Goal: Ask a question

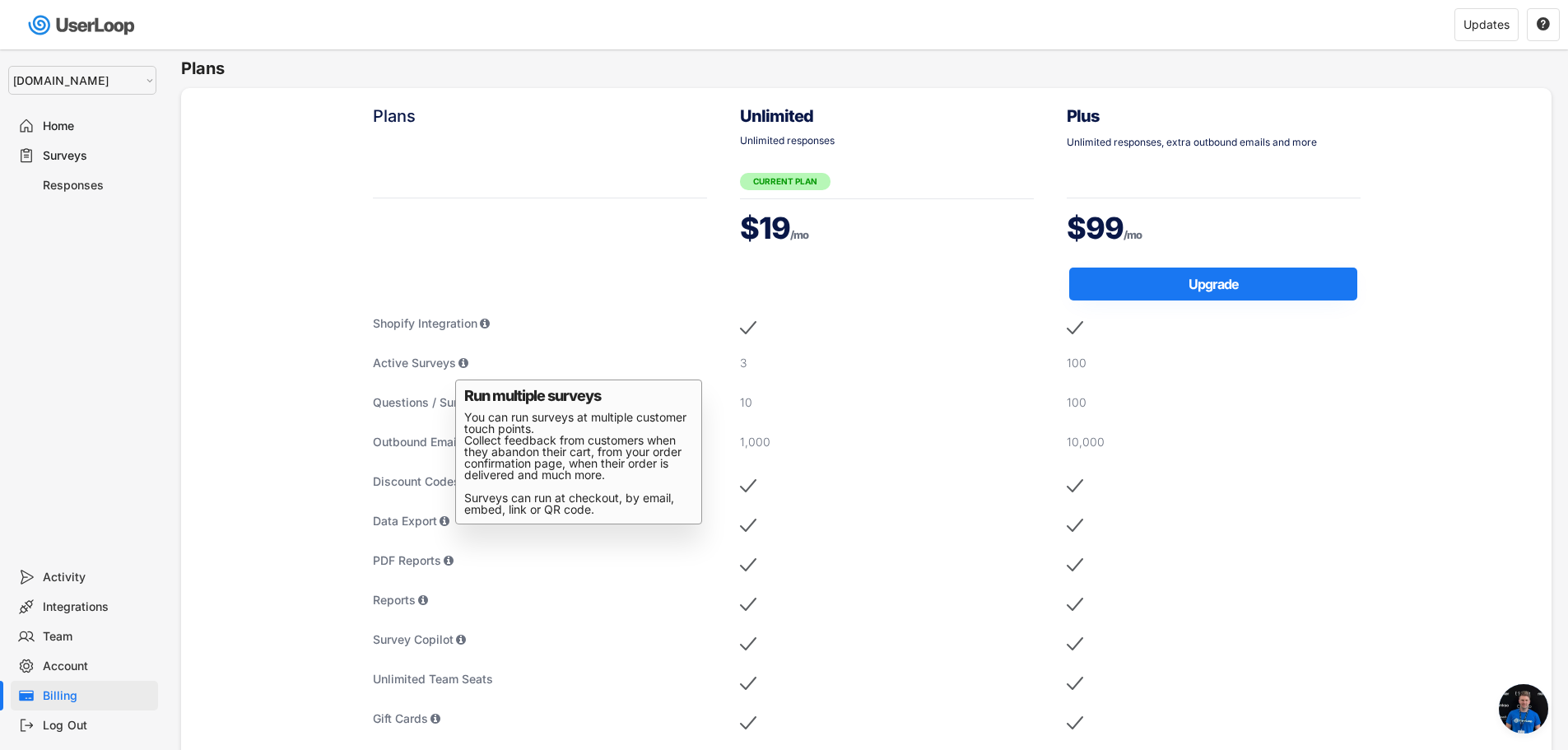
select select ""1348695171700984260__LOOKUP__1755075273842x880989460480687400""
click at [48, 155] on div "Surveys" at bounding box center [96, 156] width 108 height 15
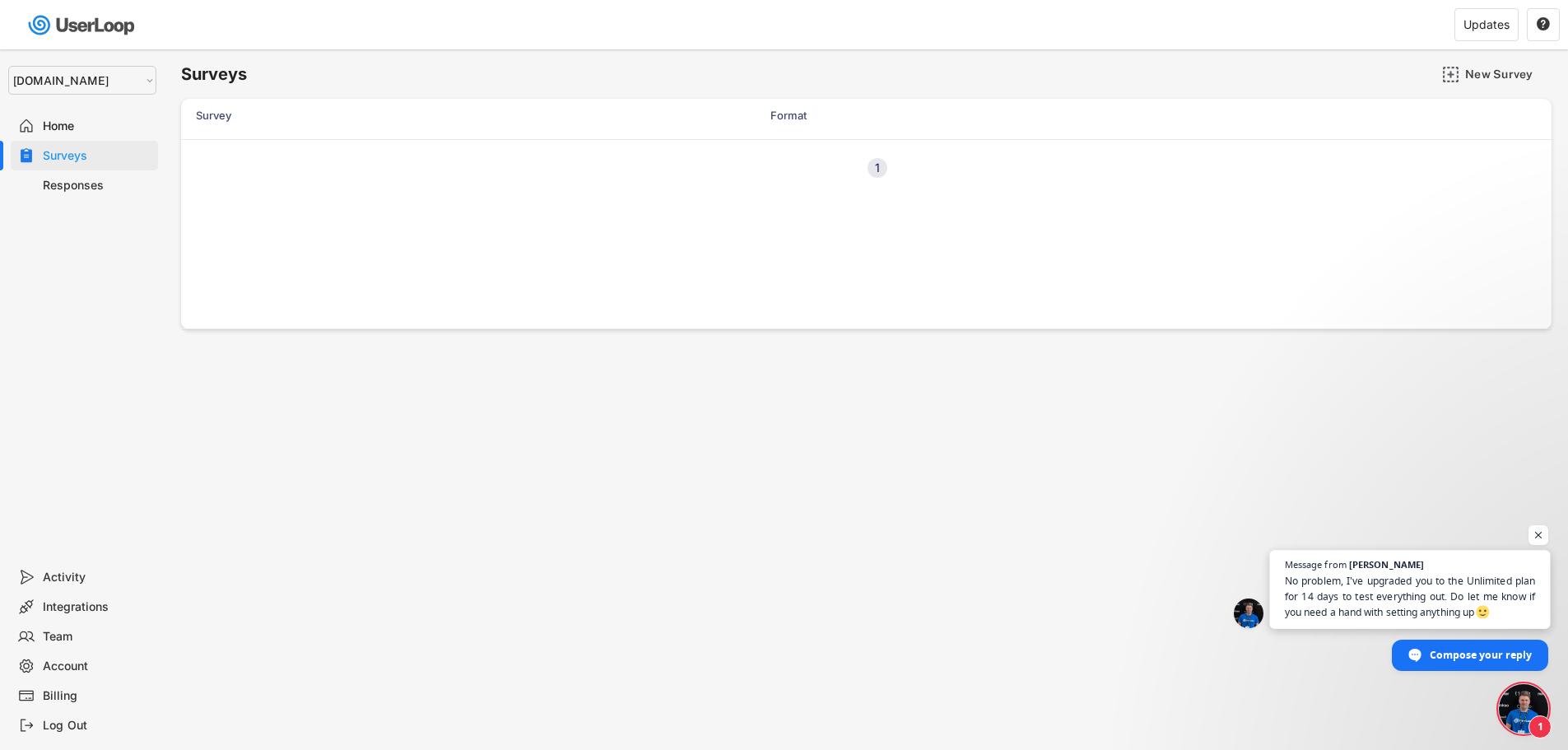
click at [1371, 613] on span "No problem, I've upgraded you to the Unlimited plan for 14 days to test everyth…" at bounding box center [1411, 597] width 251 height 47
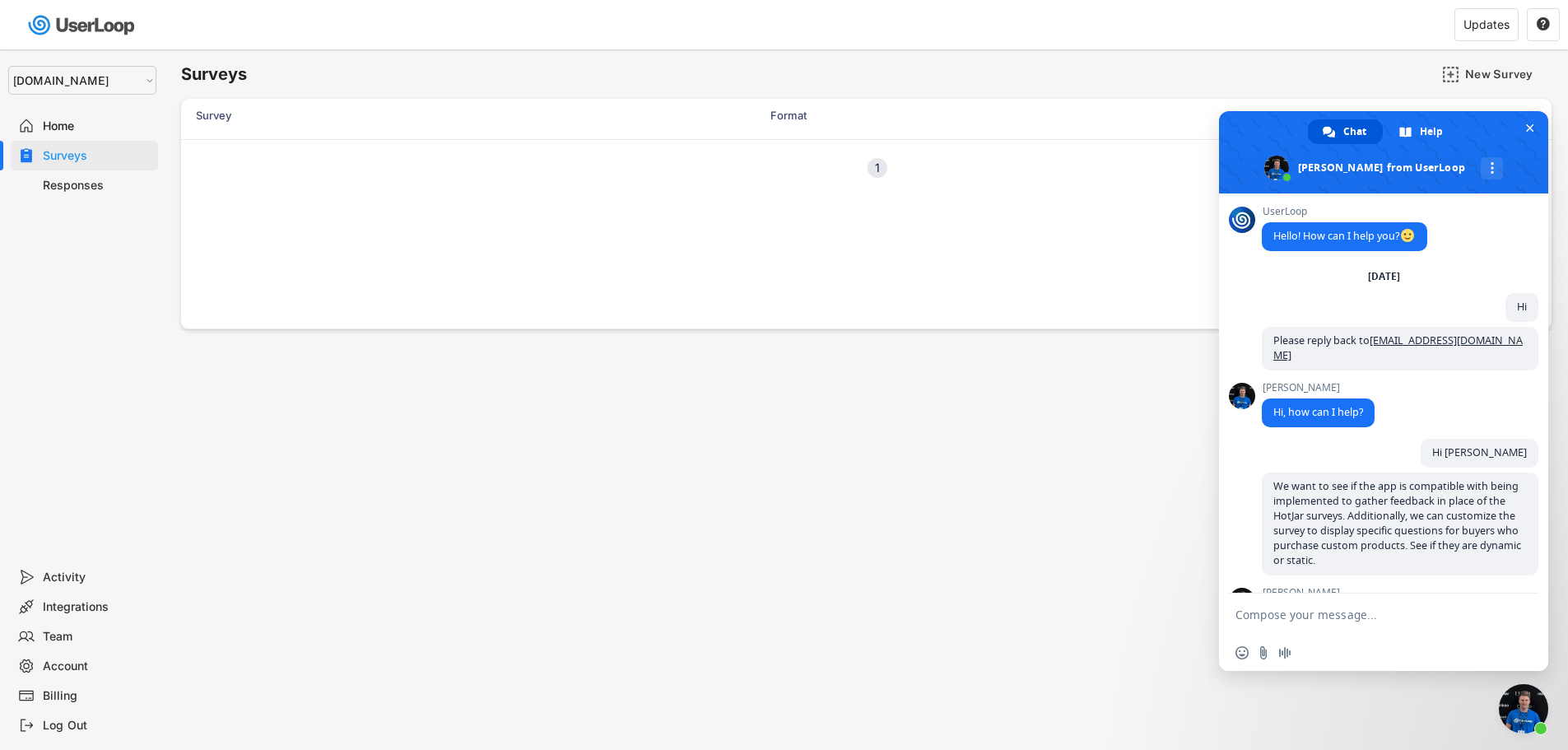
scroll to position [3023, 0]
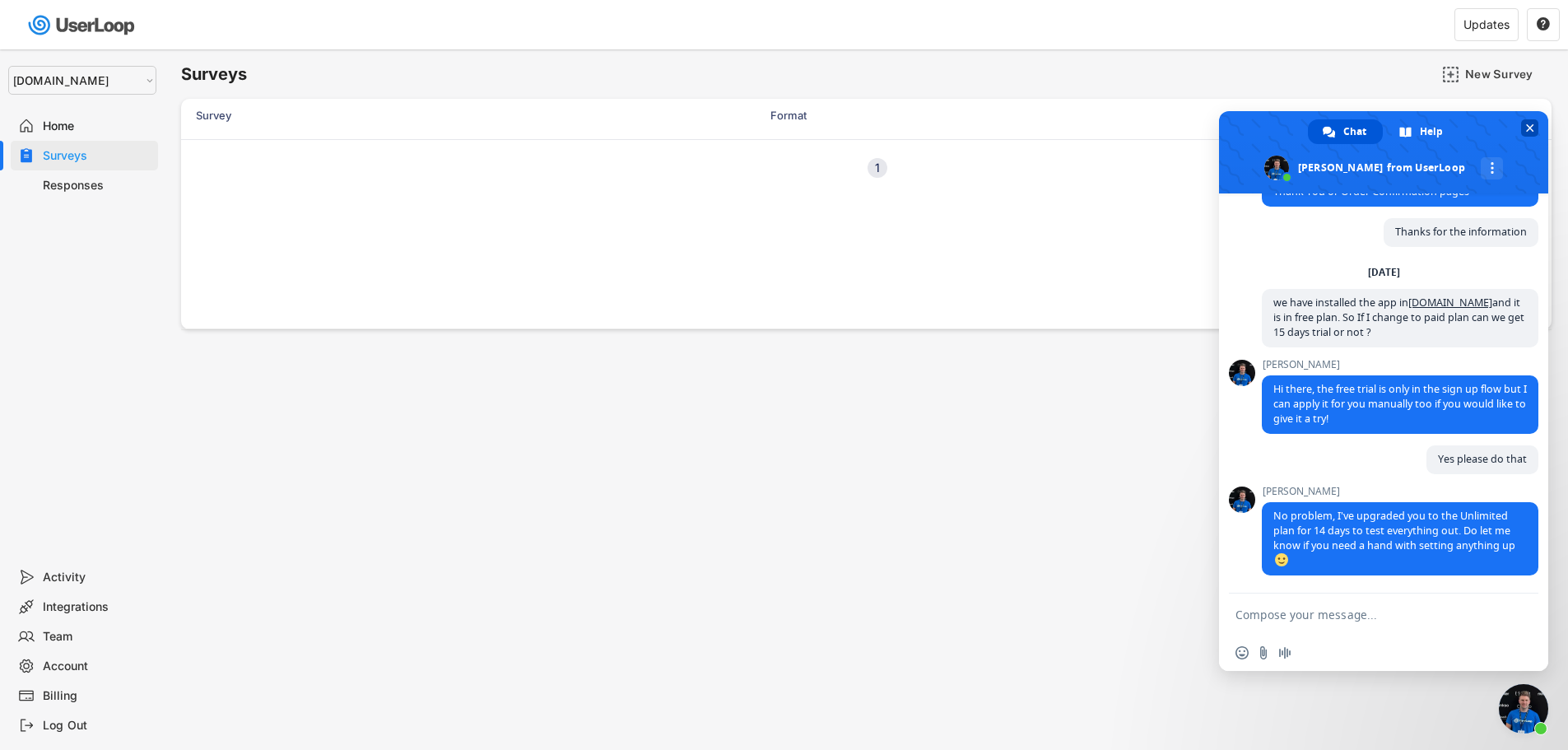
click at [1527, 134] on span "Close chat" at bounding box center [1530, 127] width 17 height 17
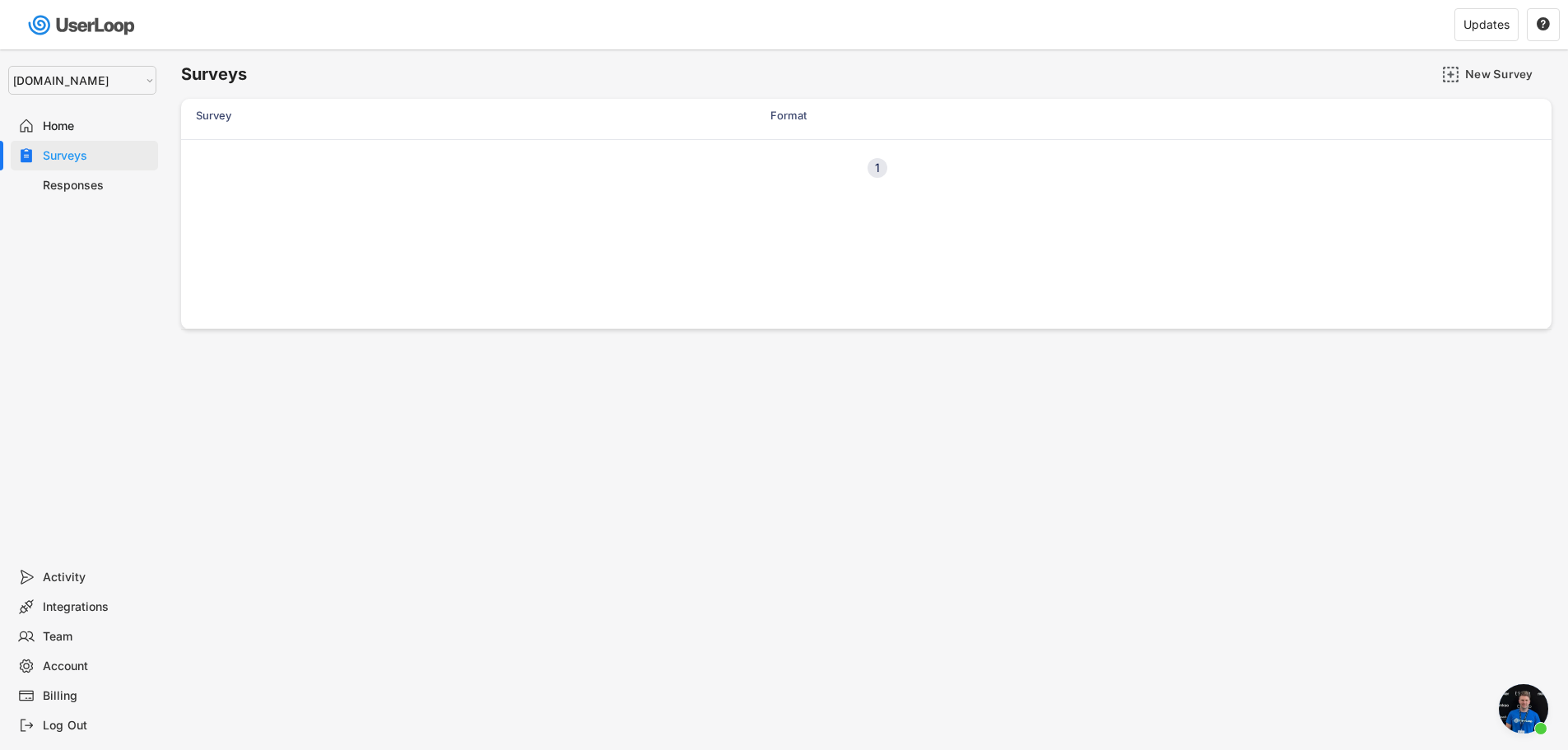
click at [61, 147] on div "Surveys" at bounding box center [85, 156] width 147 height 30
click at [66, 124] on div "Home" at bounding box center [96, 126] width 108 height 15
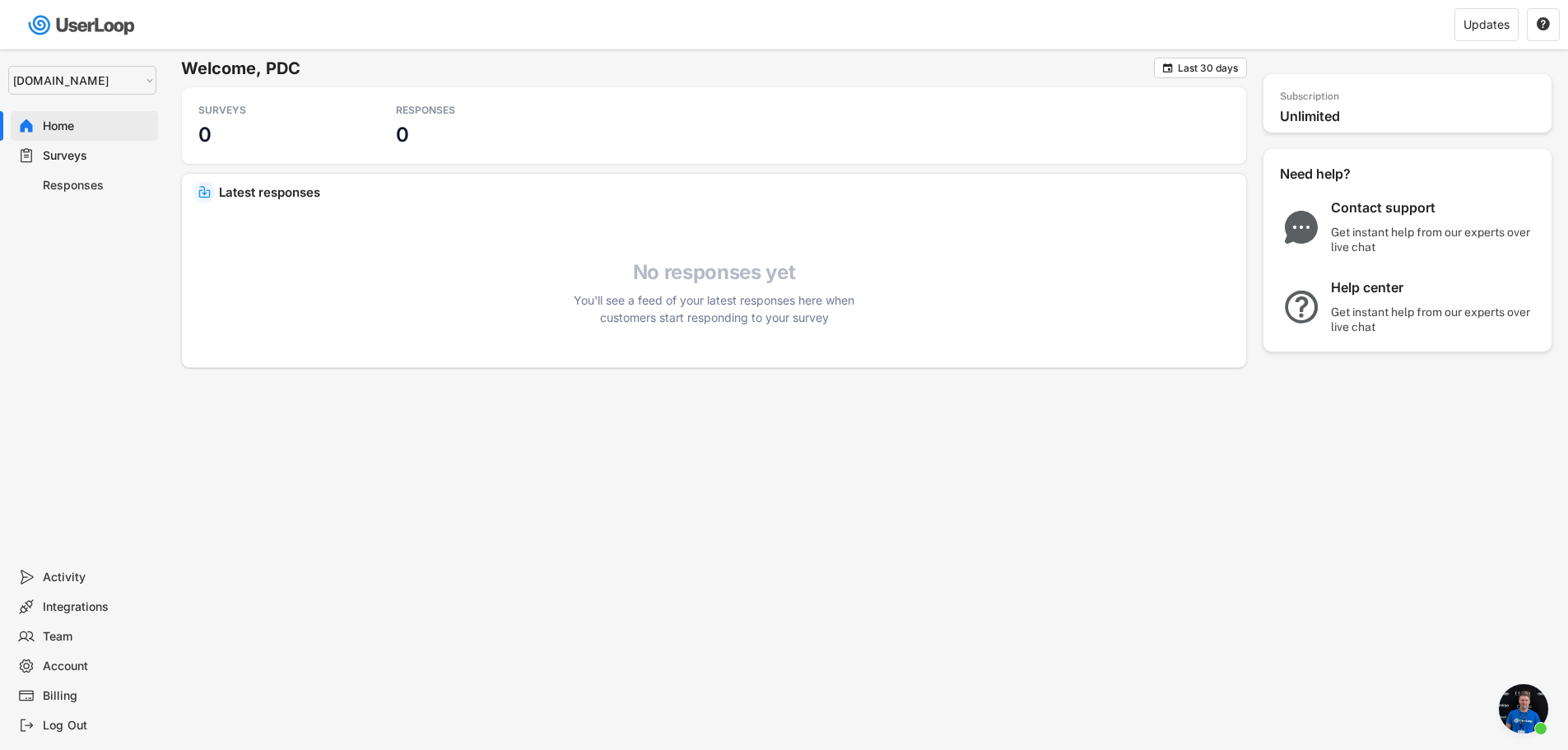
click at [86, 606] on div "Integrations" at bounding box center [96, 607] width 108 height 15
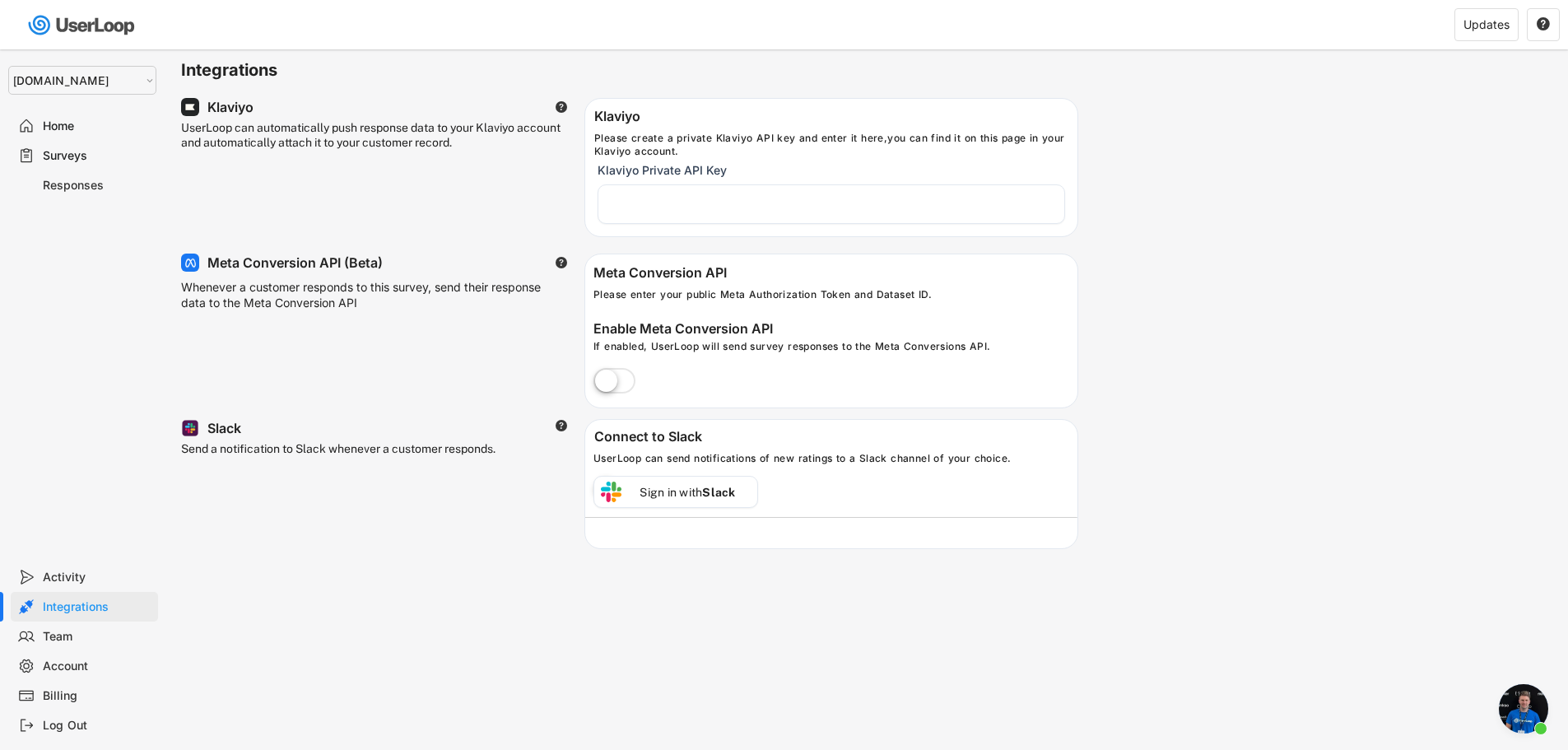
click at [50, 166] on div "Surveys" at bounding box center [85, 156] width 147 height 30
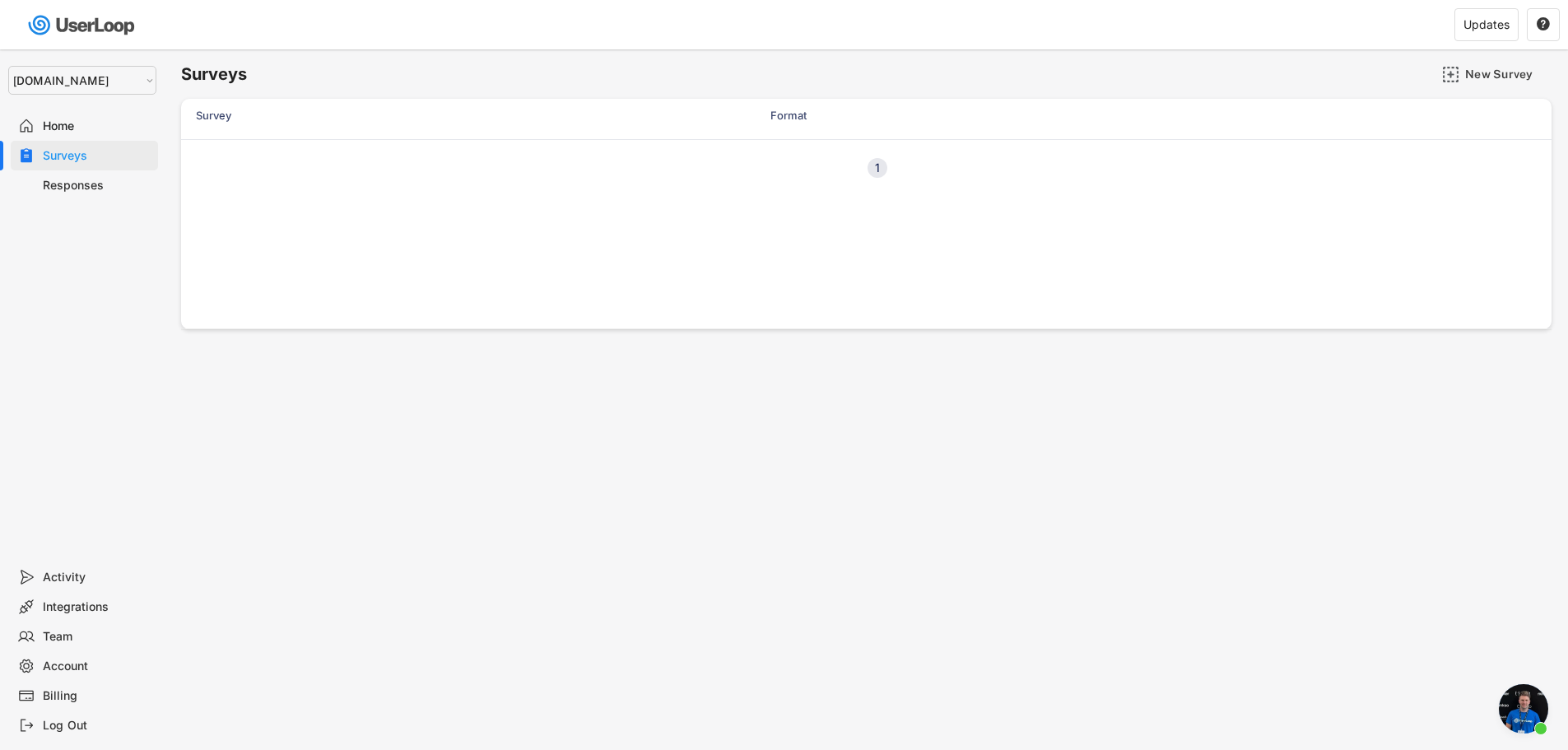
click at [280, 160] on div "Previous 1 Next" at bounding box center [866, 167] width 1371 height 56
drag, startPoint x: 1081, startPoint y: 177, endPoint x: 1039, endPoint y: 183, distance: 42.4
click at [1078, 181] on div "Previous 1 Next" at bounding box center [866, 167] width 1371 height 56
click at [1506, 74] on div "New Survey" at bounding box center [1506, 74] width 82 height 15
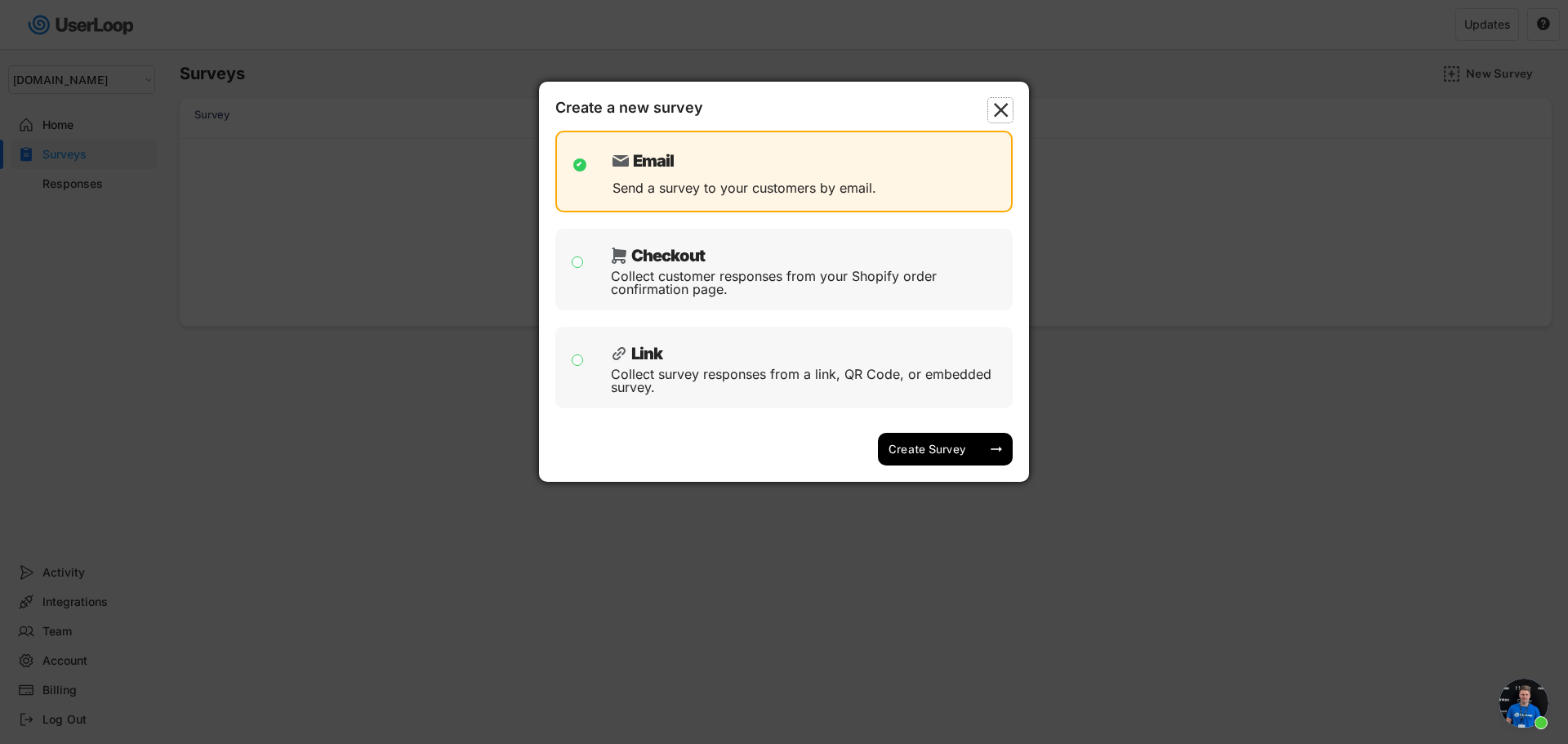
click at [1002, 109] on text "" at bounding box center [1001, 110] width 14 height 24
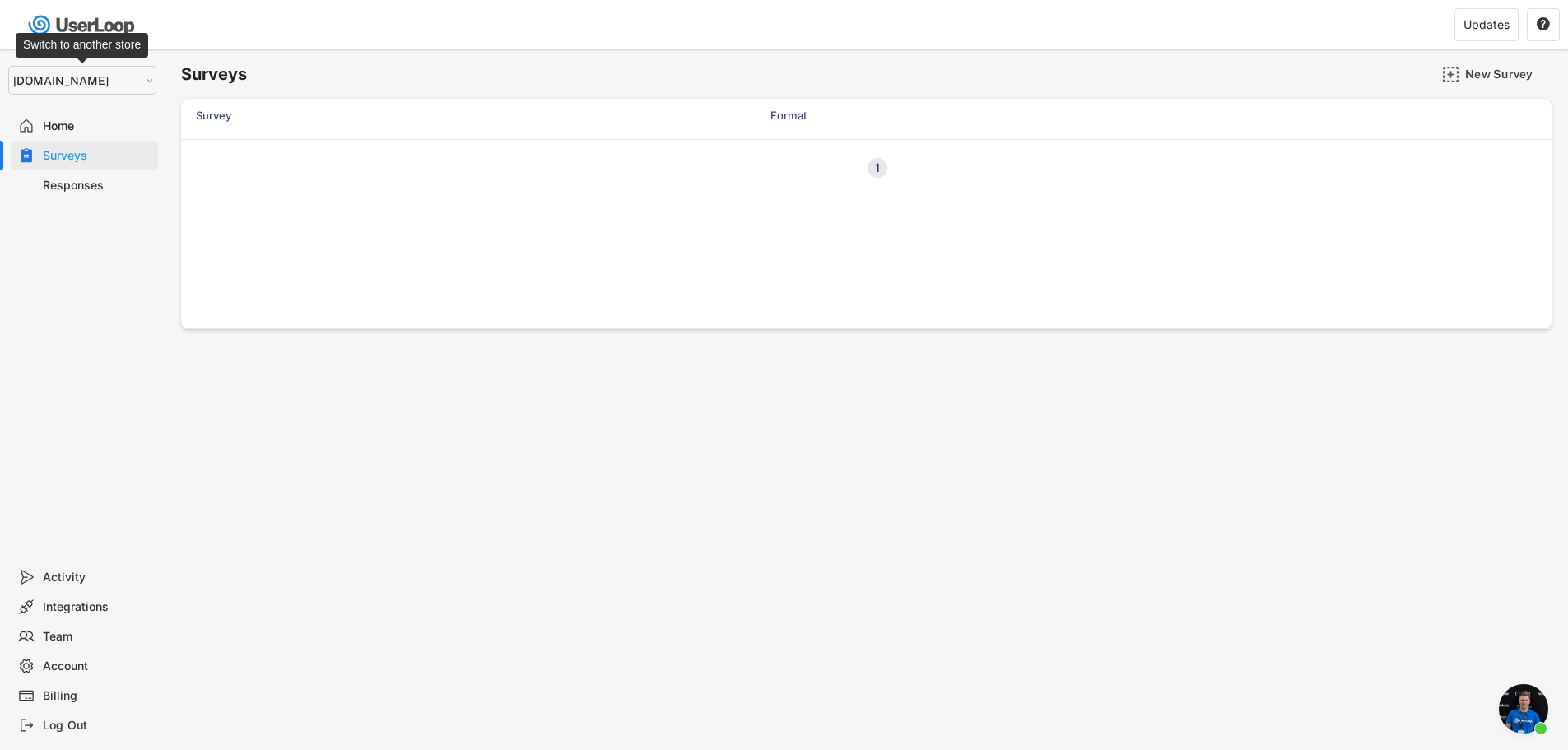
click at [127, 74] on select "Selet a store... Test - [DOMAIN_NAME] [DOMAIN_NAME]" at bounding box center [82, 80] width 148 height 29
select select ""1348695171700984260__LOOKUP__1753345952268x539074249660034500""
click at [8, 66] on select "Selet a store... Test - [DOMAIN_NAME] [DOMAIN_NAME]" at bounding box center [82, 80] width 148 height 29
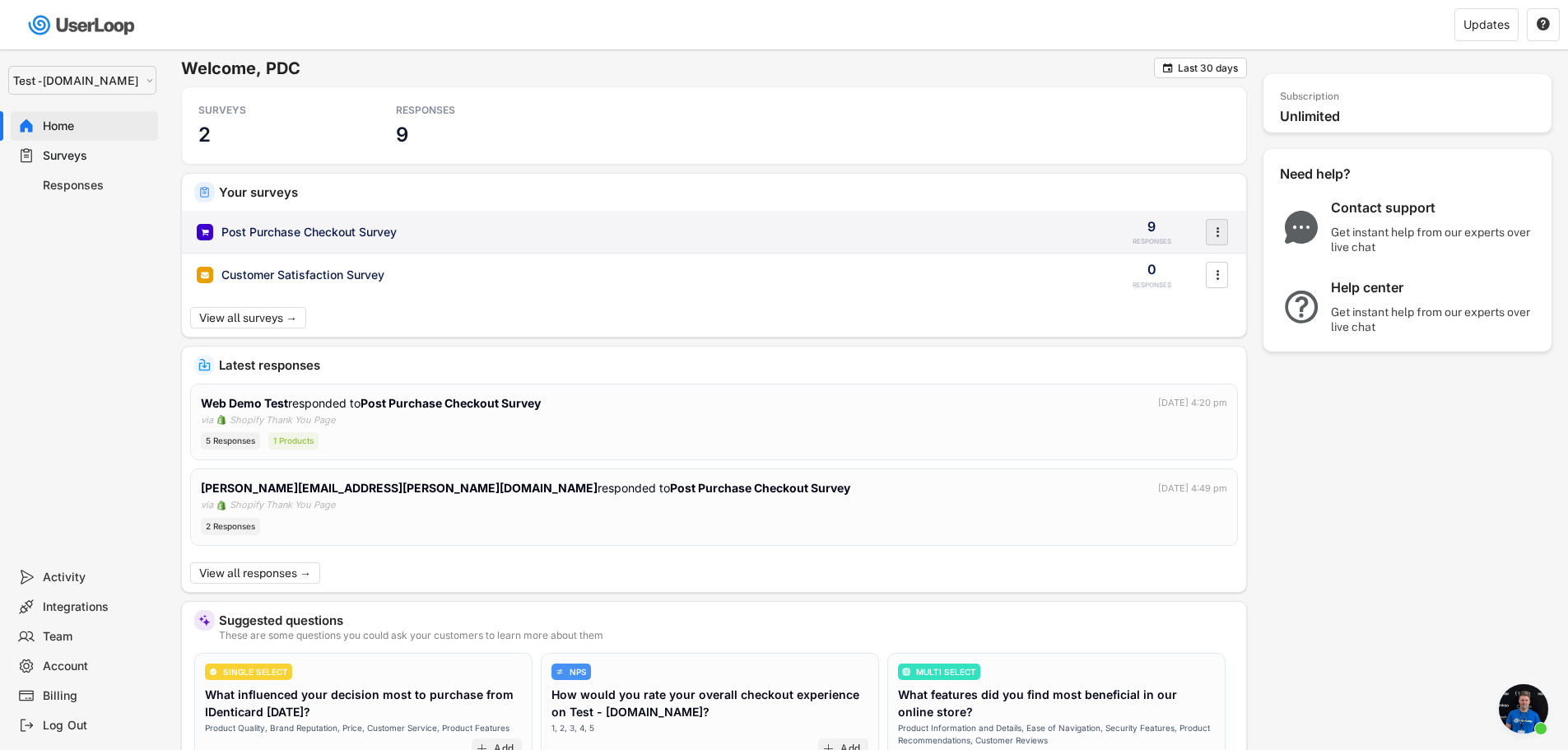
click at [1219, 238] on text "" at bounding box center [1218, 231] width 4 height 17
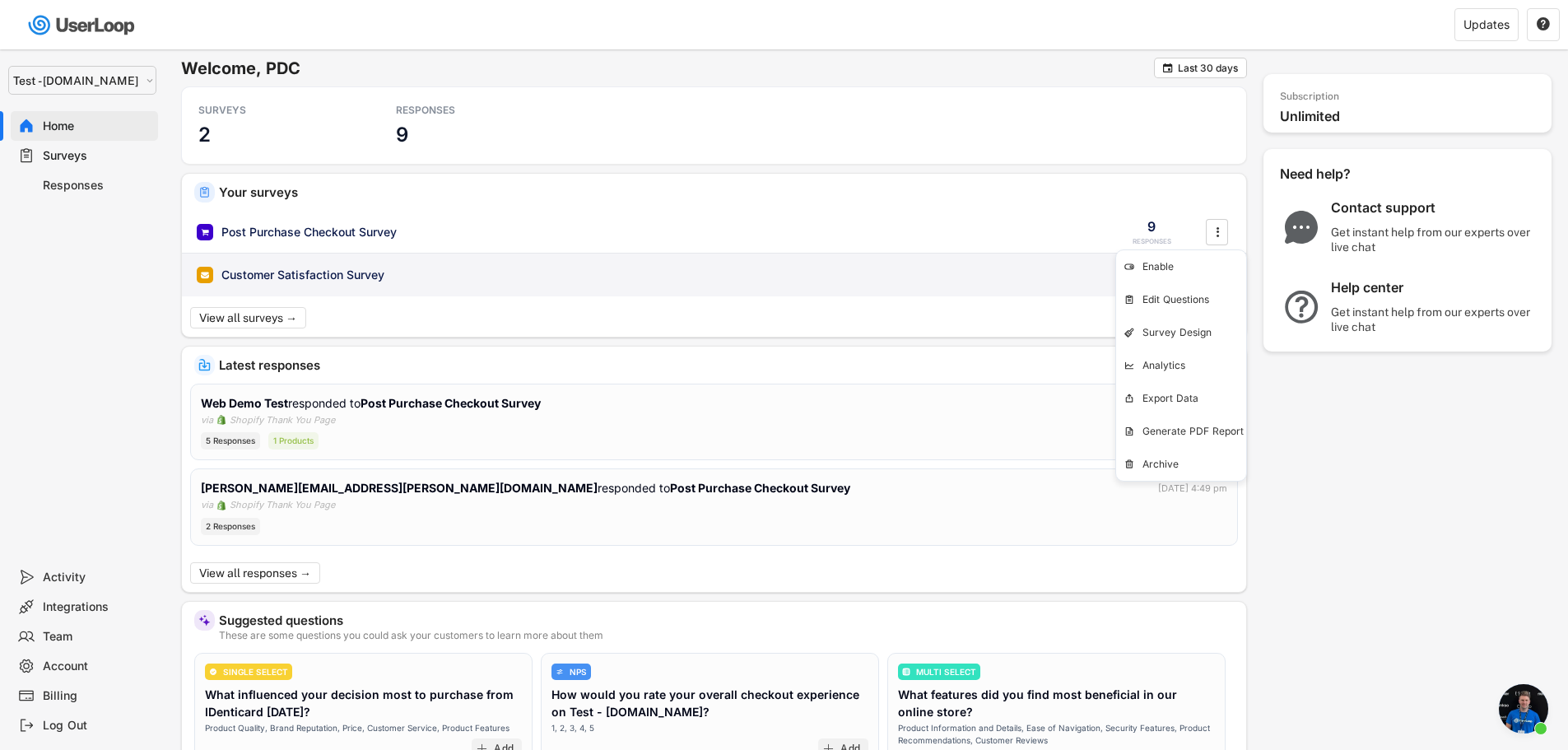
click at [740, 283] on div "Customer Satisfaction Survey" at bounding box center [644, 275] width 895 height 16
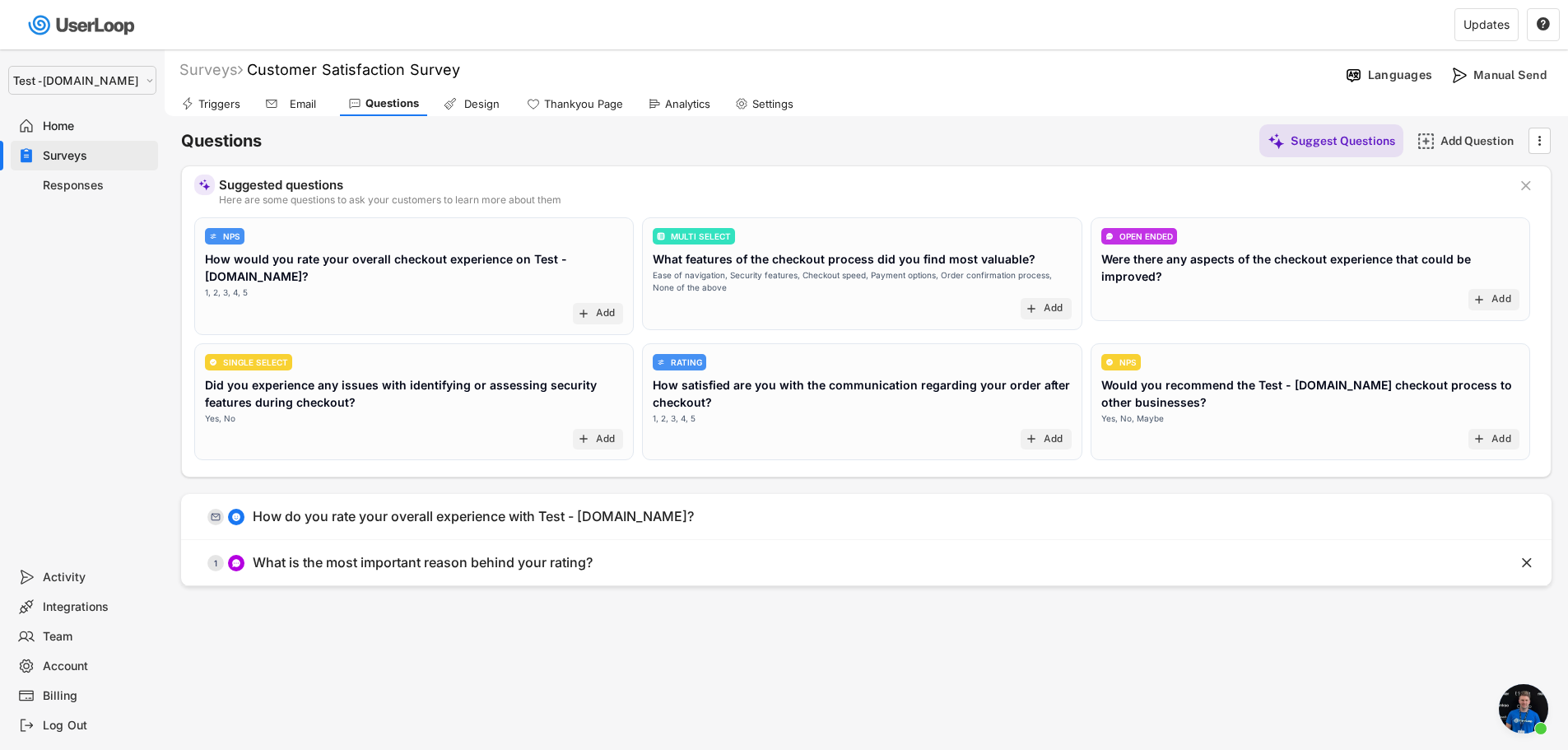
click at [1529, 181] on text "" at bounding box center [1526, 185] width 10 height 17
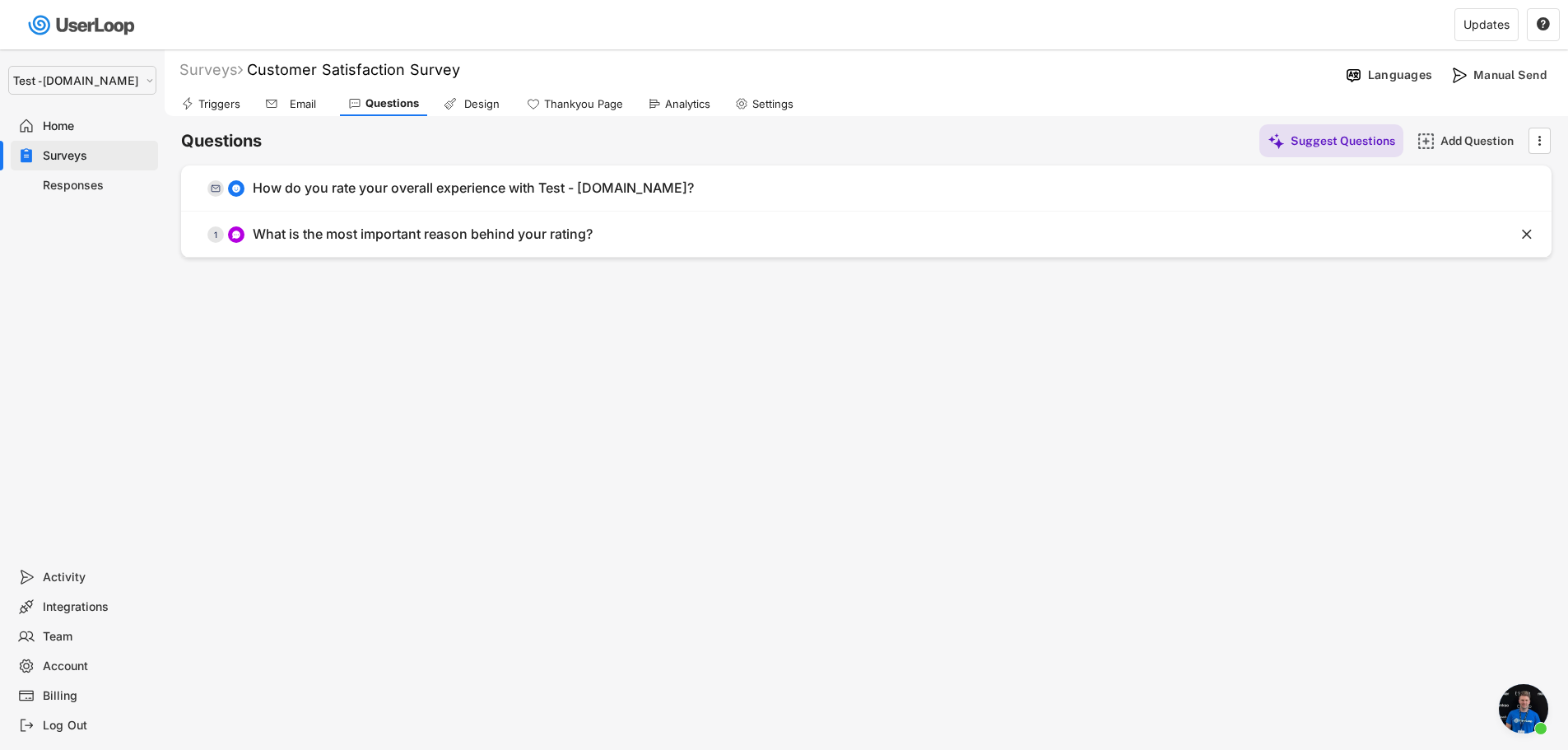
click at [73, 159] on div "Surveys" at bounding box center [96, 156] width 108 height 15
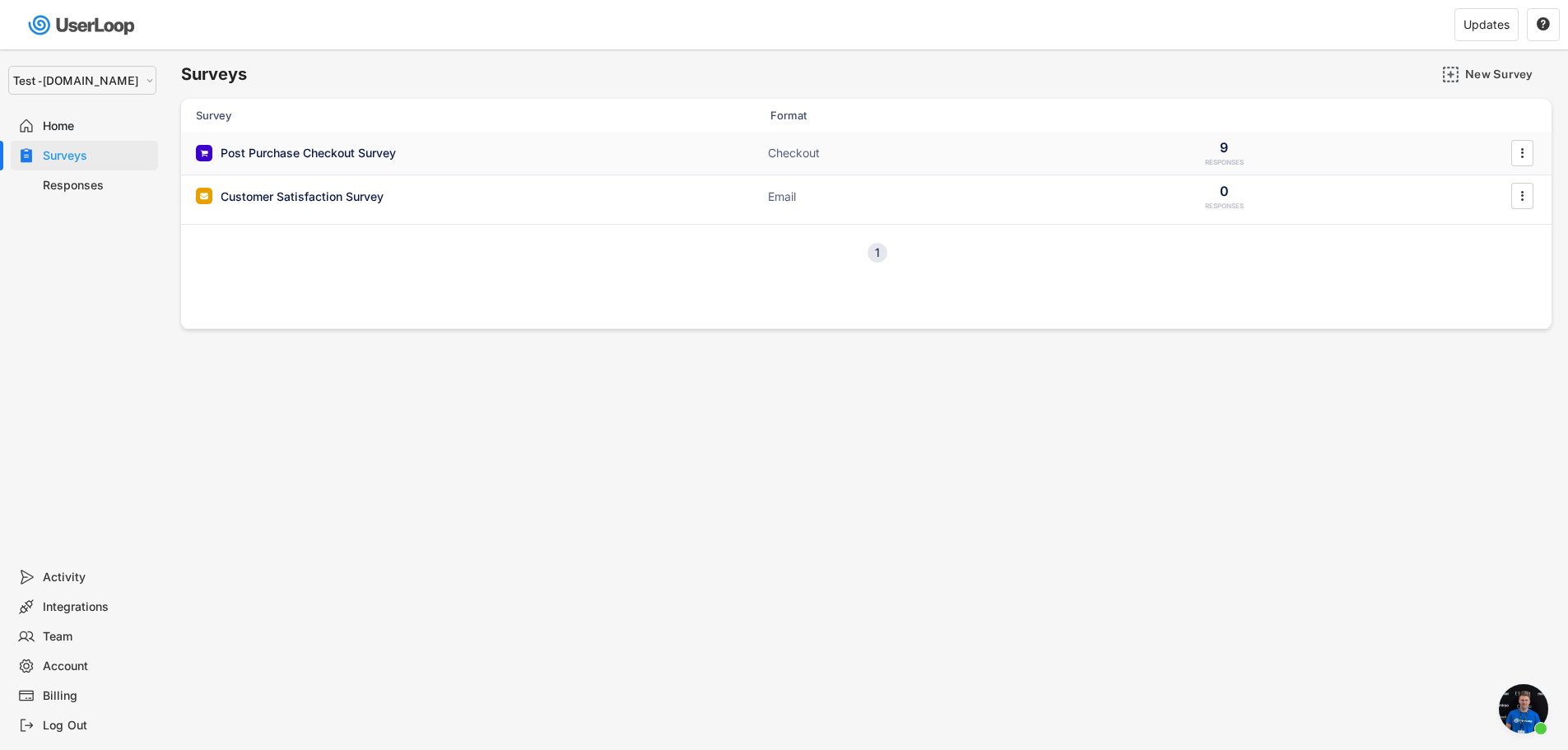
click at [334, 150] on div "Post Purchase Checkout Survey" at bounding box center [308, 153] width 176 height 16
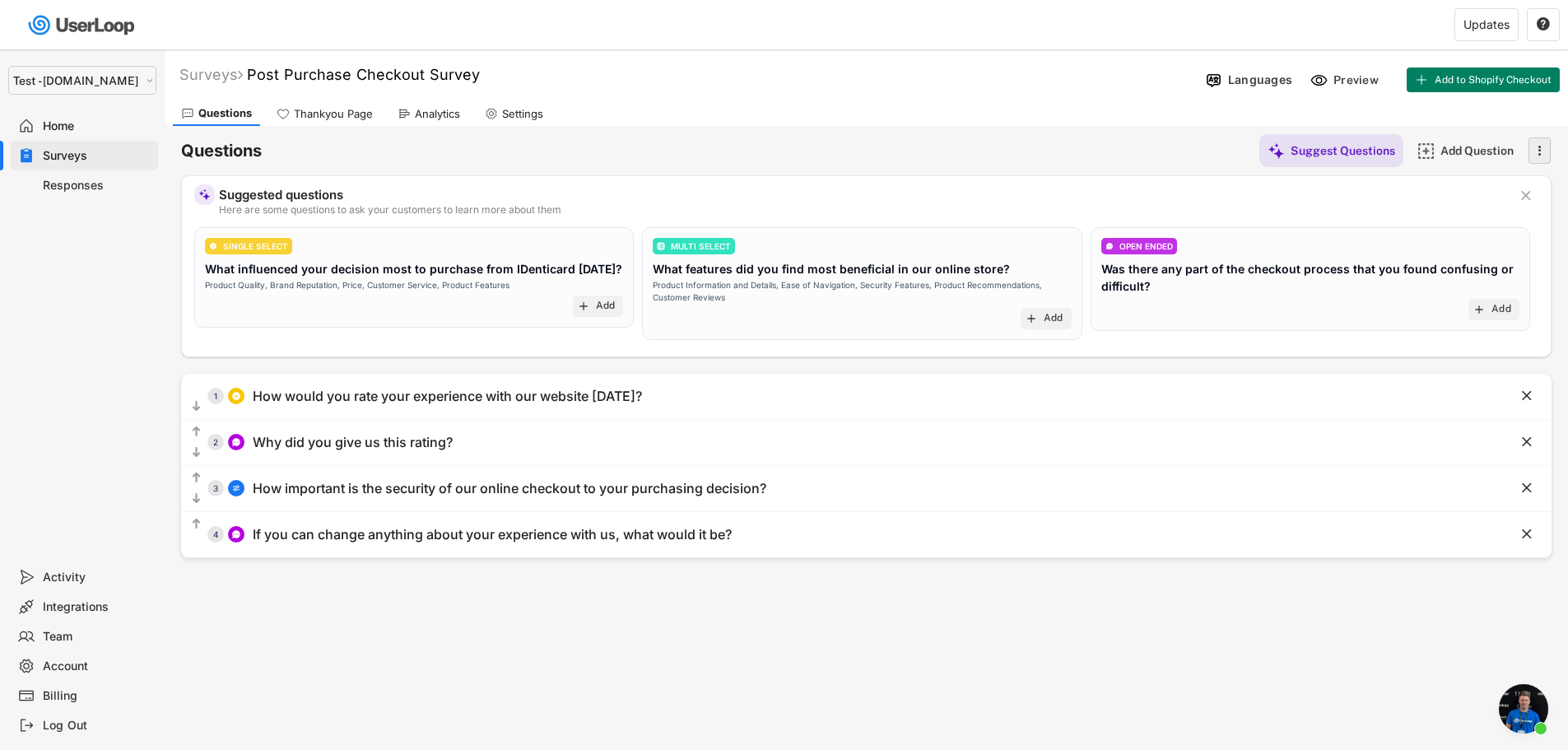
click at [1543, 154] on icon "" at bounding box center [1539, 150] width 16 height 25
click at [1535, 159] on icon "" at bounding box center [1539, 150] width 16 height 25
click at [46, 157] on div "Surveys" at bounding box center [96, 156] width 108 height 15
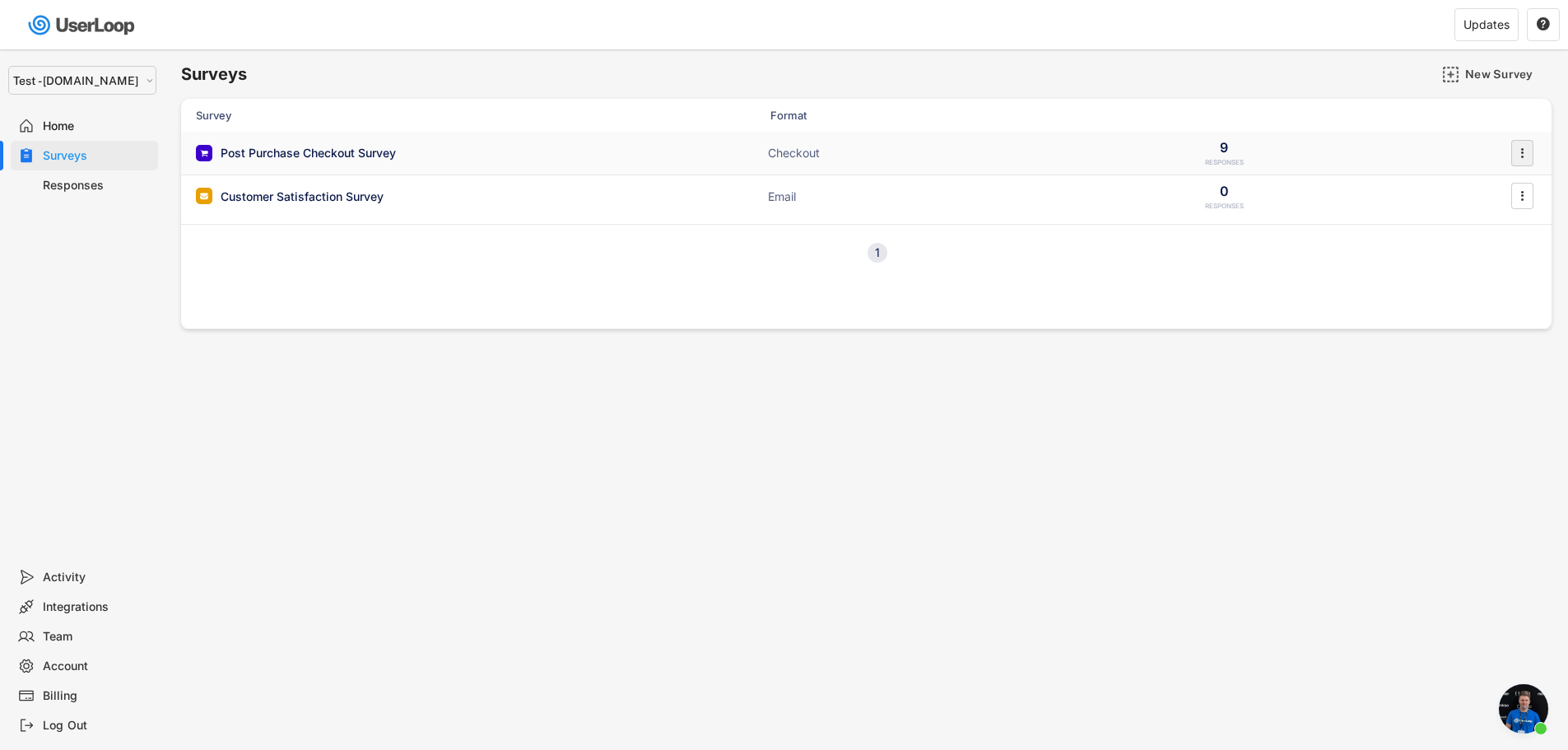
click at [1519, 163] on icon "" at bounding box center [1522, 153] width 16 height 25
click at [0, 0] on div "Export Data" at bounding box center [0, 0] width 0 height 0
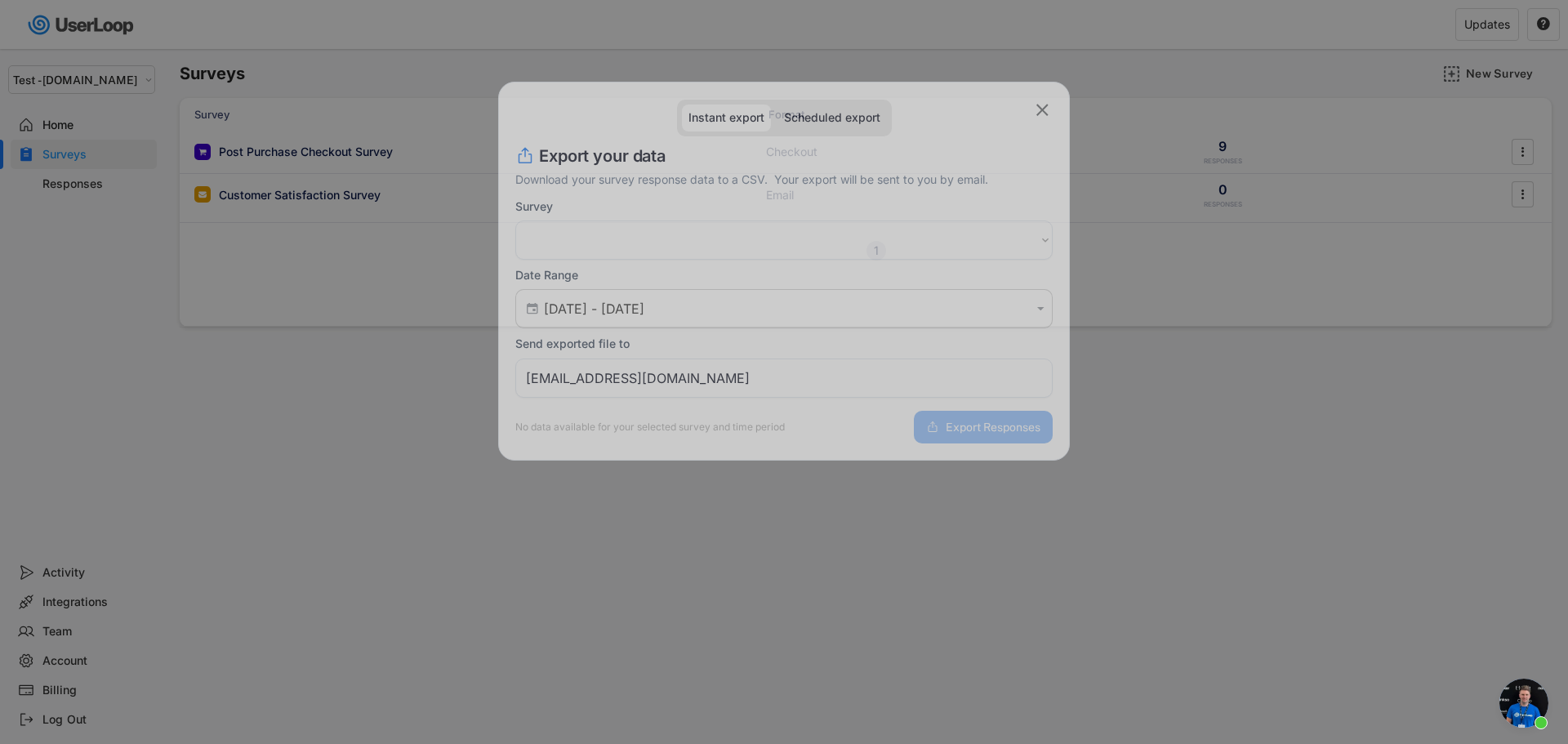
select select ""1348695171700984260__LOOKUP__1753346065106x896672279117906300""
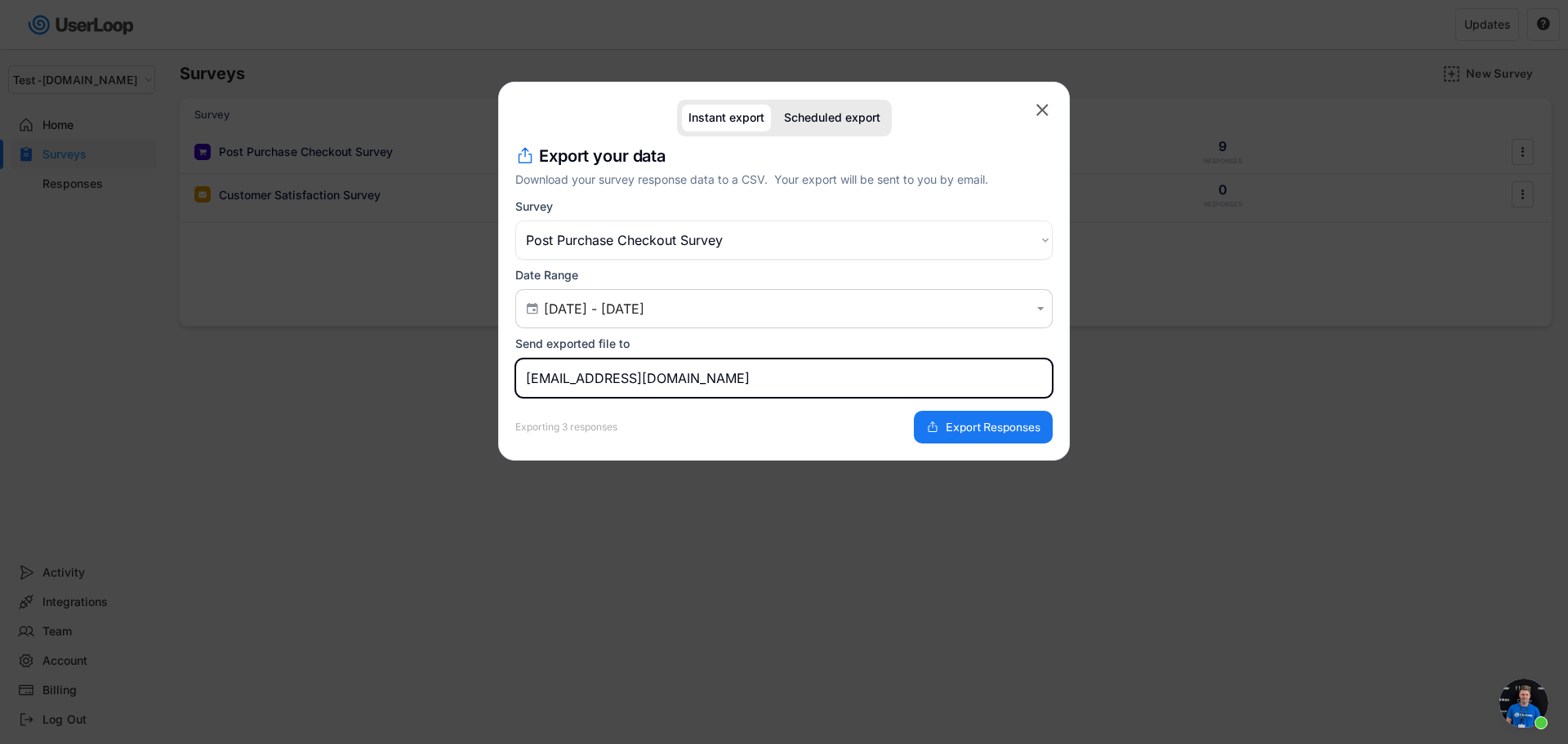
click at [768, 382] on input "[EMAIL_ADDRESS][DOMAIN_NAME]" at bounding box center [784, 377] width 537 height 39
drag, startPoint x: 645, startPoint y: 376, endPoint x: 458, endPoint y: 381, distance: 187.1
click at [458, 381] on body "Welcome, PDC  Last 30 days SURVEYS 2 RESPONSES 9 Your surveys Post Purchase Ch…" at bounding box center [784, 372] width 1568 height 744
type input "[EMAIL_ADDRESS][DOMAIN_NAME]"
click at [1043, 106] on text "" at bounding box center [1043, 109] width 13 height 21
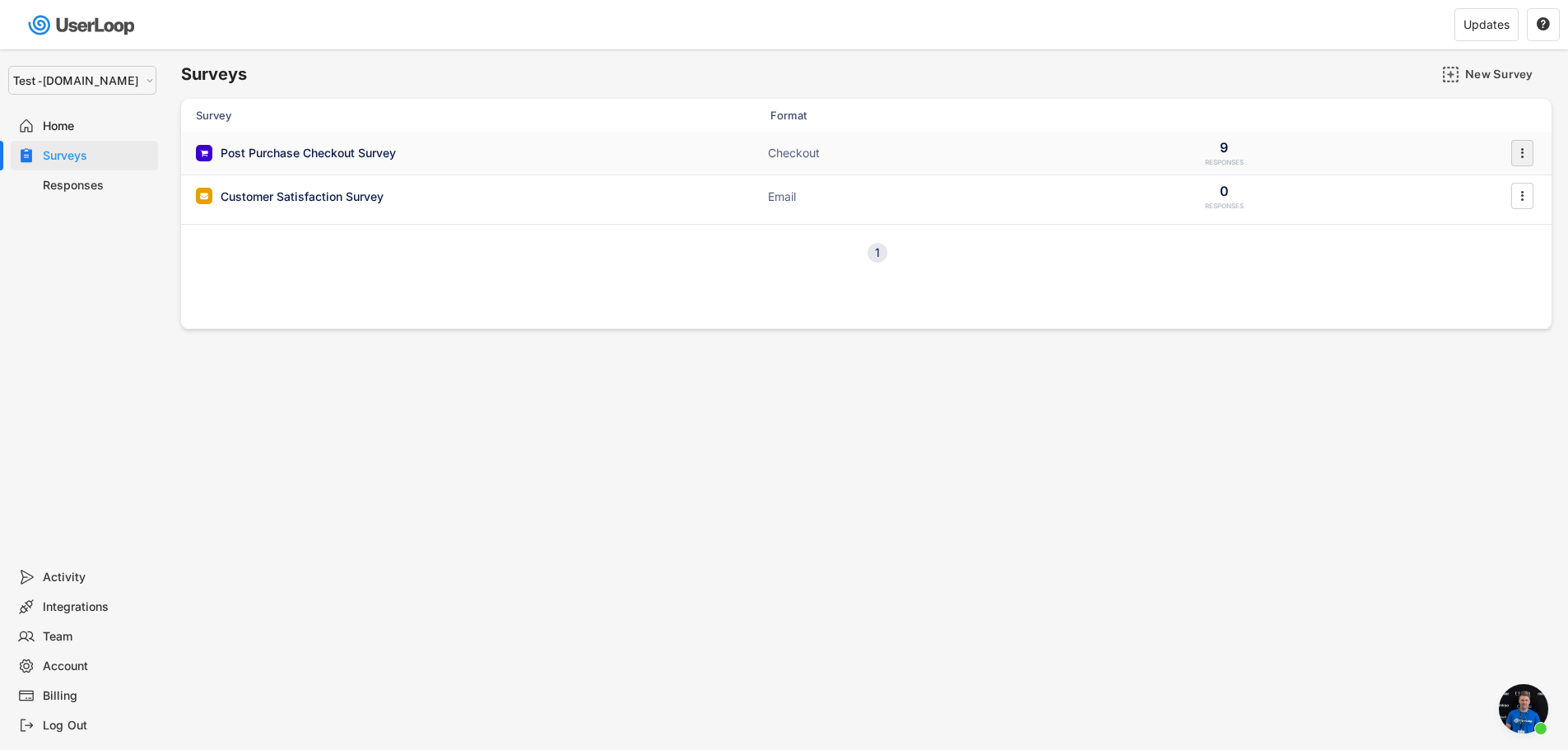
click at [1529, 153] on icon "" at bounding box center [1522, 153] width 16 height 25
click at [1148, 568] on div "Surveys New Survey Survey Format Responses Post Purchase Checkout Survey ACTIVE…" at bounding box center [866, 446] width 1403 height 794
click at [57, 606] on div "Integrations" at bounding box center [96, 607] width 108 height 15
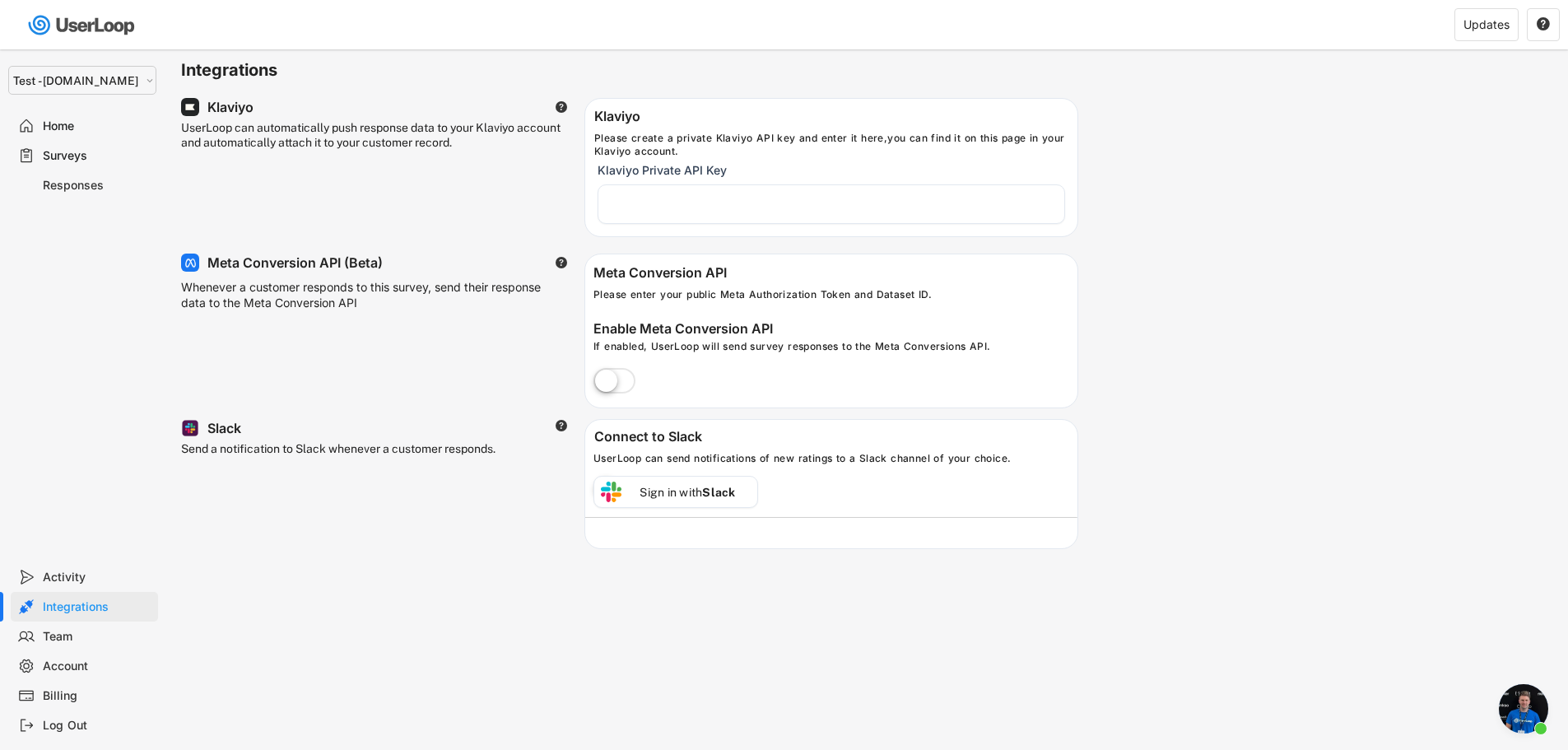
click at [74, 664] on div "Account" at bounding box center [96, 666] width 108 height 15
select select ""en""
select select ""1_week""
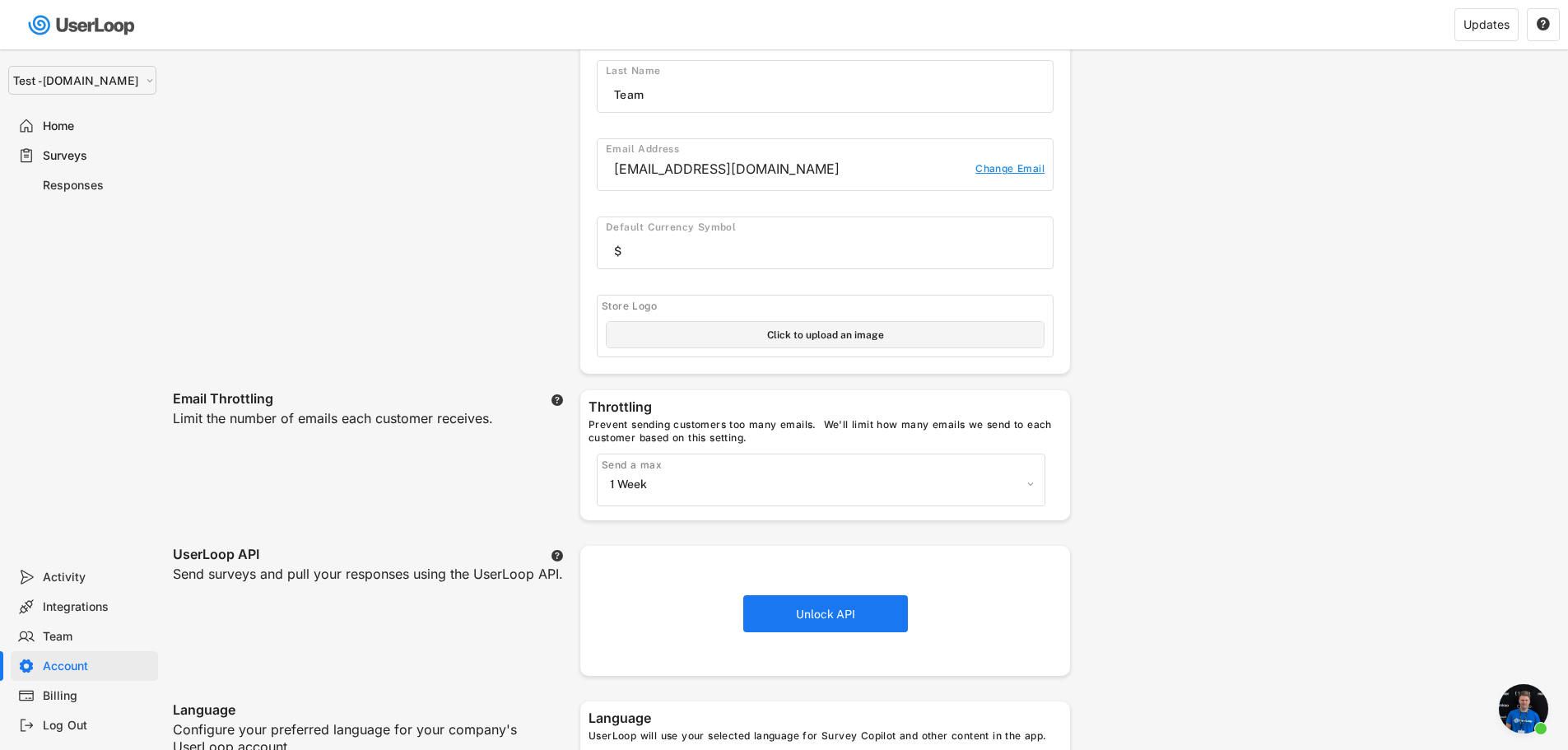
scroll to position [411, 0]
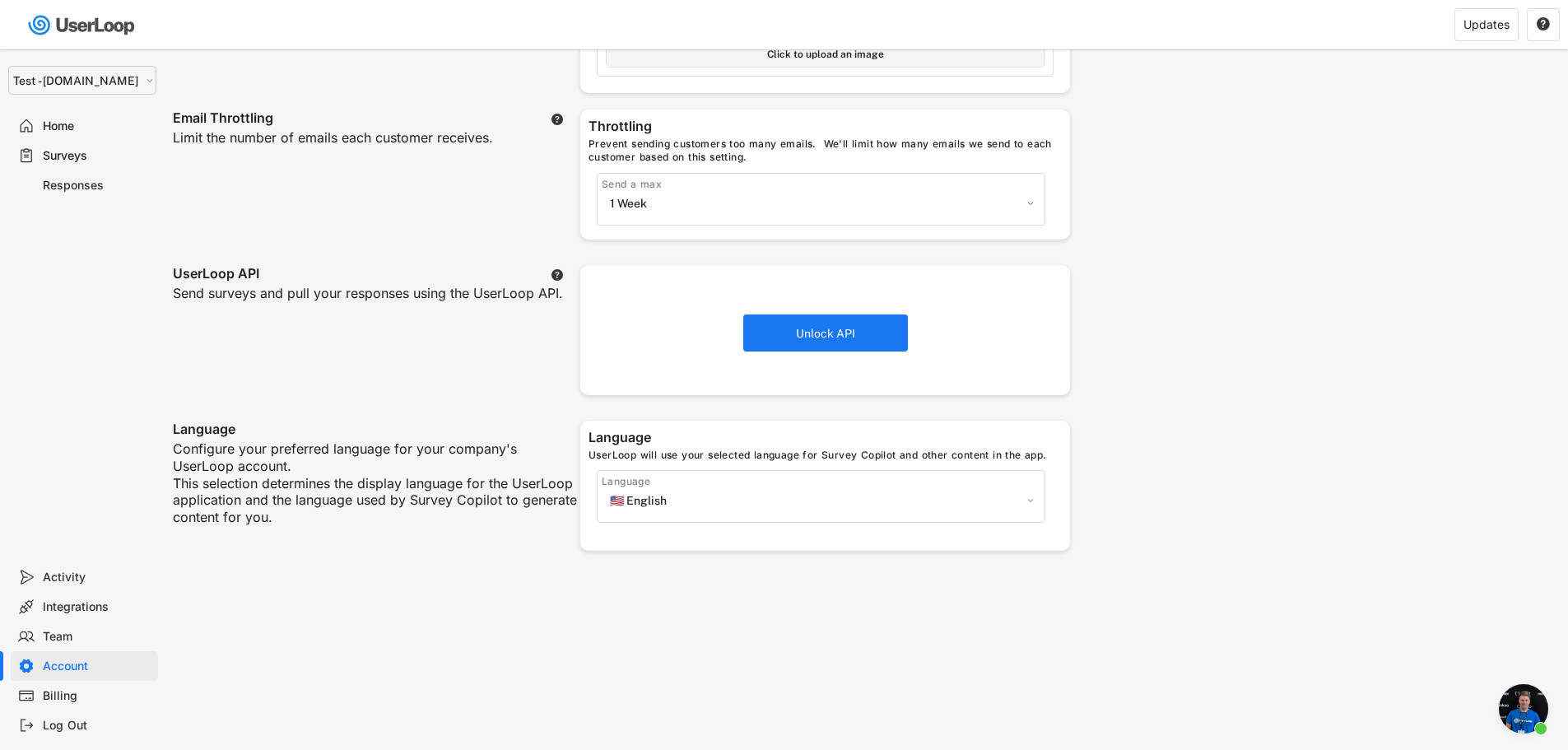
click at [61, 631] on div "Team" at bounding box center [96, 636] width 108 height 15
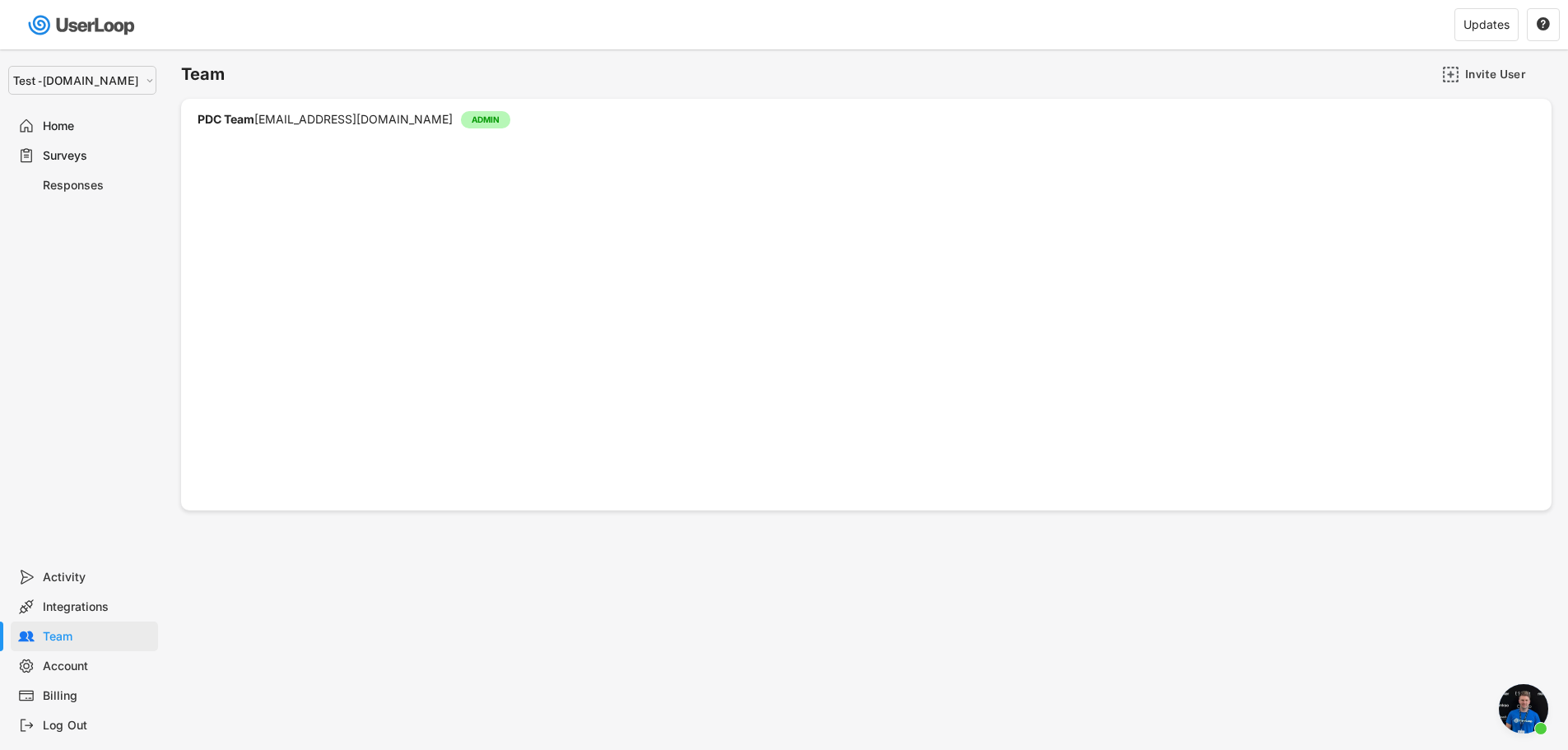
click at [63, 608] on div "Integrations" at bounding box center [96, 607] width 108 height 15
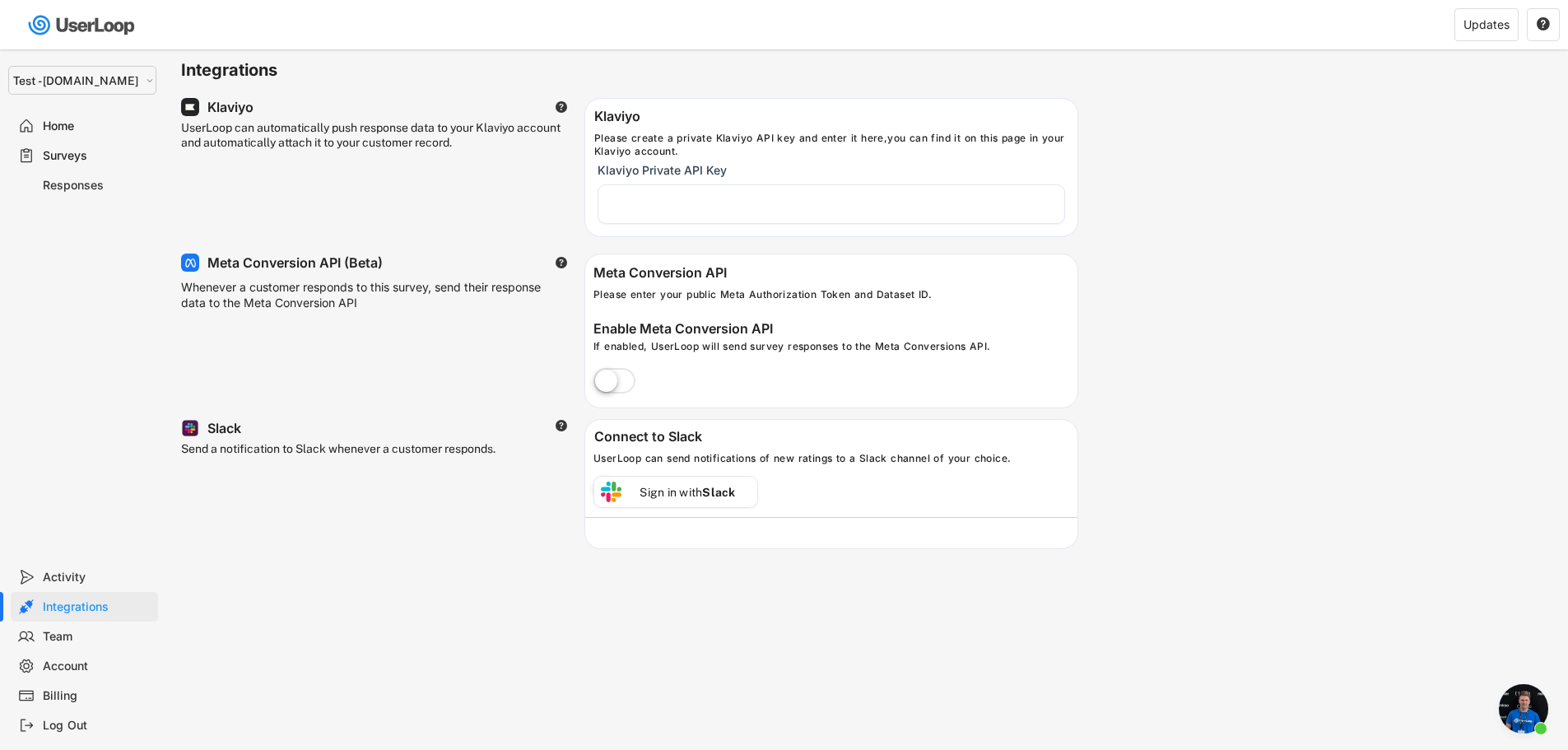
click at [63, 583] on div "Activity" at bounding box center [96, 577] width 108 height 15
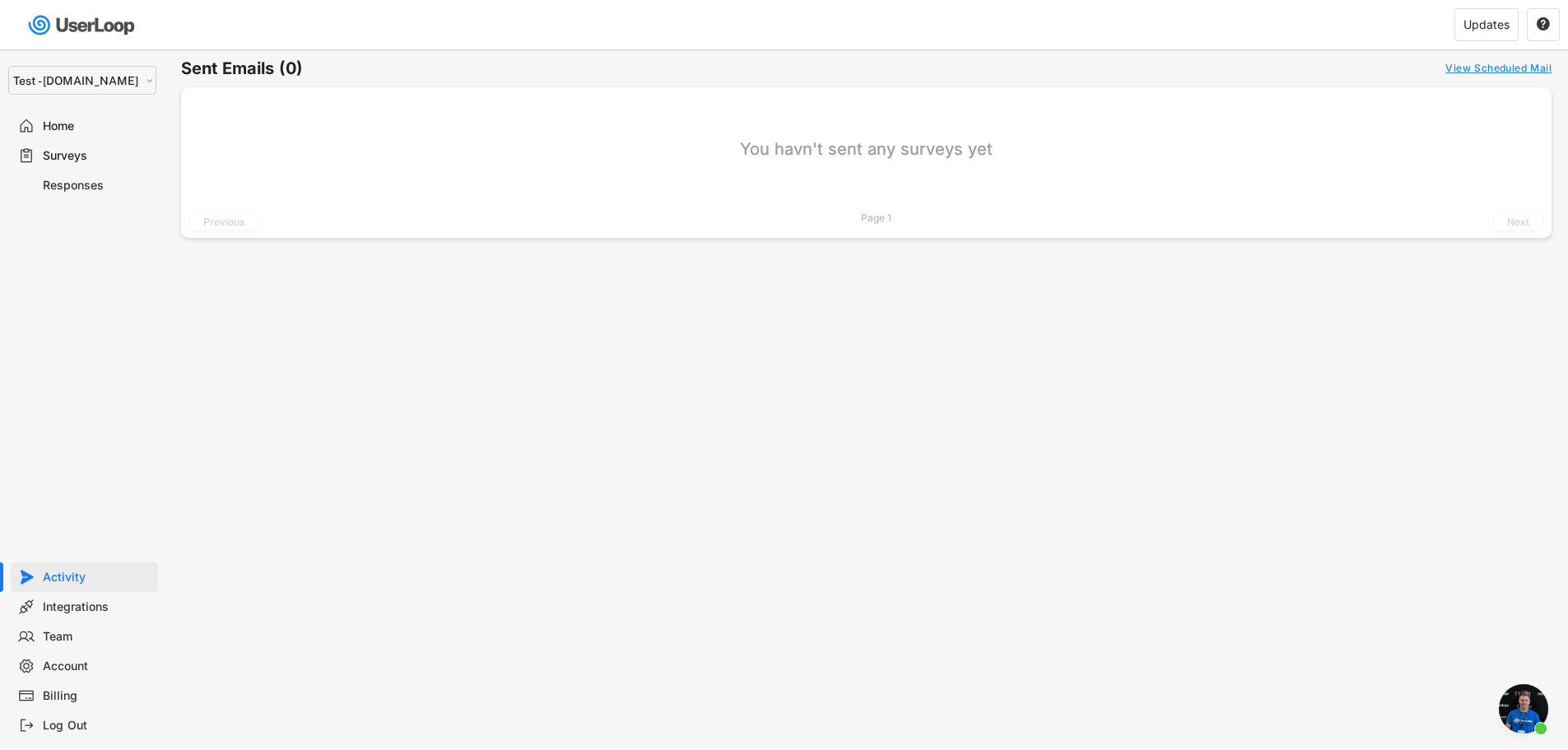
click at [64, 121] on div "Home" at bounding box center [96, 126] width 108 height 15
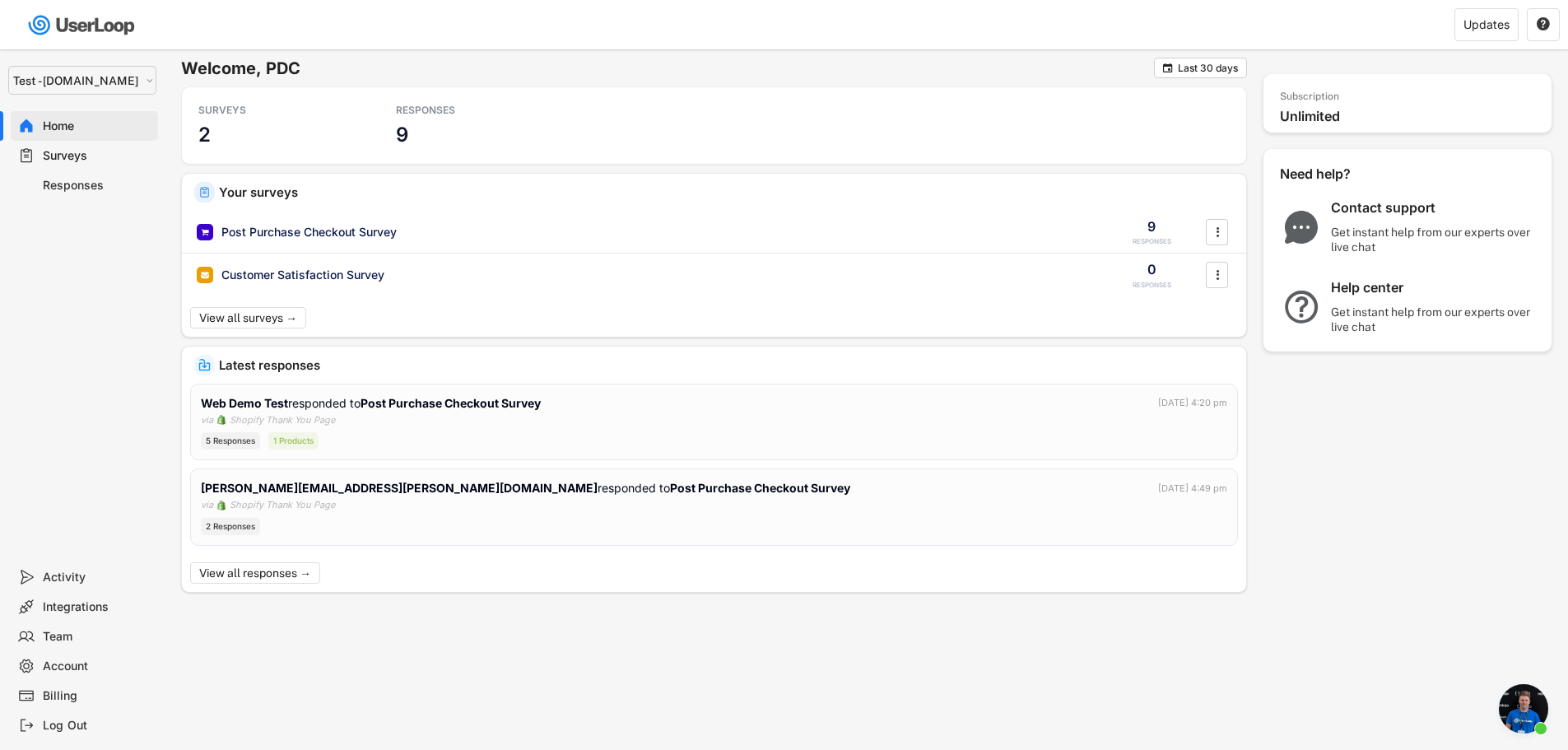
click at [1517, 712] on span "Open chat" at bounding box center [1523, 709] width 49 height 49
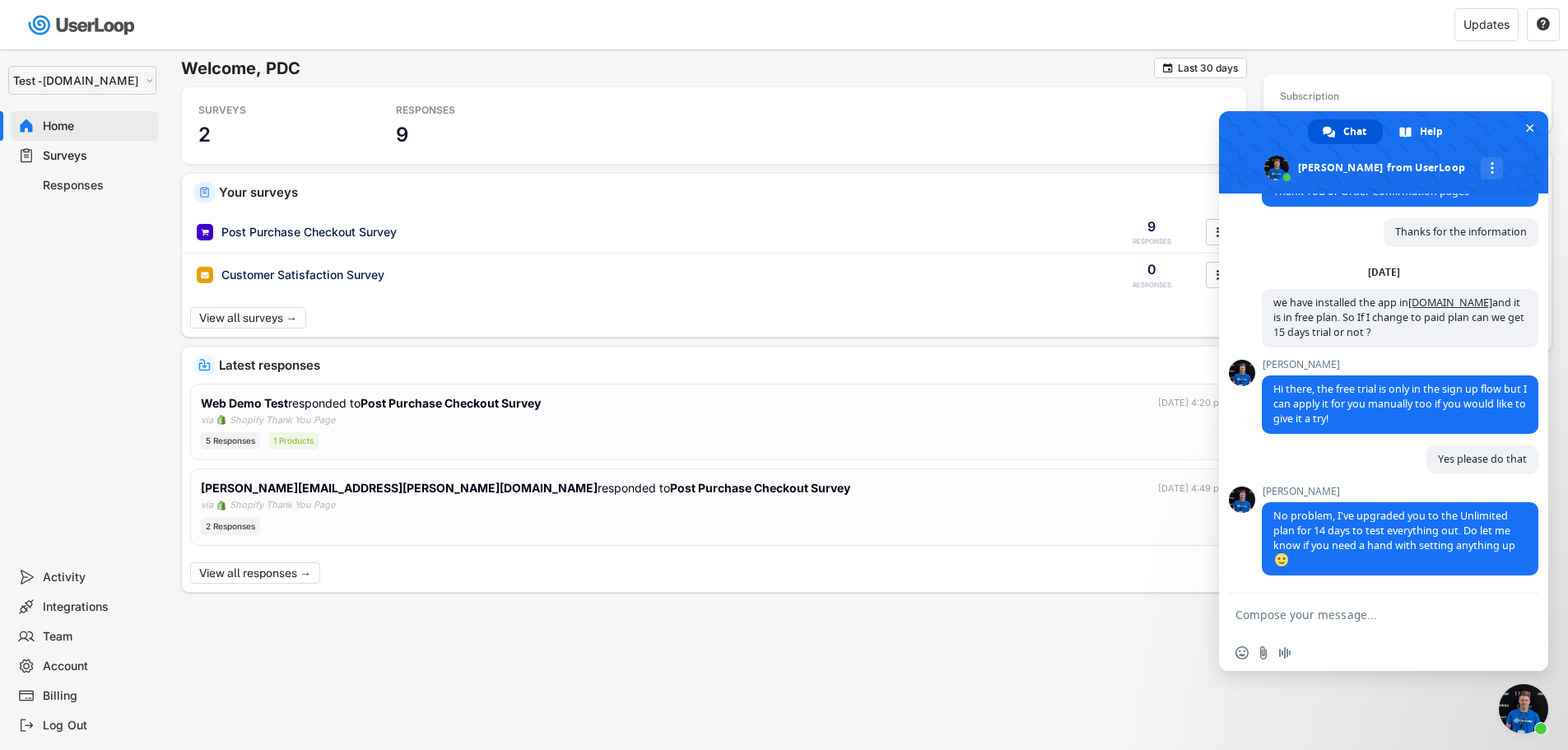
click at [1315, 610] on textarea "Compose your message..." at bounding box center [1367, 613] width 263 height 41
click at [1277, 613] on textarea "Can we test it in live cloned theme?" at bounding box center [1367, 613] width 263 height 41
type textarea "Can we able to test it in a live cloned theme?"
click at [1513, 601] on span "Send" at bounding box center [1520, 600] width 13 height 13
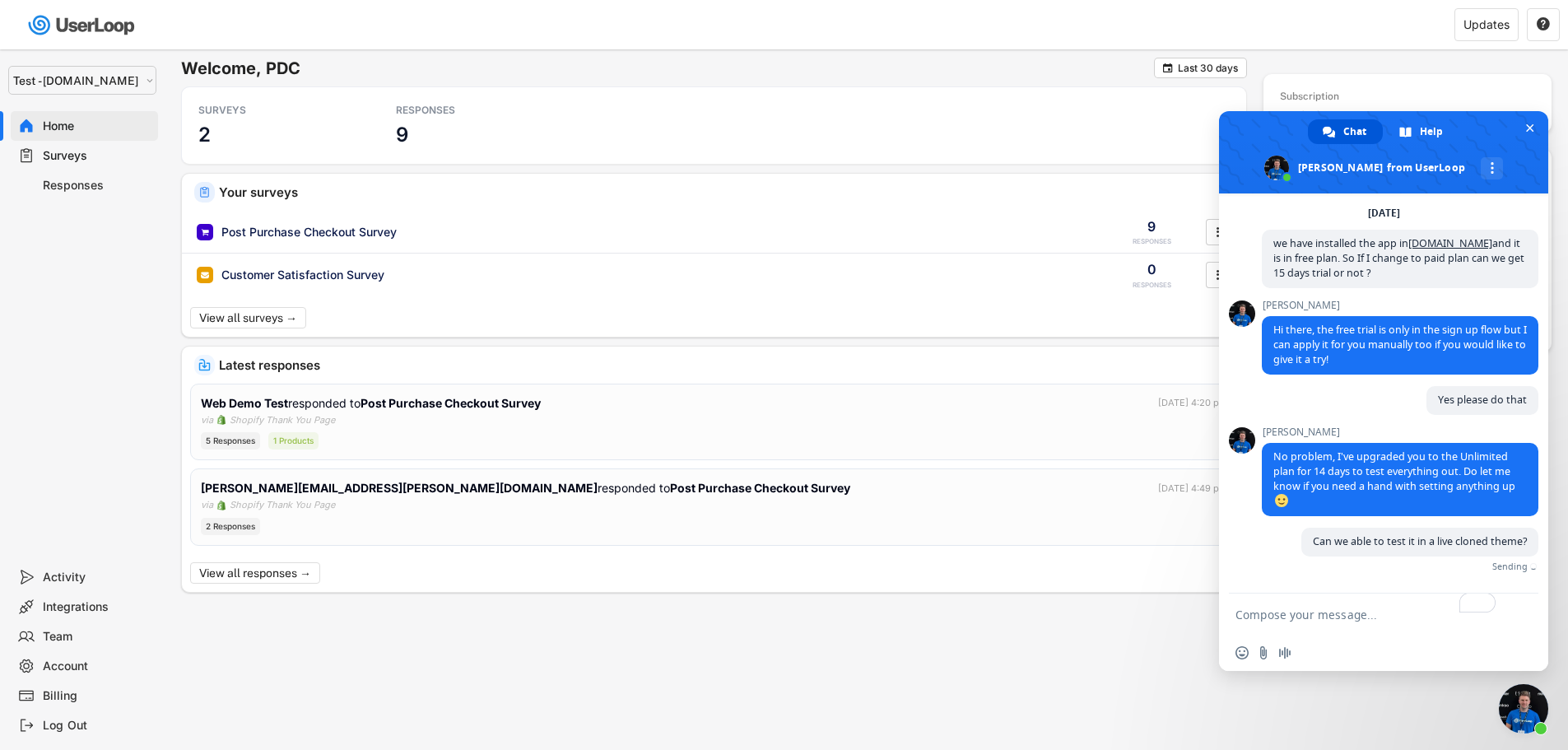
click at [1349, 621] on textarea "To enrich screen reader interactions, please activate Accessibility in Grammarl…" at bounding box center [1367, 613] width 263 height 41
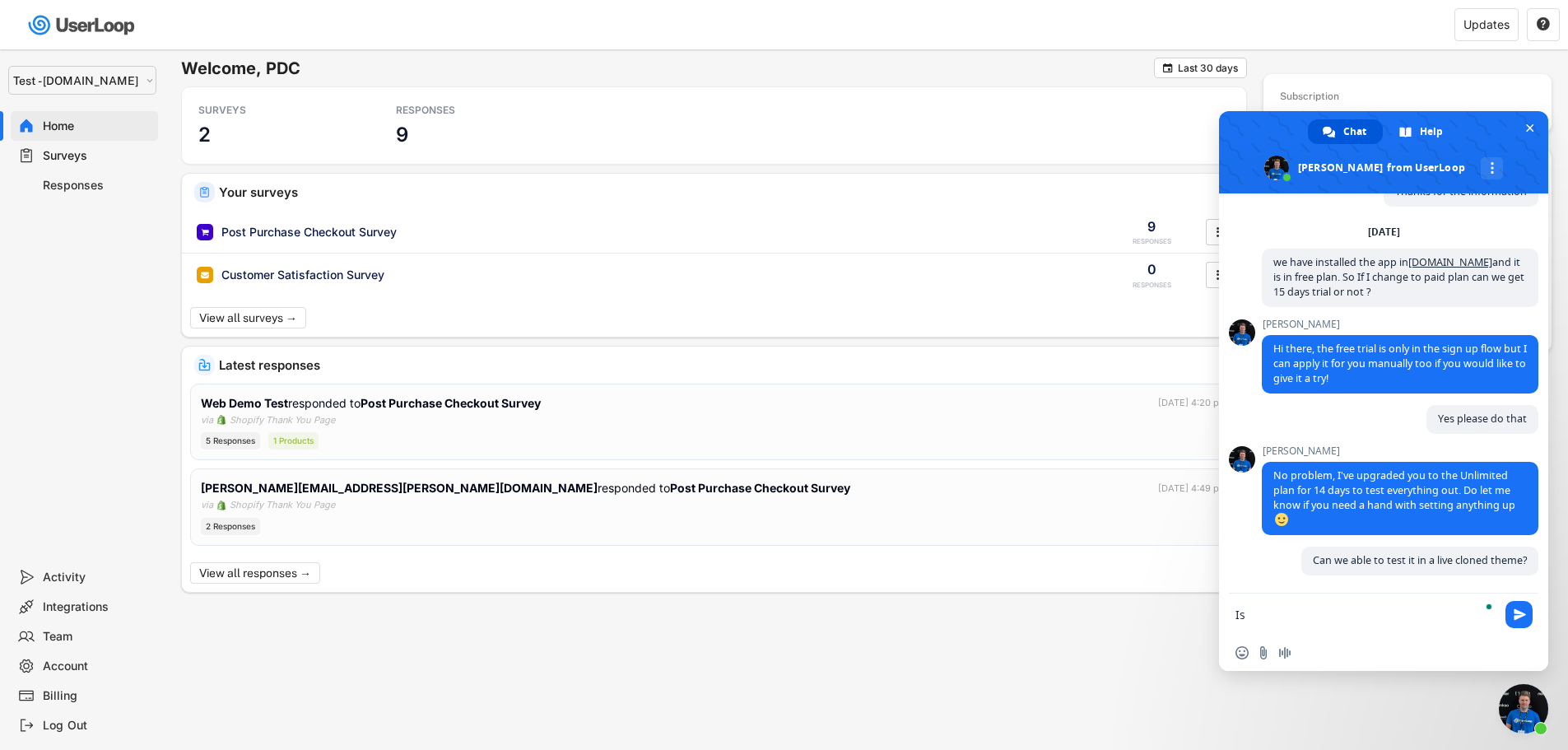
type textarea "I"
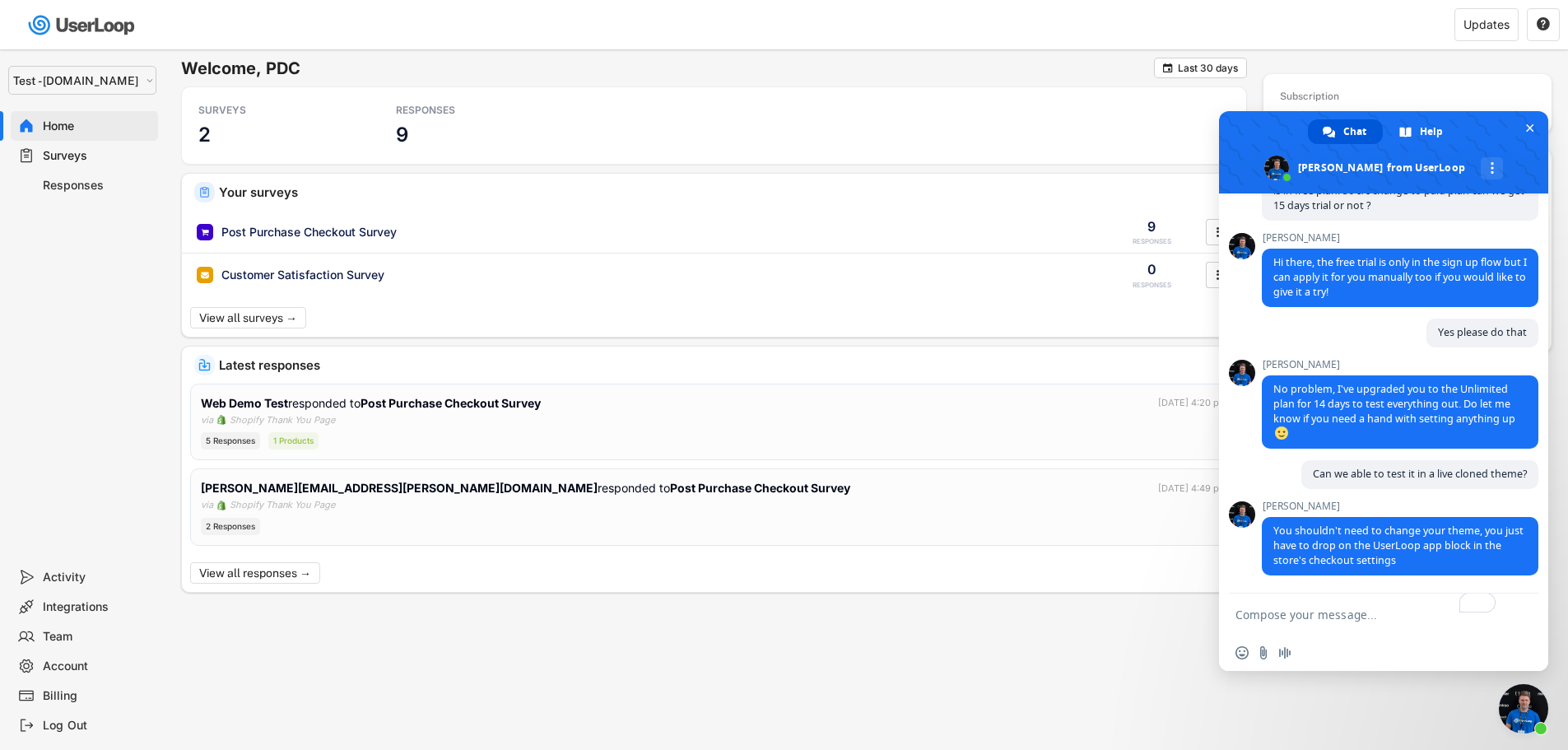
click at [1368, 613] on textarea "To enrich screen reader interactions, please activate Accessibility in Grammarl…" at bounding box center [1367, 613] width 263 height 41
type textarea "Okay!understood. Thank you"
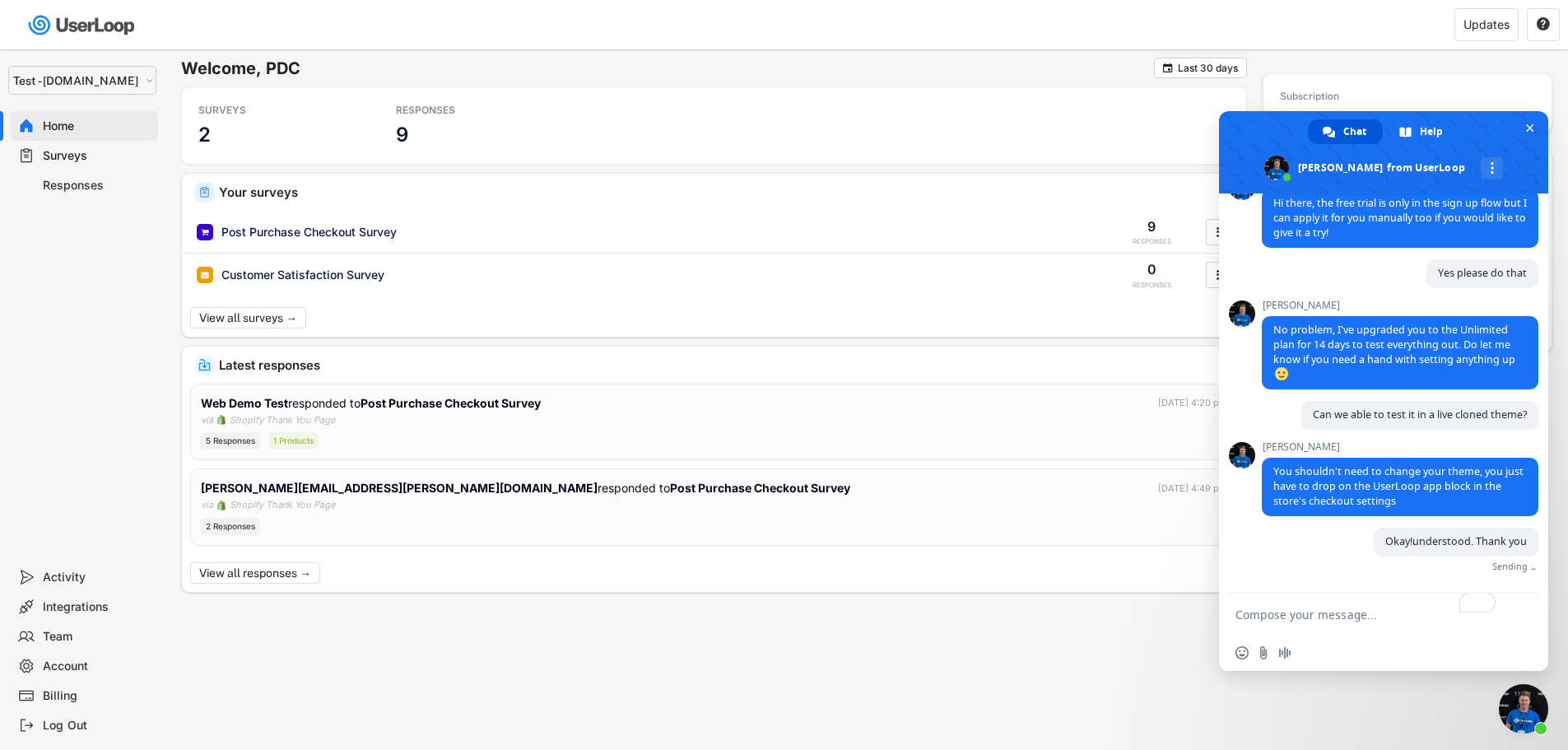
scroll to position [3190, 0]
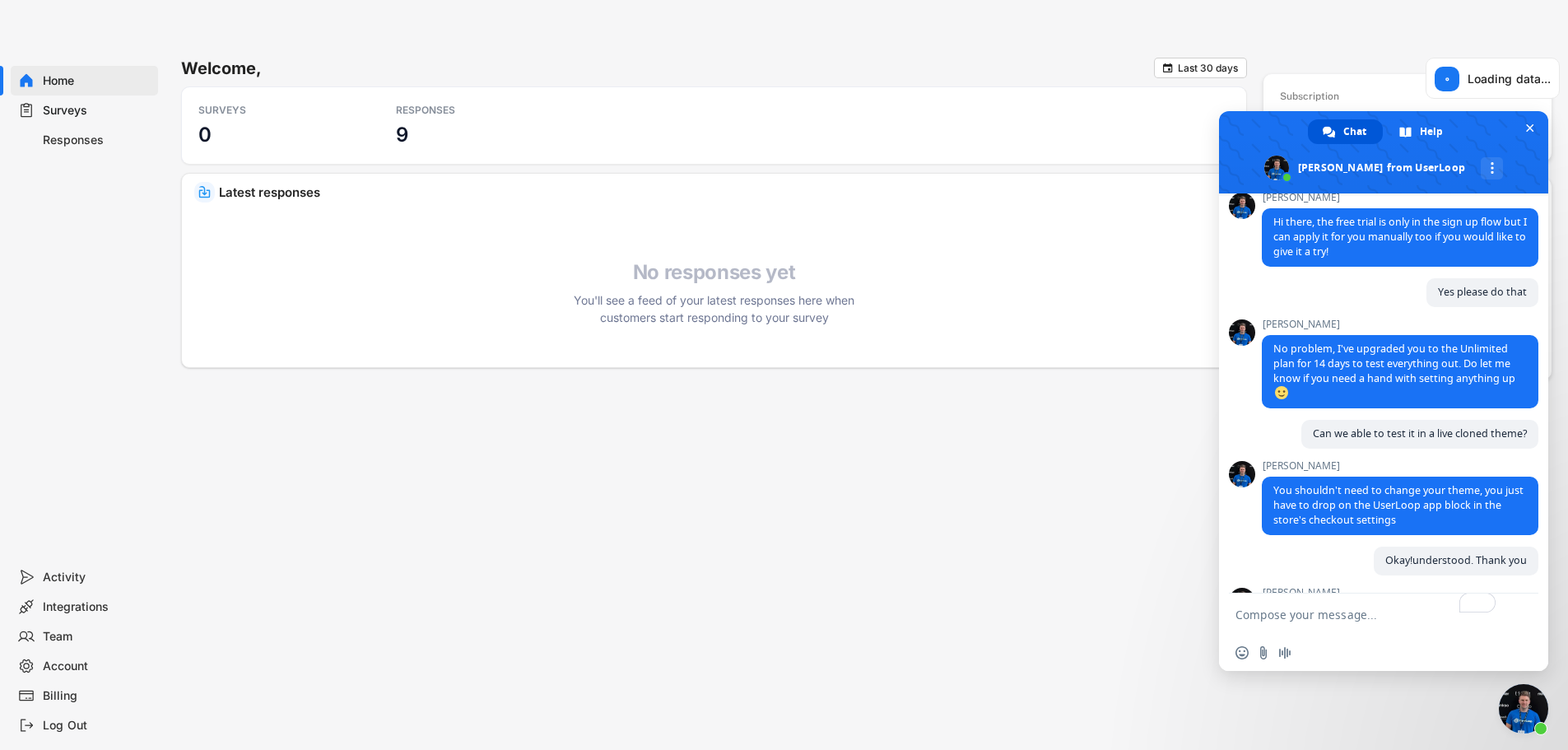
type textarea "Sure! Th"
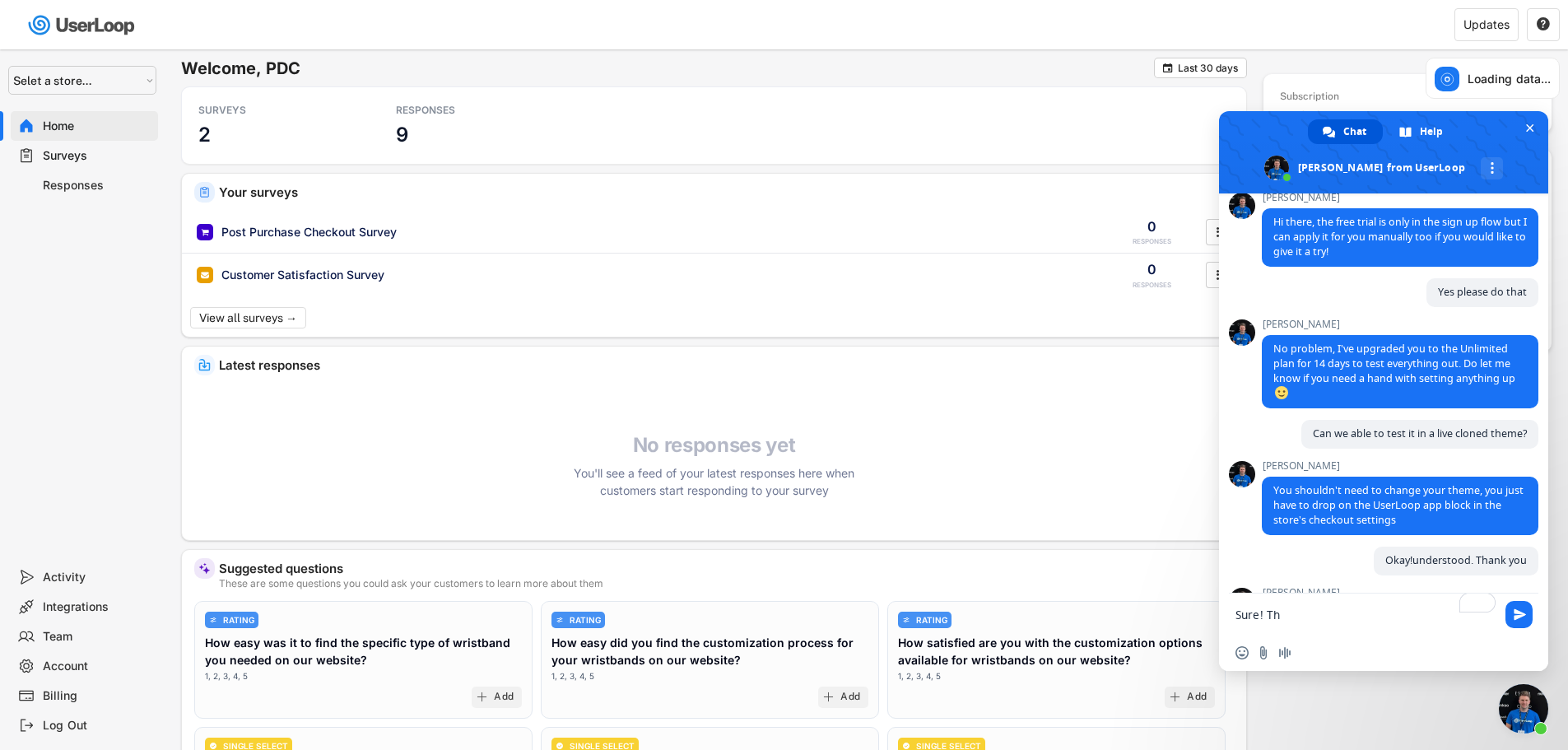
select select ""1348695171700984260__LOOKUP__1755087592031x530942177488485950""
type textarea "Sure! Thank you"
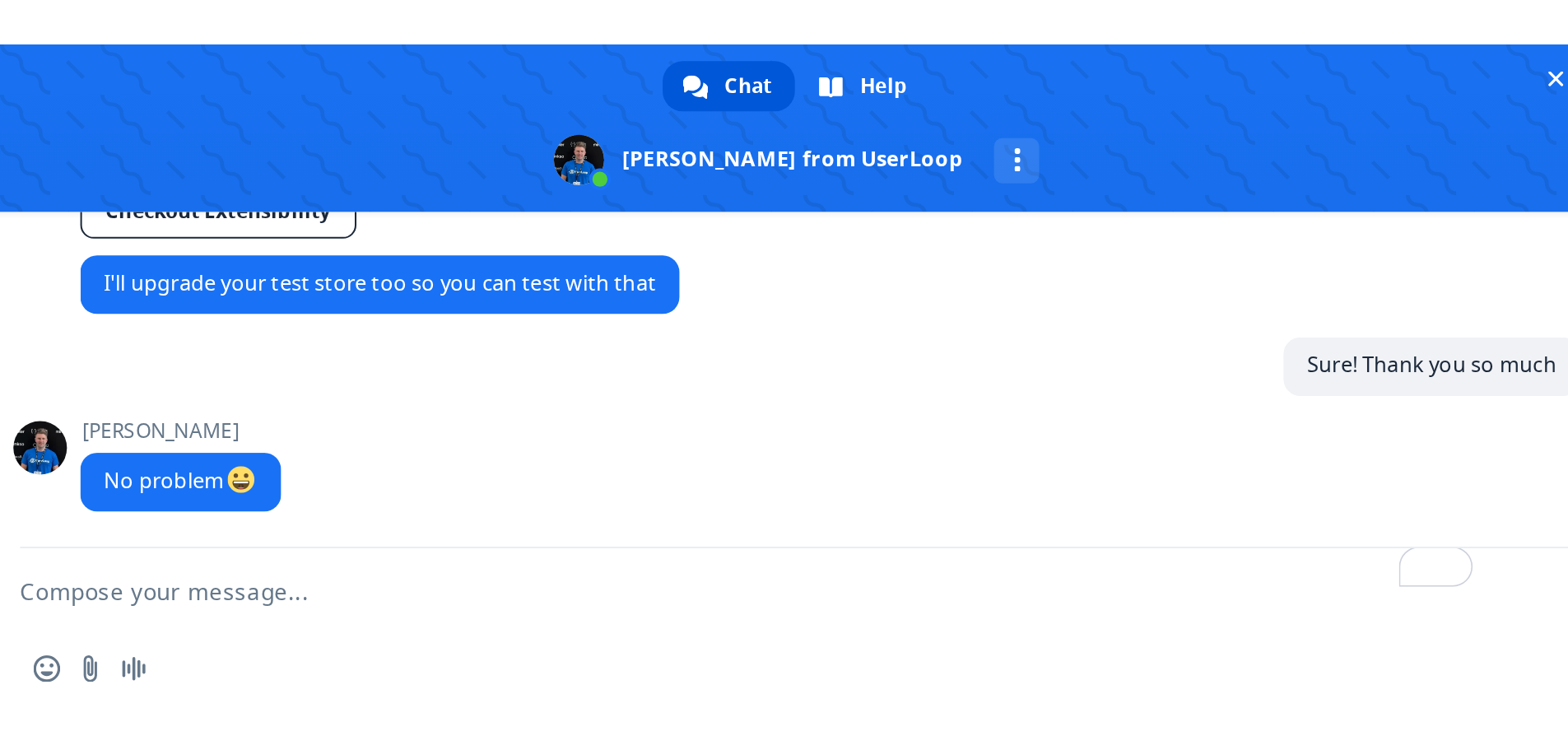
scroll to position [3491, 0]
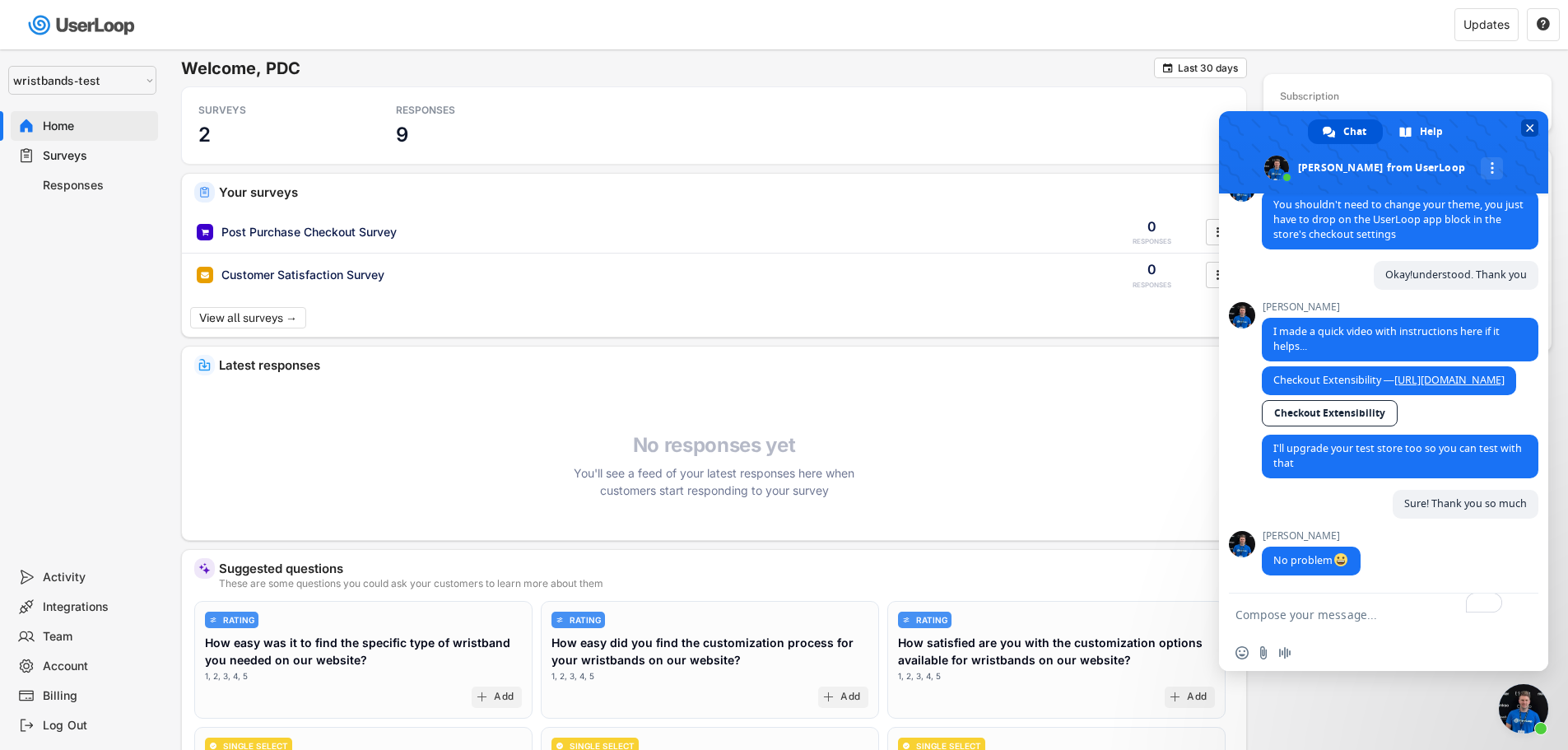
click at [1529, 127] on span "Close chat" at bounding box center [1530, 128] width 8 height 11
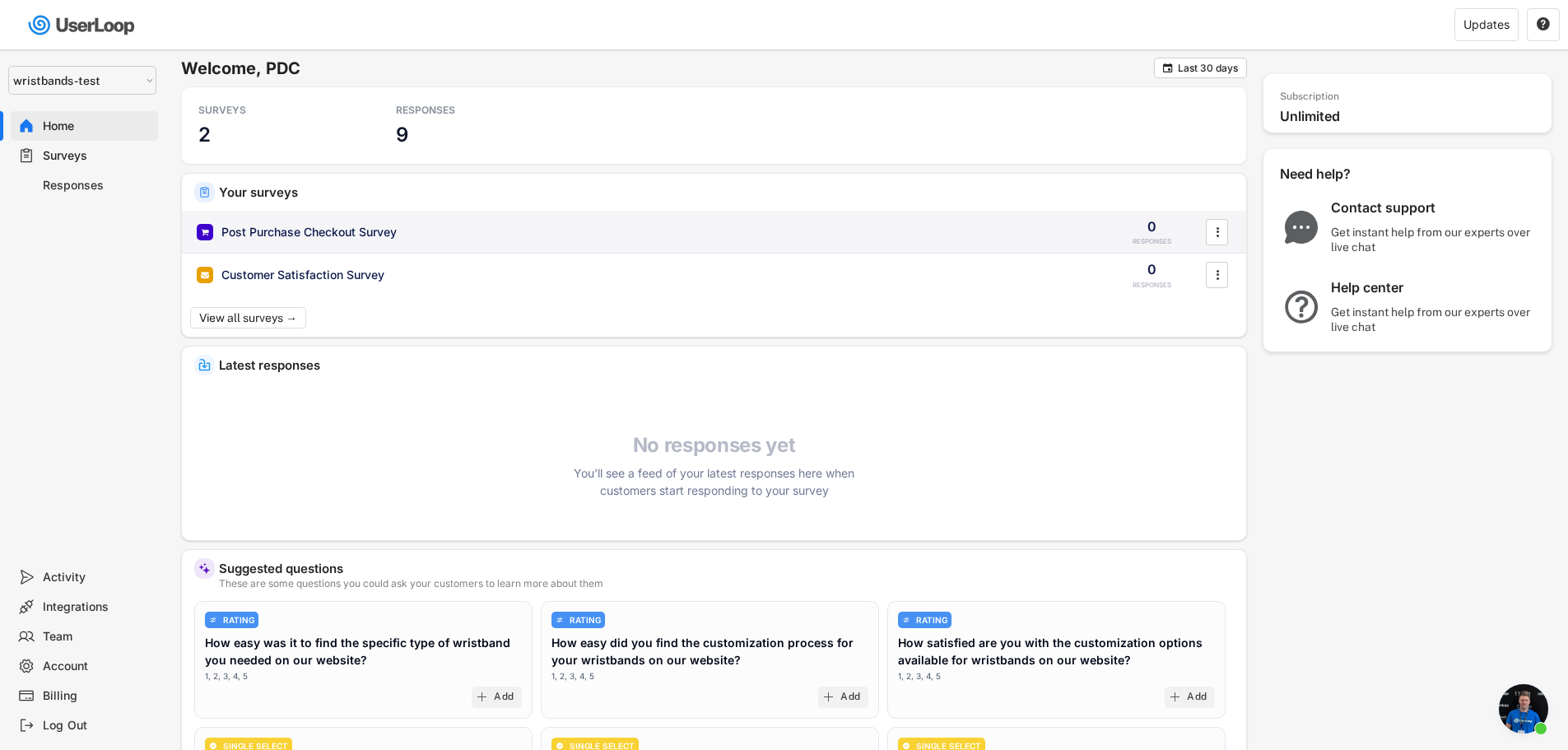
click at [333, 235] on div "Post Purchase Checkout Survey" at bounding box center [309, 232] width 176 height 16
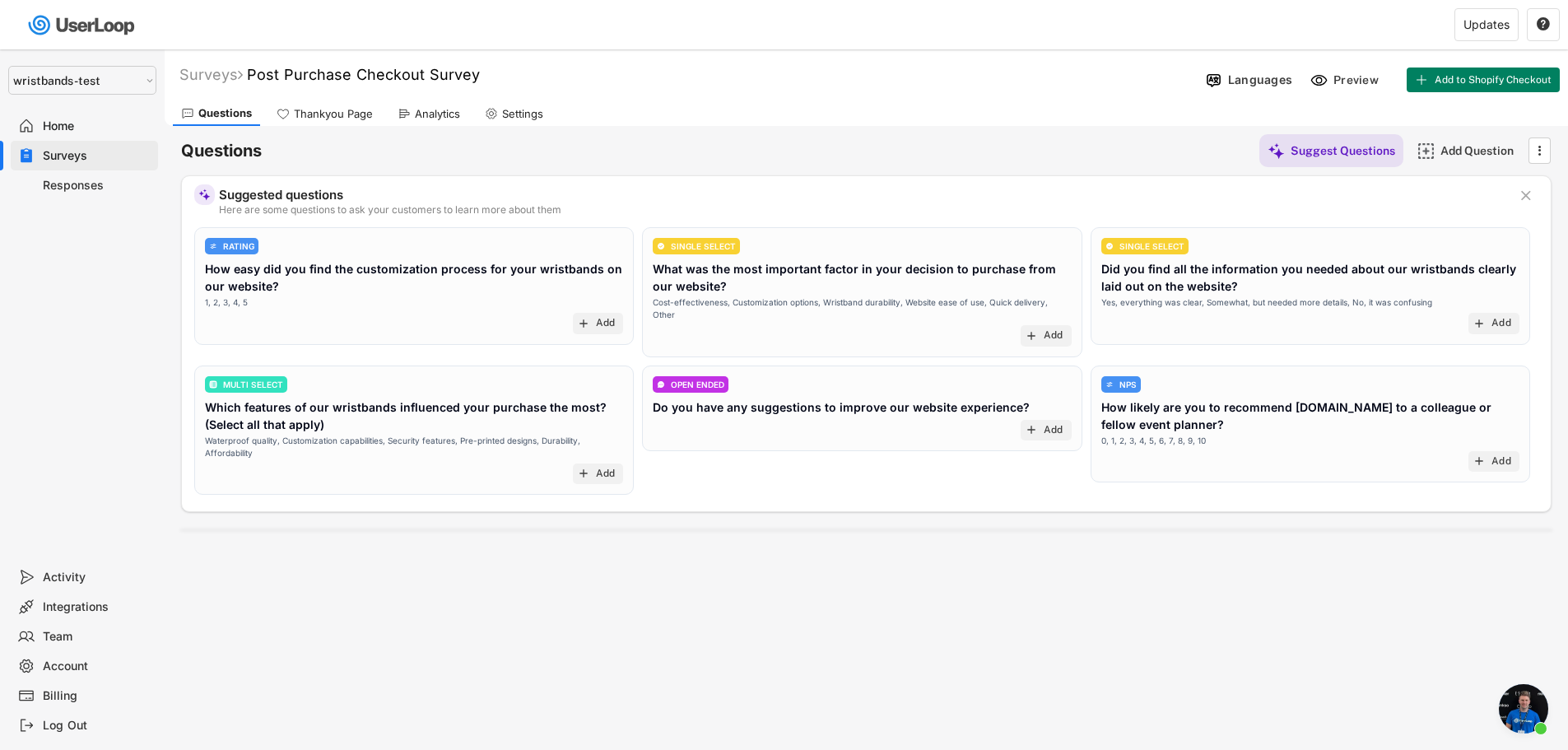
click at [373, 272] on div "How easy did you find the customization process for your wristbands on our webs…" at bounding box center [414, 278] width 419 height 35
click at [314, 262] on div "How easy did you find the customization process for your wristbands on our webs…" at bounding box center [414, 278] width 419 height 35
click at [415, 272] on div "How easy did you find the customization process for your wristbands on our webs…" at bounding box center [414, 278] width 419 height 35
click at [294, 273] on div "How easy did you find the customization process for your wristbands on our webs…" at bounding box center [414, 278] width 419 height 35
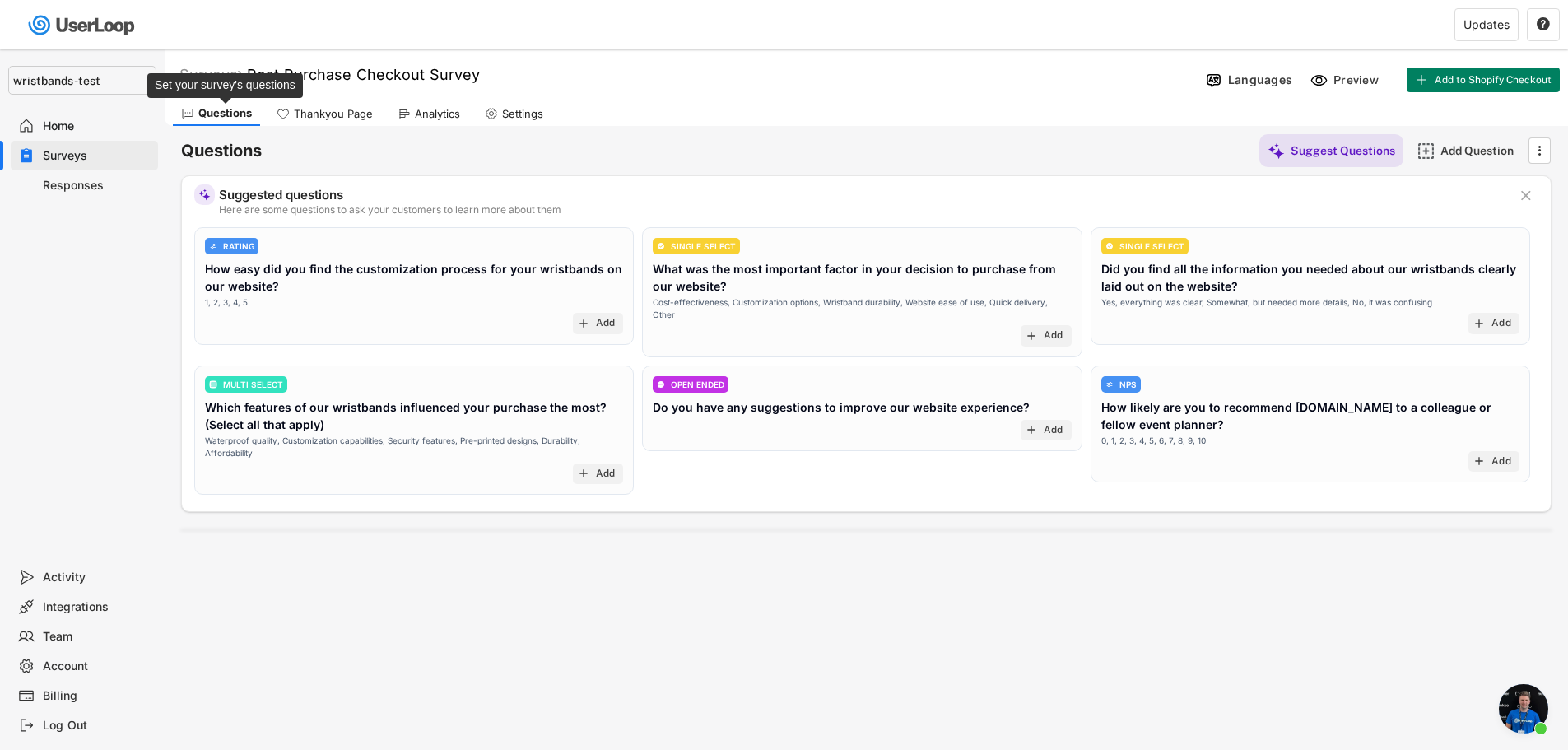
click at [228, 119] on div "Questions" at bounding box center [225, 113] width 54 height 14
click at [88, 158] on div "Surveys" at bounding box center [96, 156] width 108 height 15
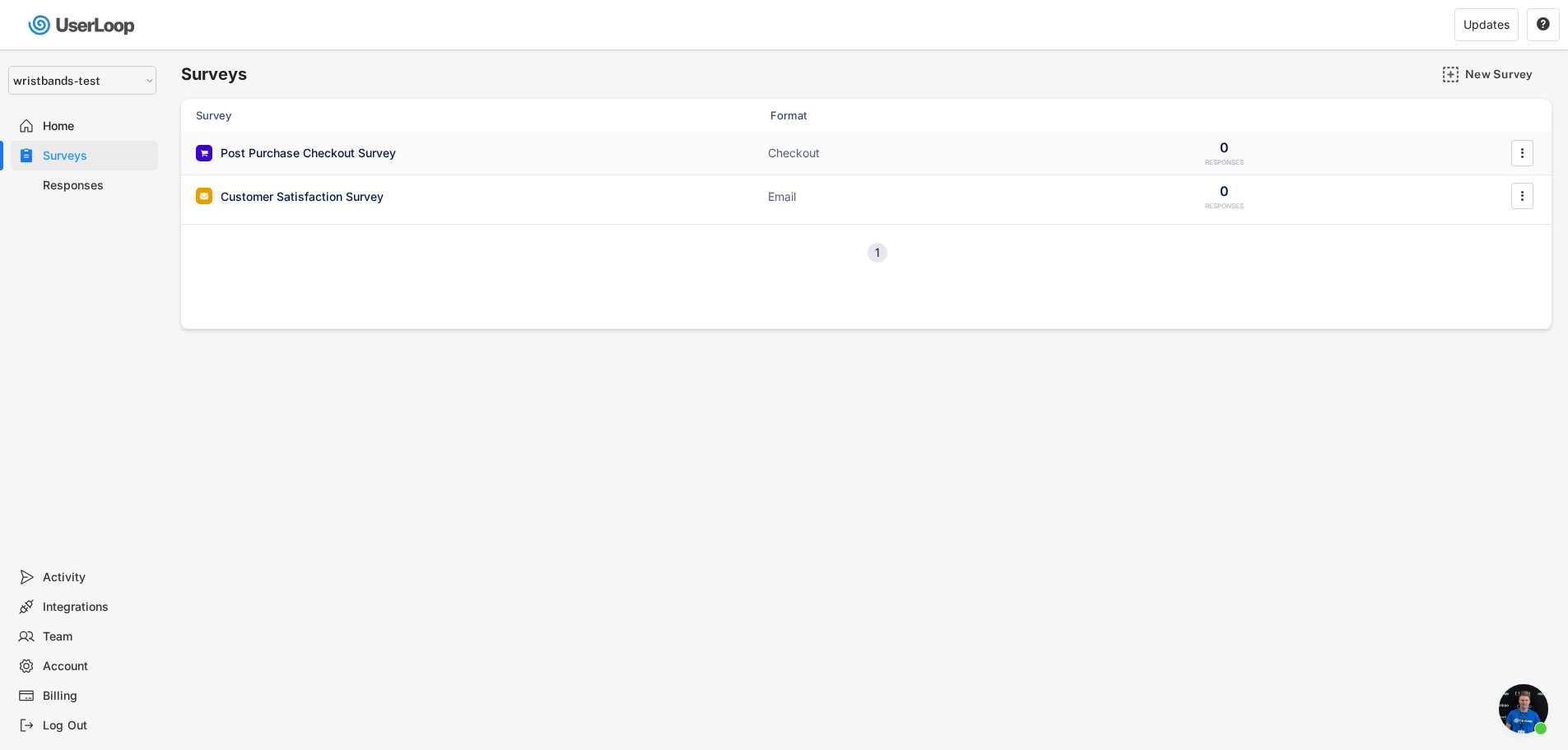
click at [315, 156] on div "Post Purchase Checkout Survey" at bounding box center [308, 153] width 176 height 16
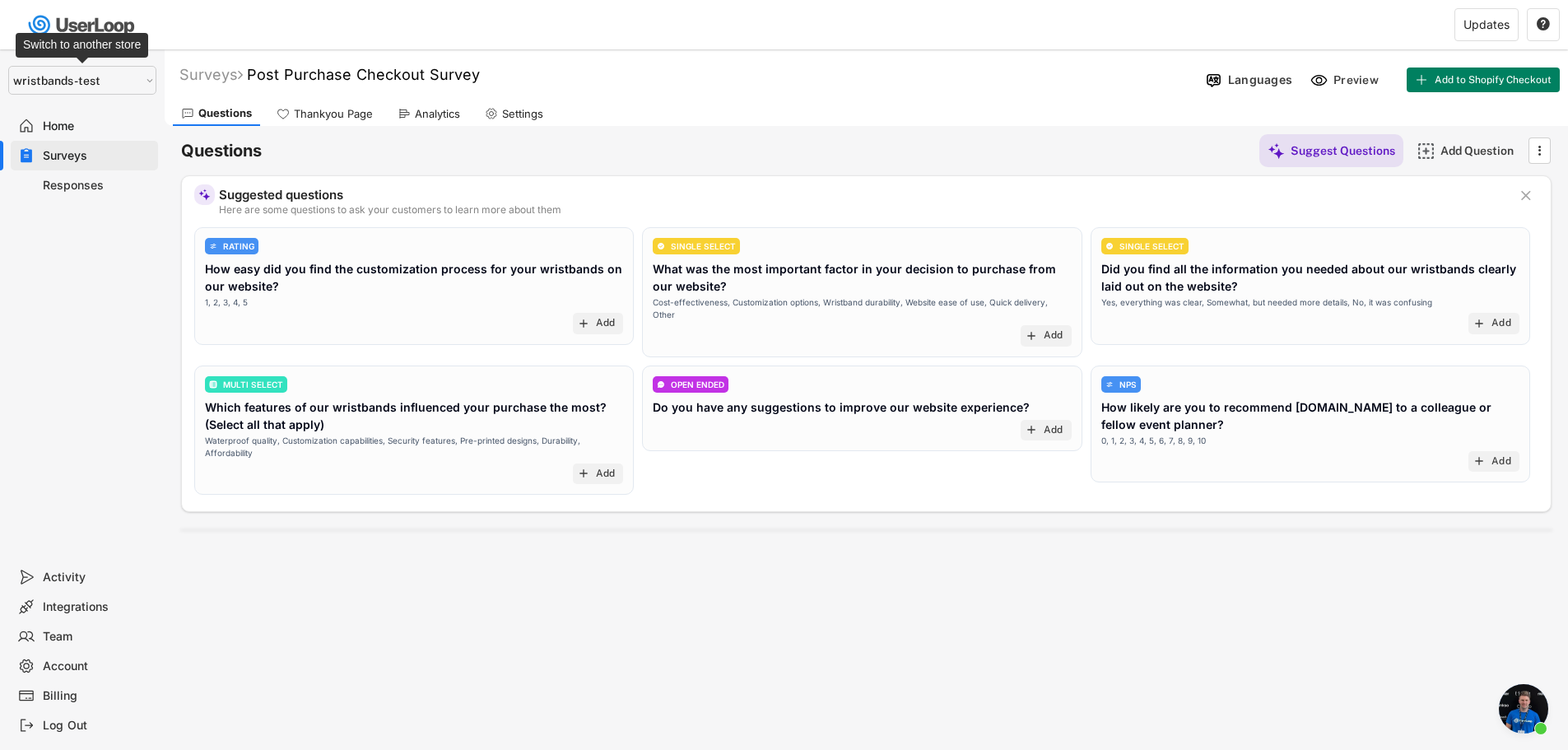
click at [99, 80] on select "Selet a store... Test - [DOMAIN_NAME] [DOMAIN_NAME] wristbands-test" at bounding box center [82, 80] width 148 height 29
select select ""1348695171700984260__LOOKUP__1753345952268x539074249660034500""
click at [8, 66] on select "Selet a store... Test - [DOMAIN_NAME] [DOMAIN_NAME] wristbands-test" at bounding box center [82, 80] width 148 height 29
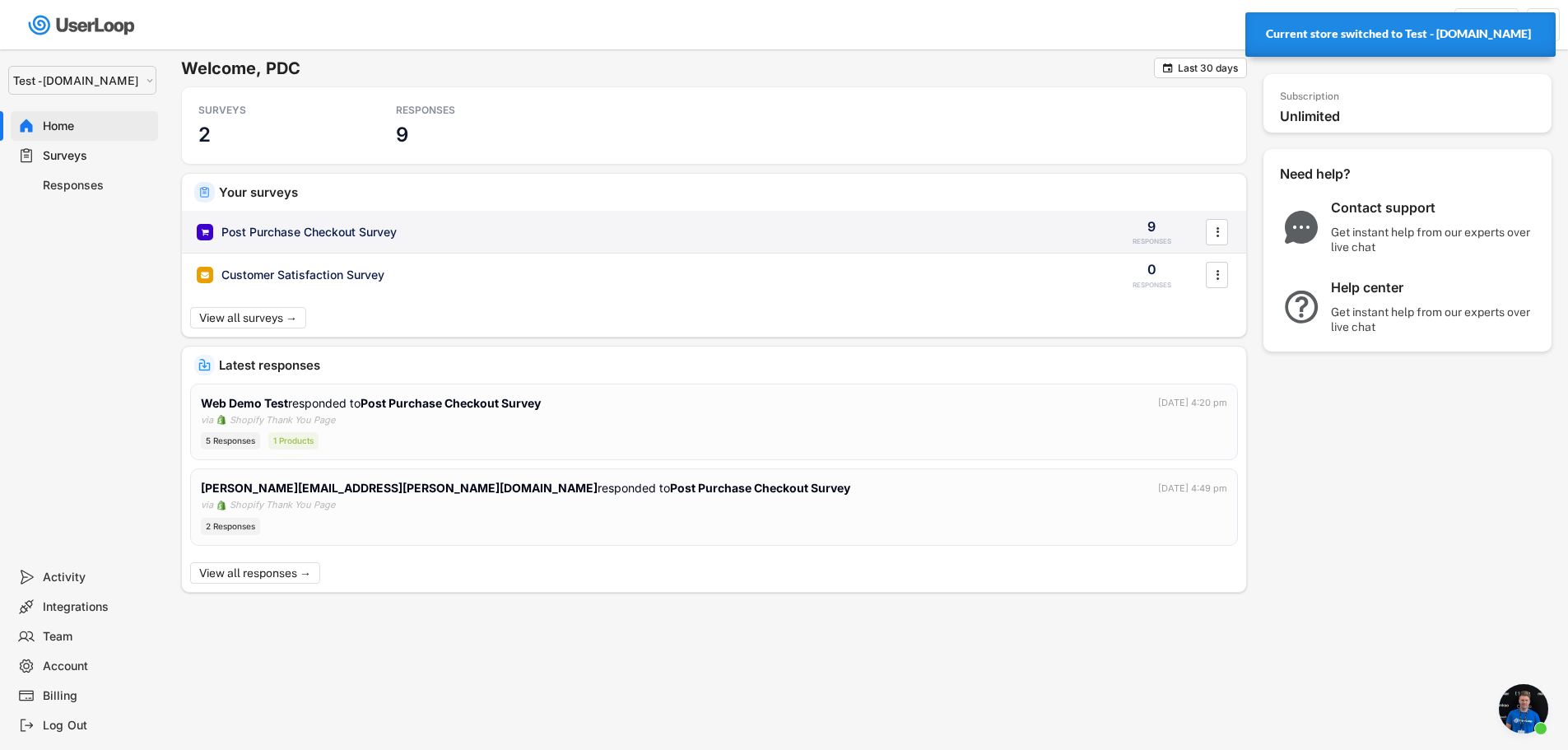
click at [336, 228] on div "Post Purchase Checkout Survey" at bounding box center [309, 232] width 176 height 16
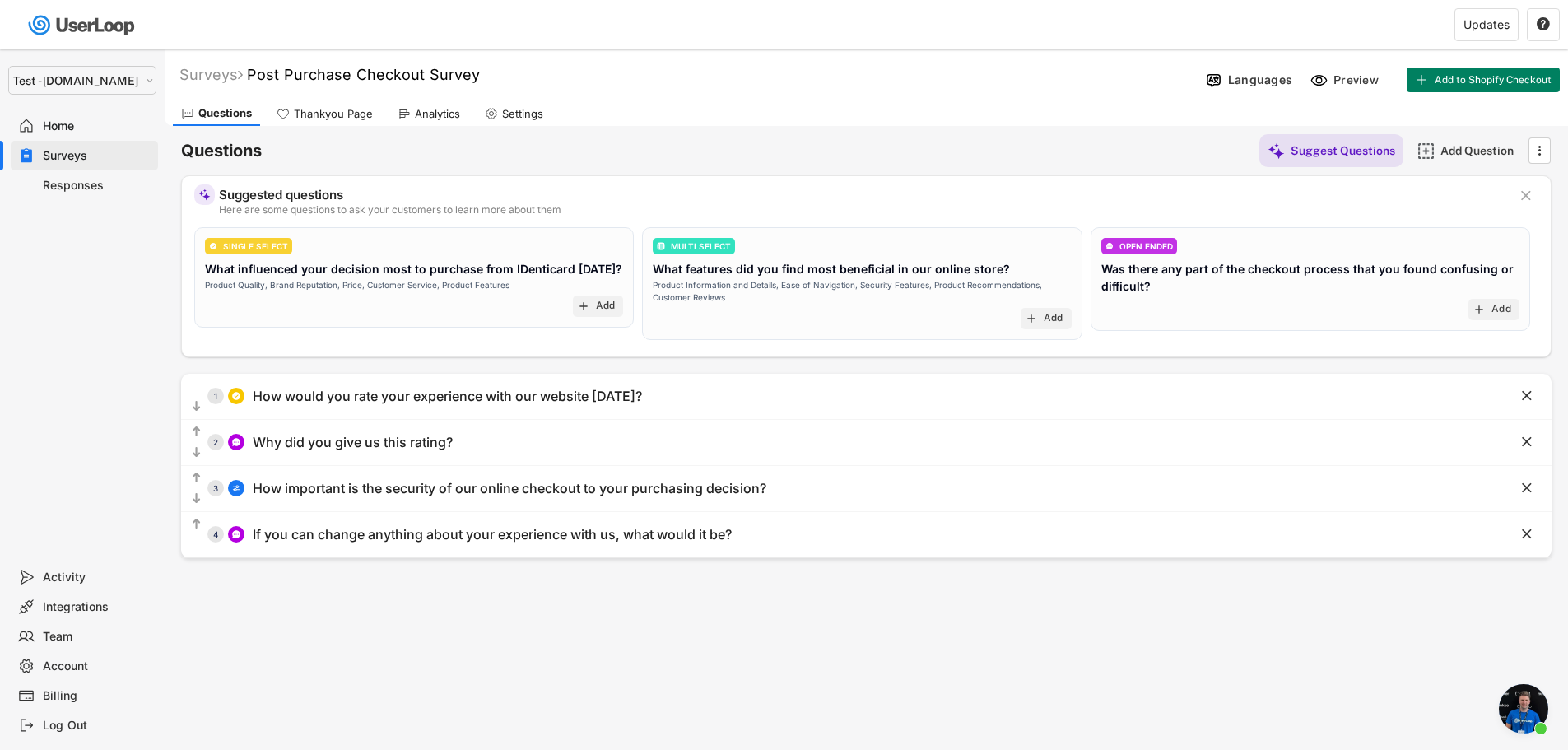
click at [100, 157] on div "Surveys" at bounding box center [96, 156] width 108 height 15
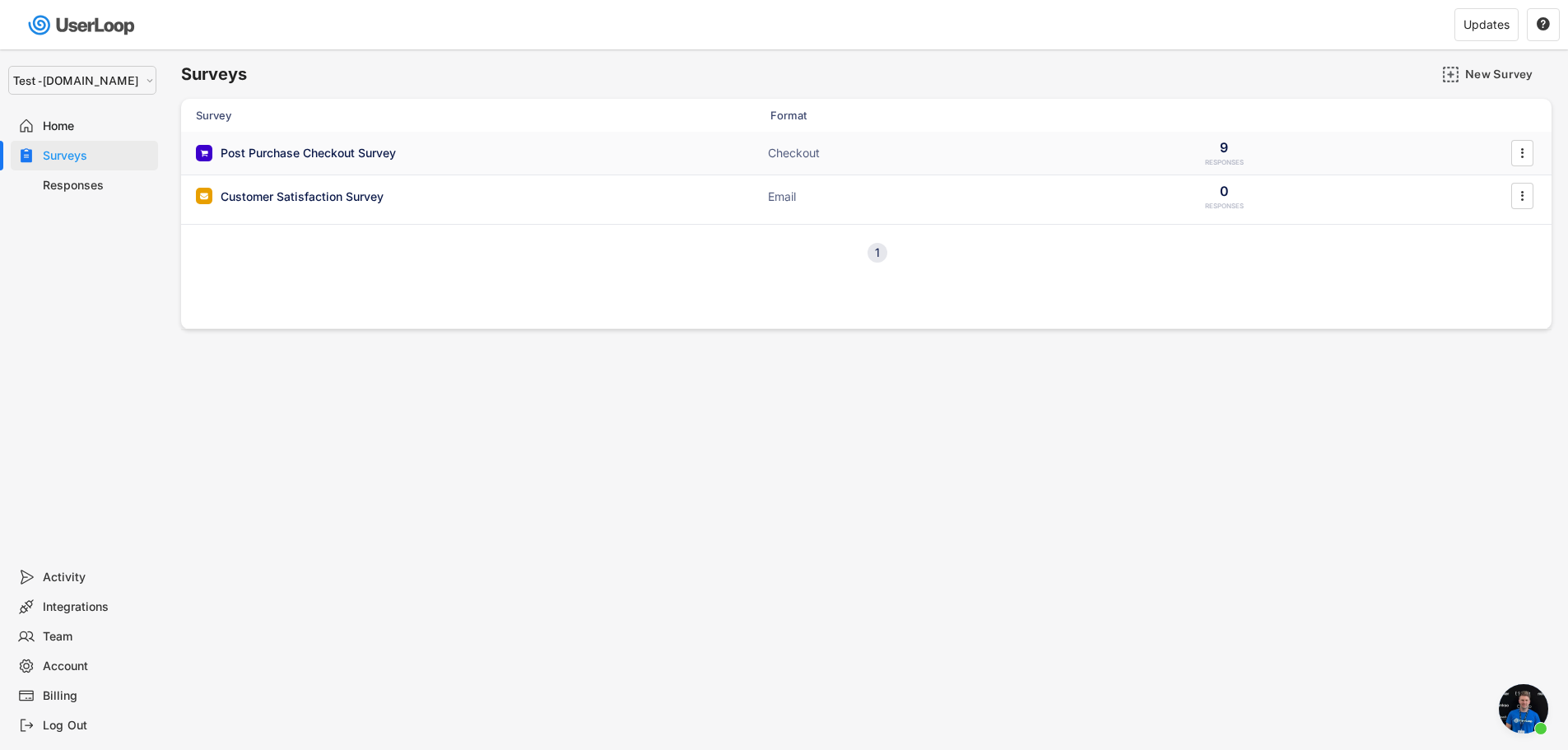
click at [378, 154] on div "Post Purchase Checkout Survey" at bounding box center [308, 153] width 176 height 16
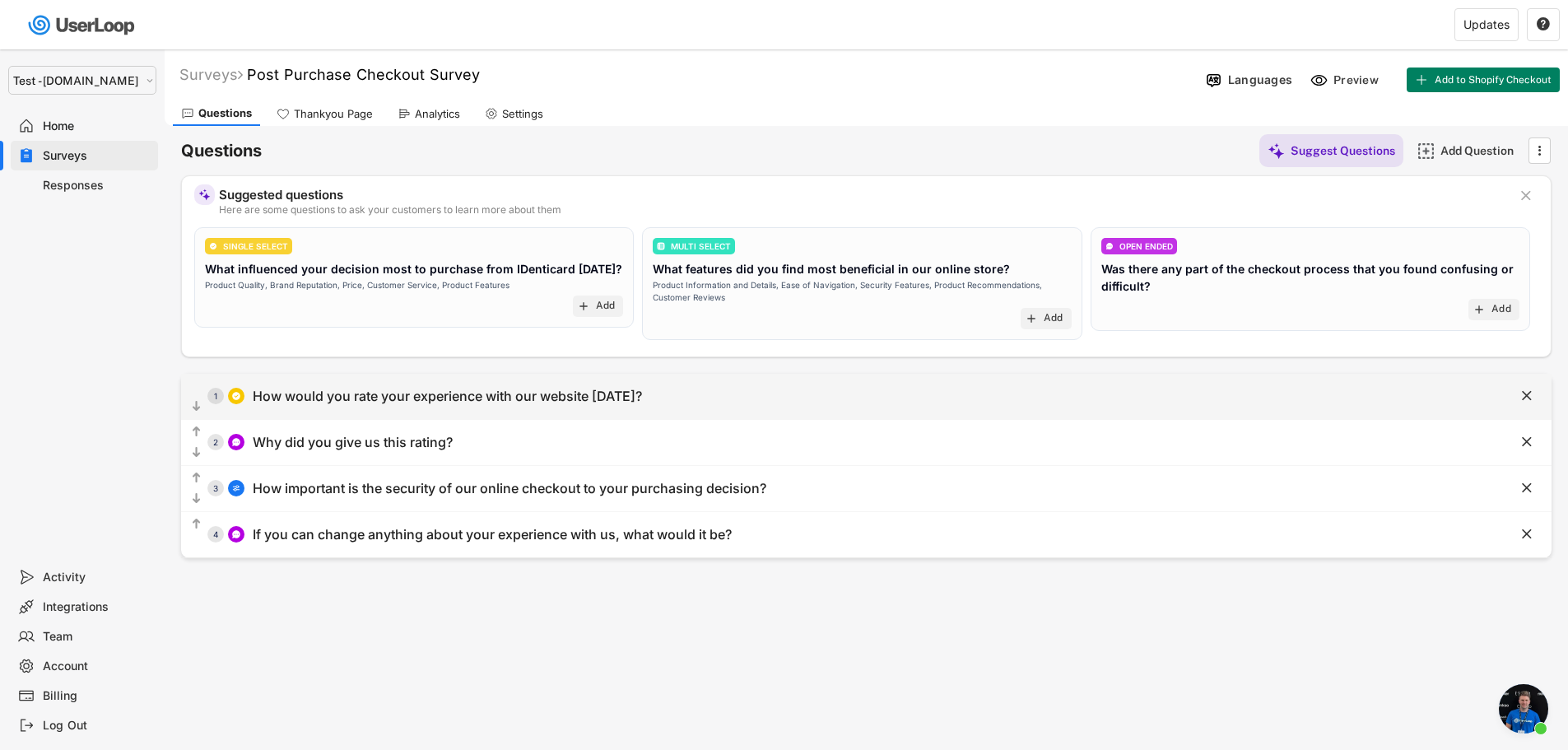
click at [641, 395] on div "  1 How would you rate your experience with our website [DATE]?" at bounding box center [825, 396] width 1289 height 37
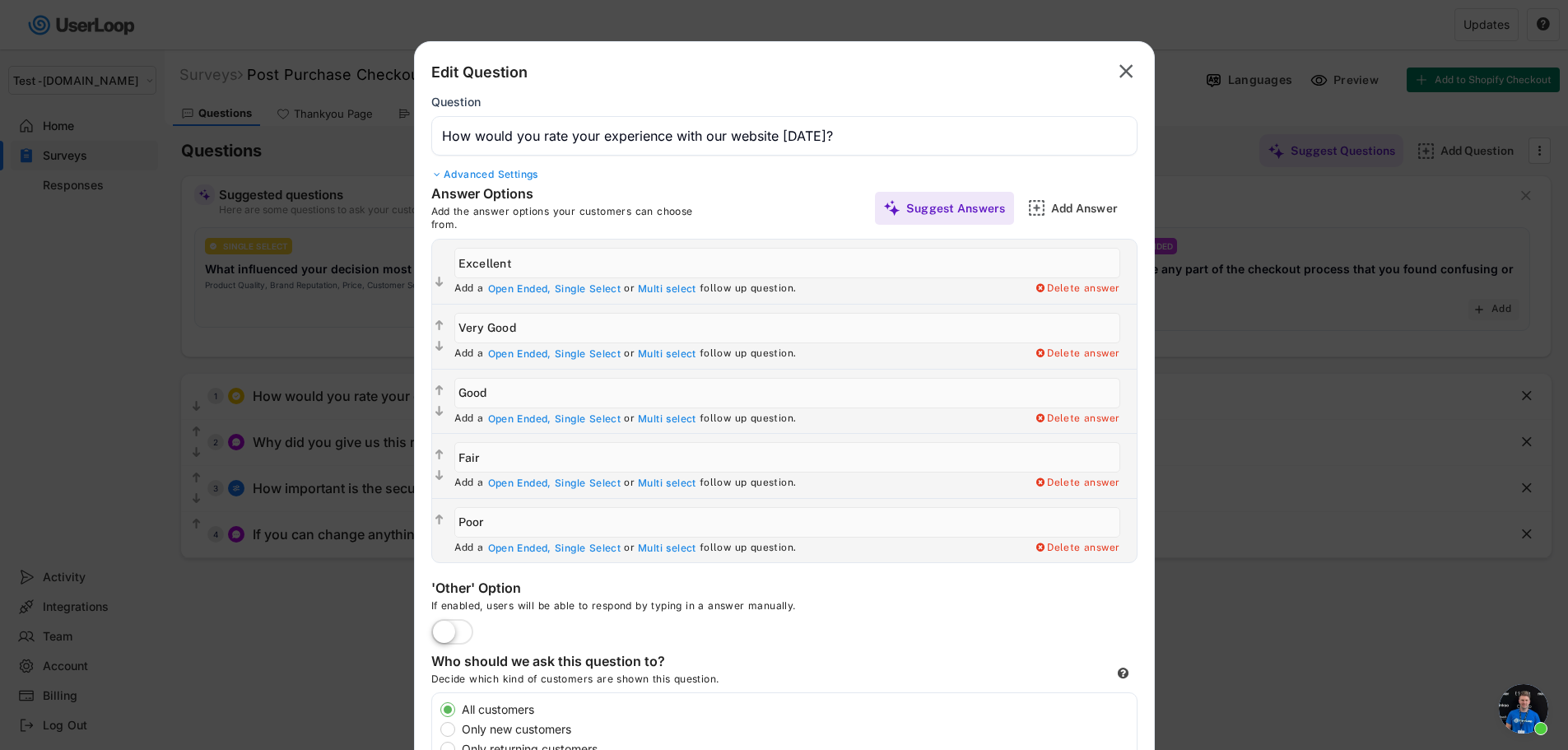
click at [1132, 74] on text "" at bounding box center [1126, 71] width 14 height 24
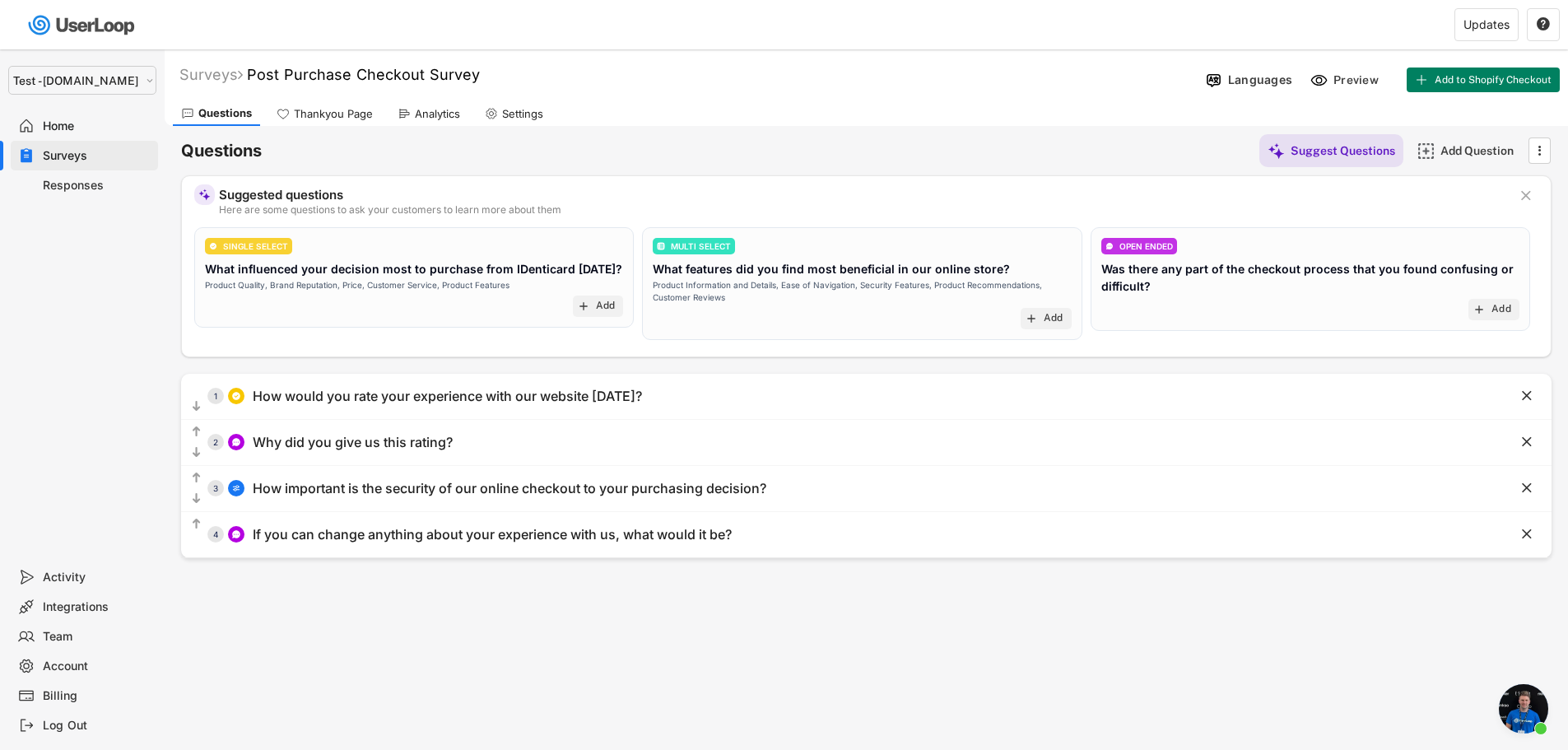
click at [1526, 716] on span "Open chat" at bounding box center [1523, 709] width 49 height 49
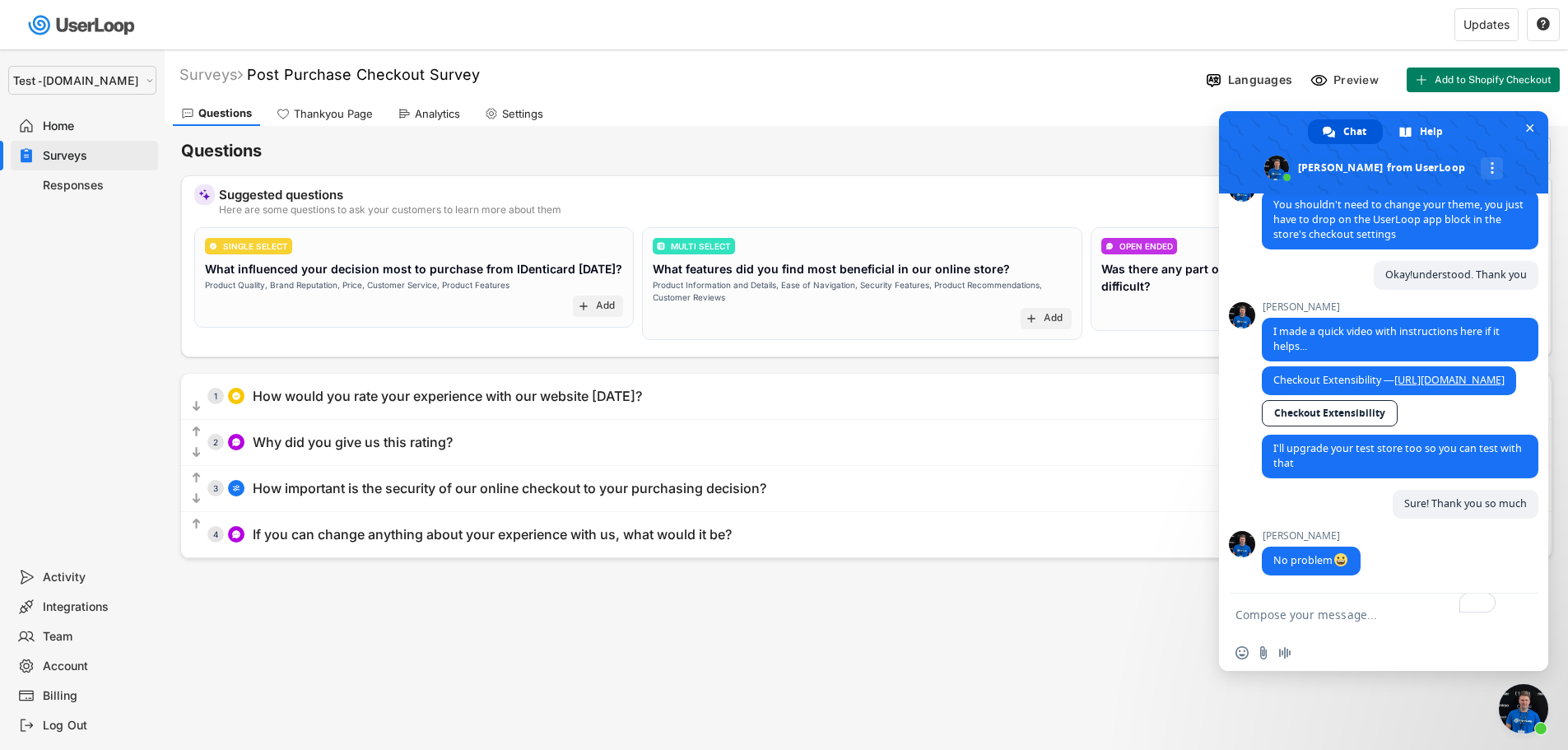
click at [1316, 617] on textarea "To enrich screen reader interactions, please activate Accessibility in Grammarl…" at bounding box center [1367, 613] width 263 height 41
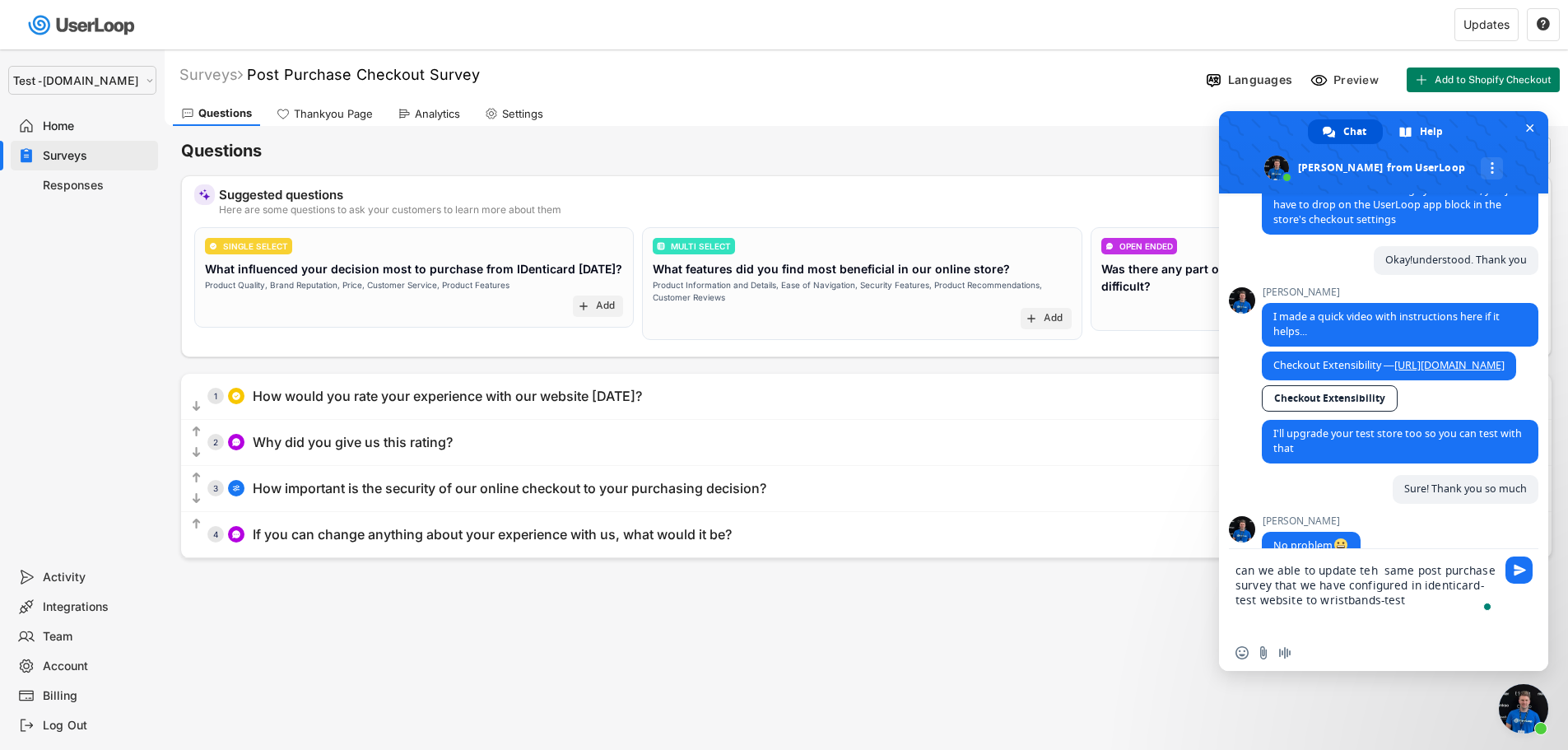
type textarea "can we able to update teh same post purchase survey that we have configured in …"
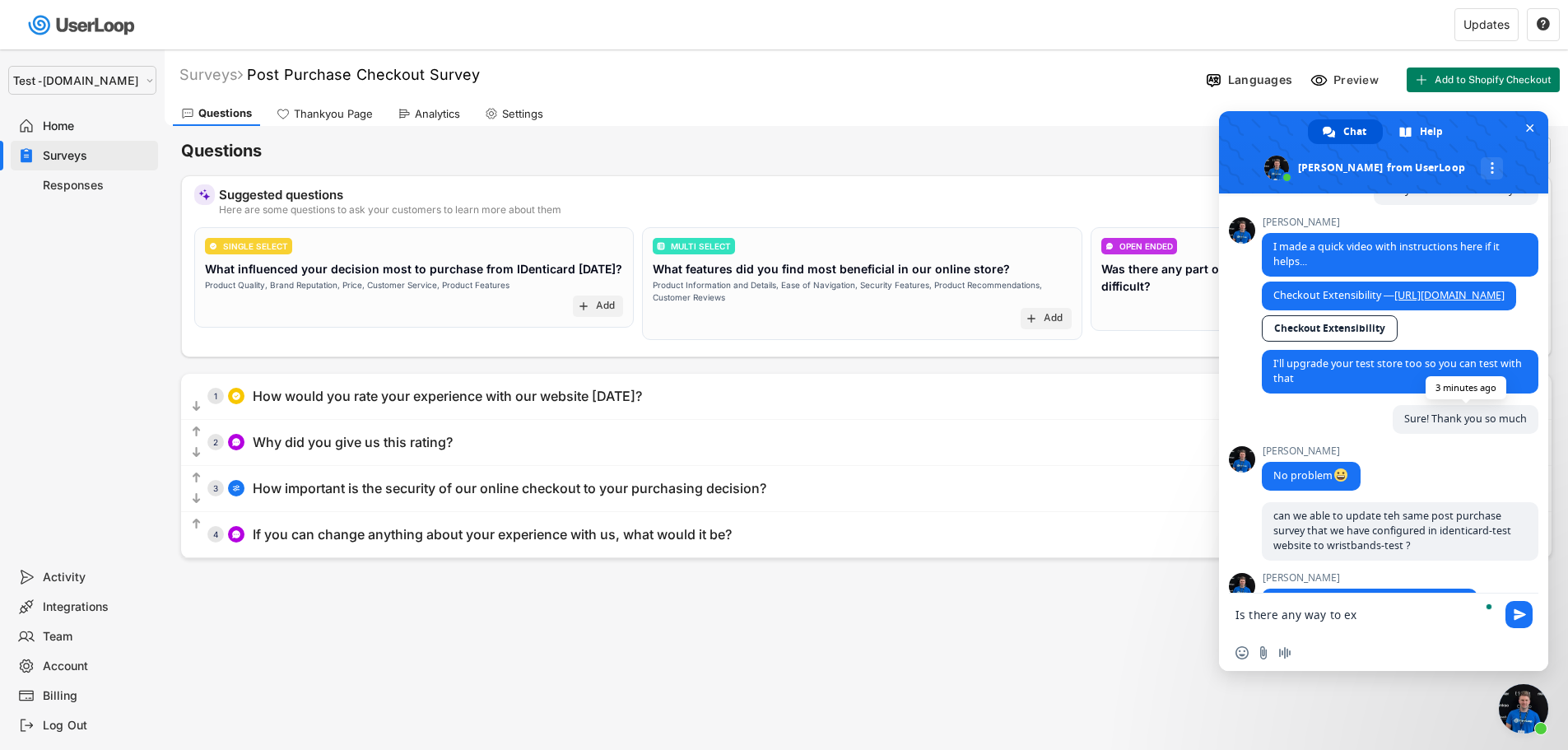
scroll to position [3618, 0]
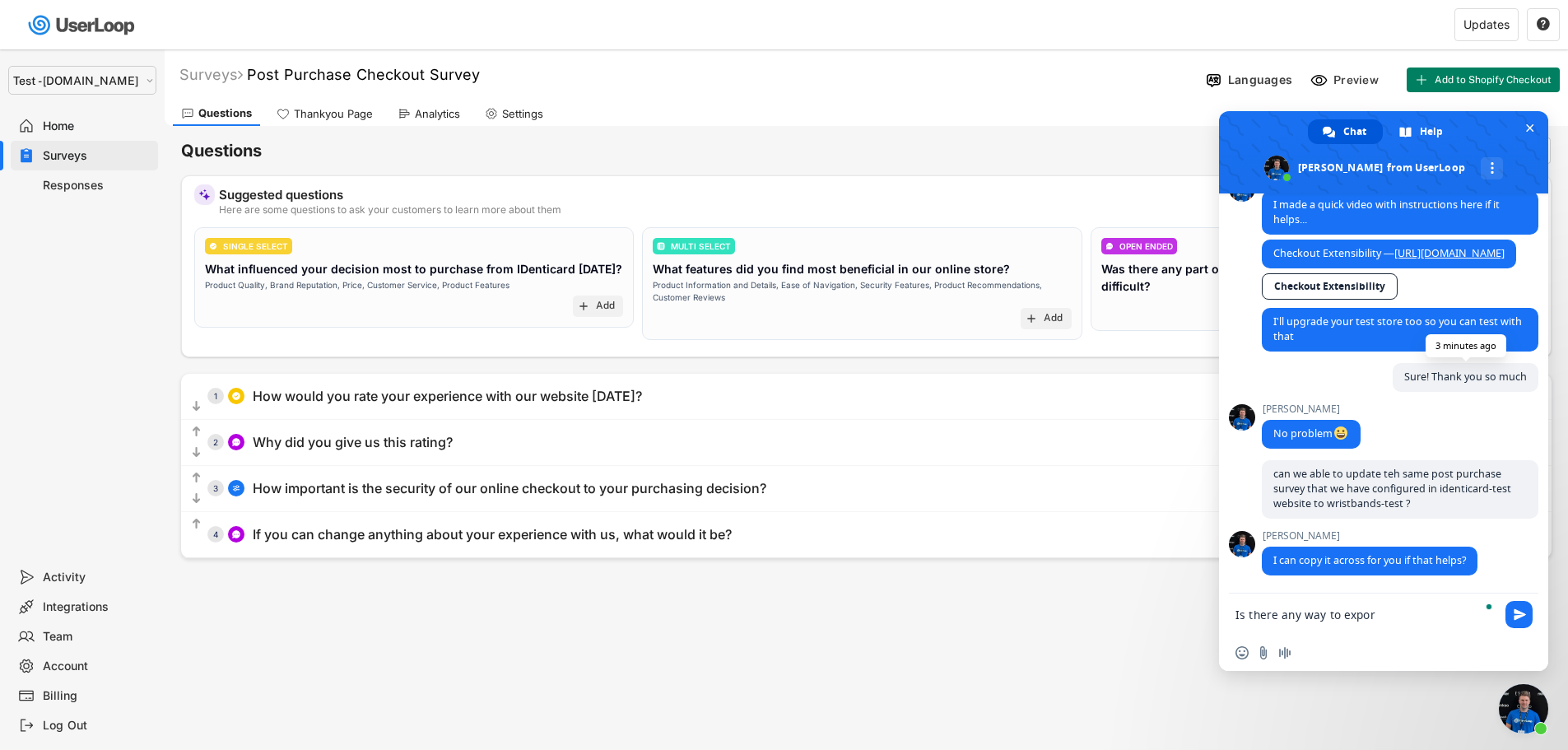
type textarea "Is there any way to export"
type textarea "Yes, please"
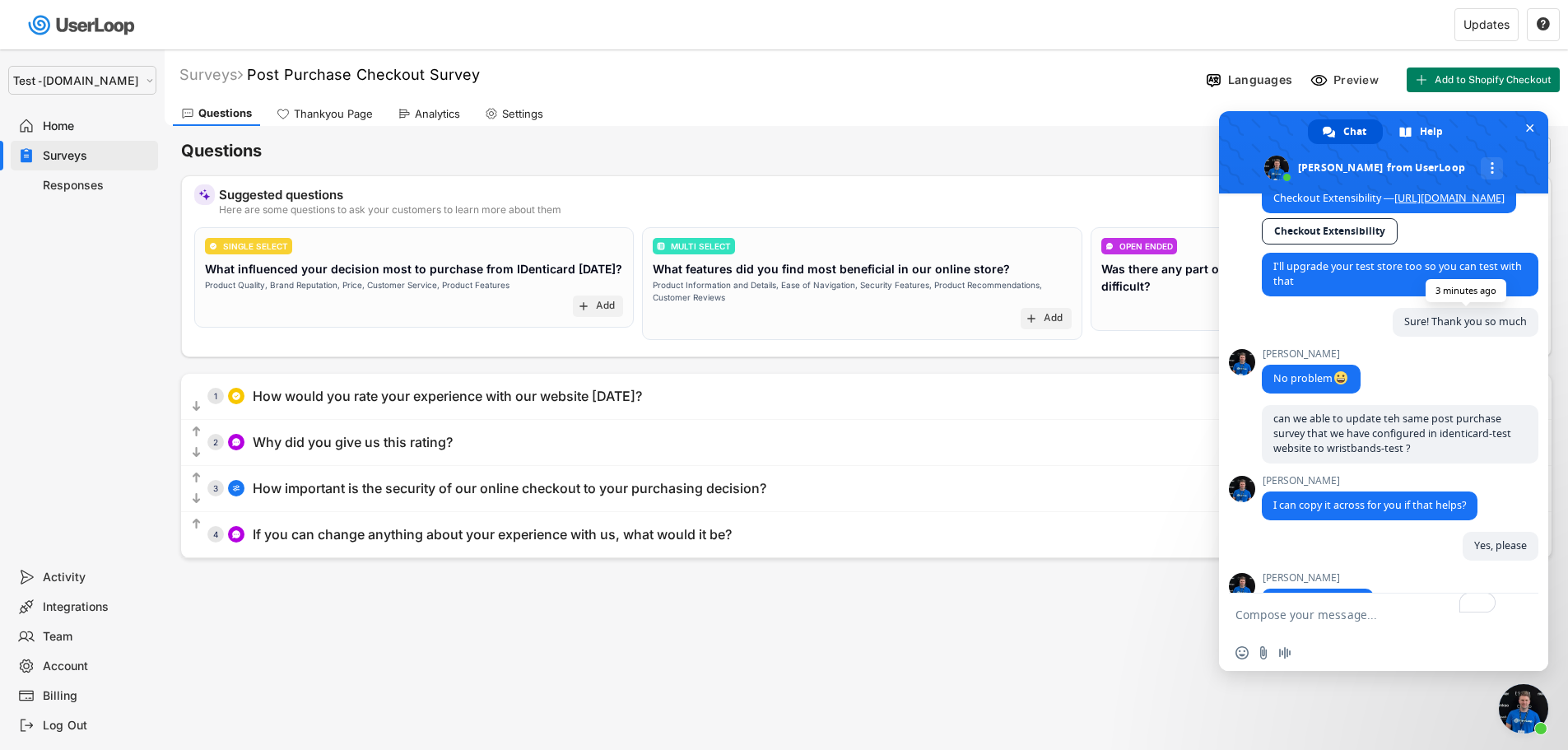
scroll to position [3715, 0]
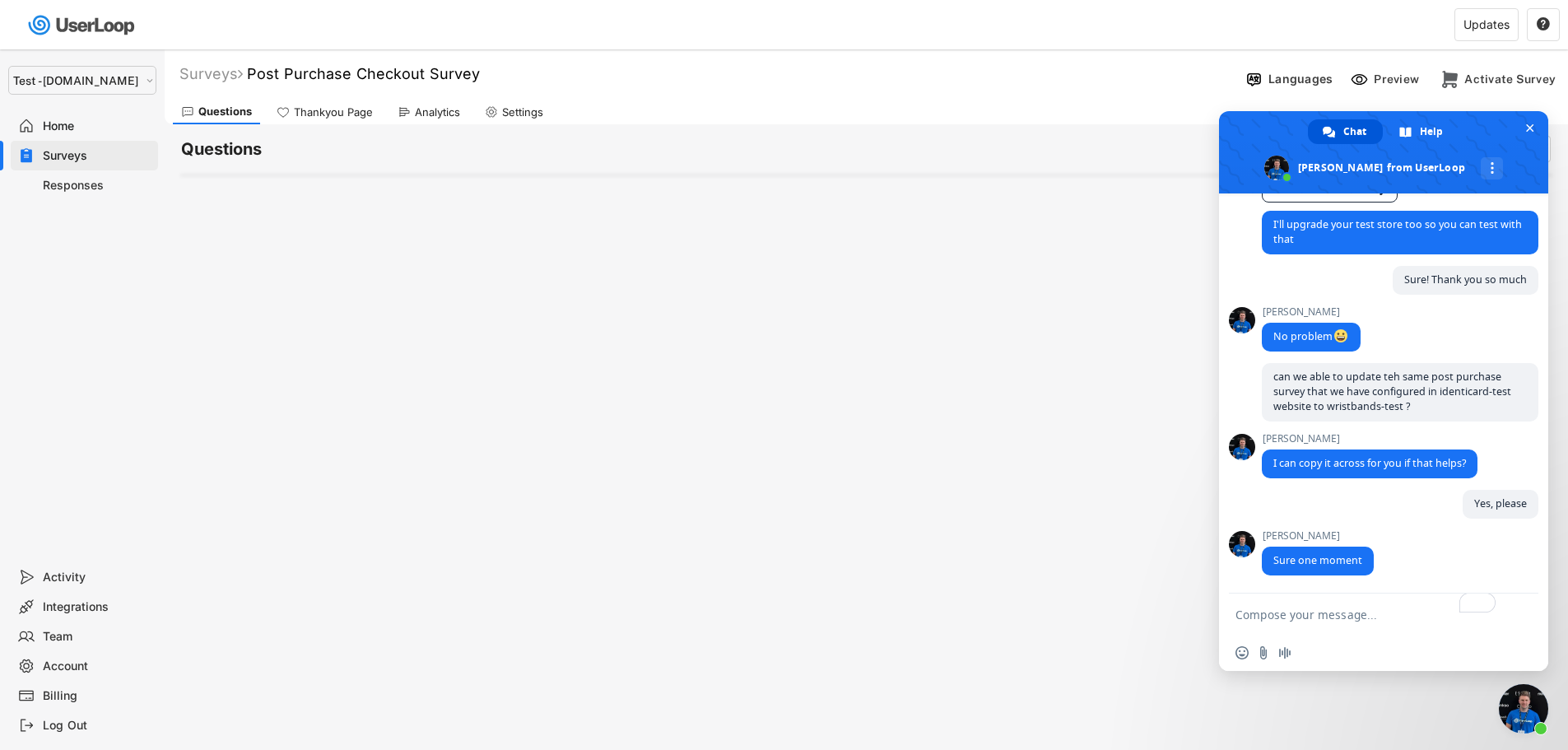
click at [573, 443] on div "Surveys Post Purchase Checkout Survey  Languages Preview Add to Shopify Checko…" at bounding box center [866, 446] width 1403 height 794
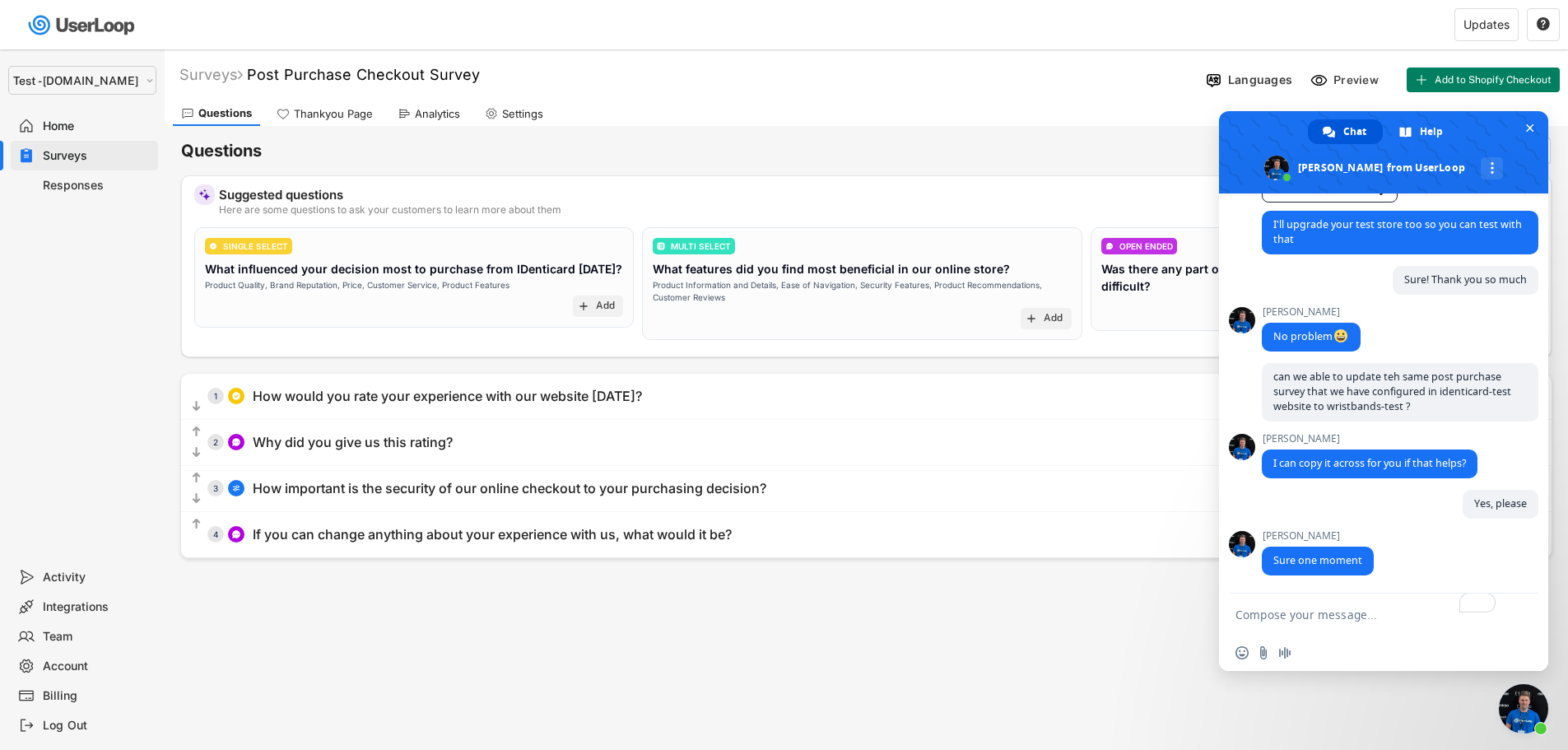
click at [84, 80] on select "Selet a store... Test - [DOMAIN_NAME] [DOMAIN_NAME] wristbands-test" at bounding box center [82, 80] width 148 height 29
select select ""1348695171700984260__LOOKUP__1755087592031x530942177488485950""
click at [8, 66] on select "Selet a store... Test - [DOMAIN_NAME] [DOMAIN_NAME] wristbands-test" at bounding box center [82, 80] width 148 height 29
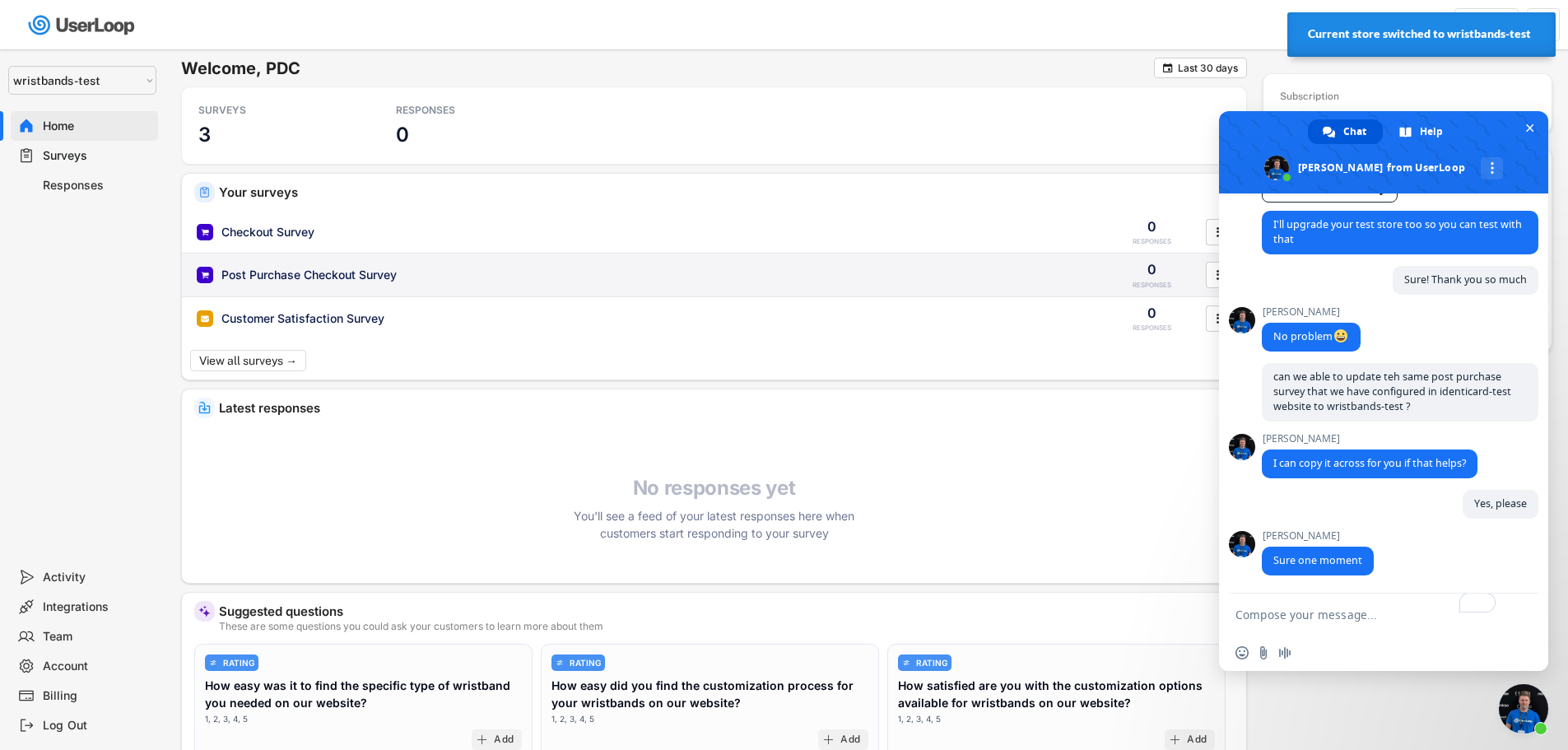
click at [312, 280] on div "Post Purchase Checkout Survey" at bounding box center [309, 275] width 176 height 16
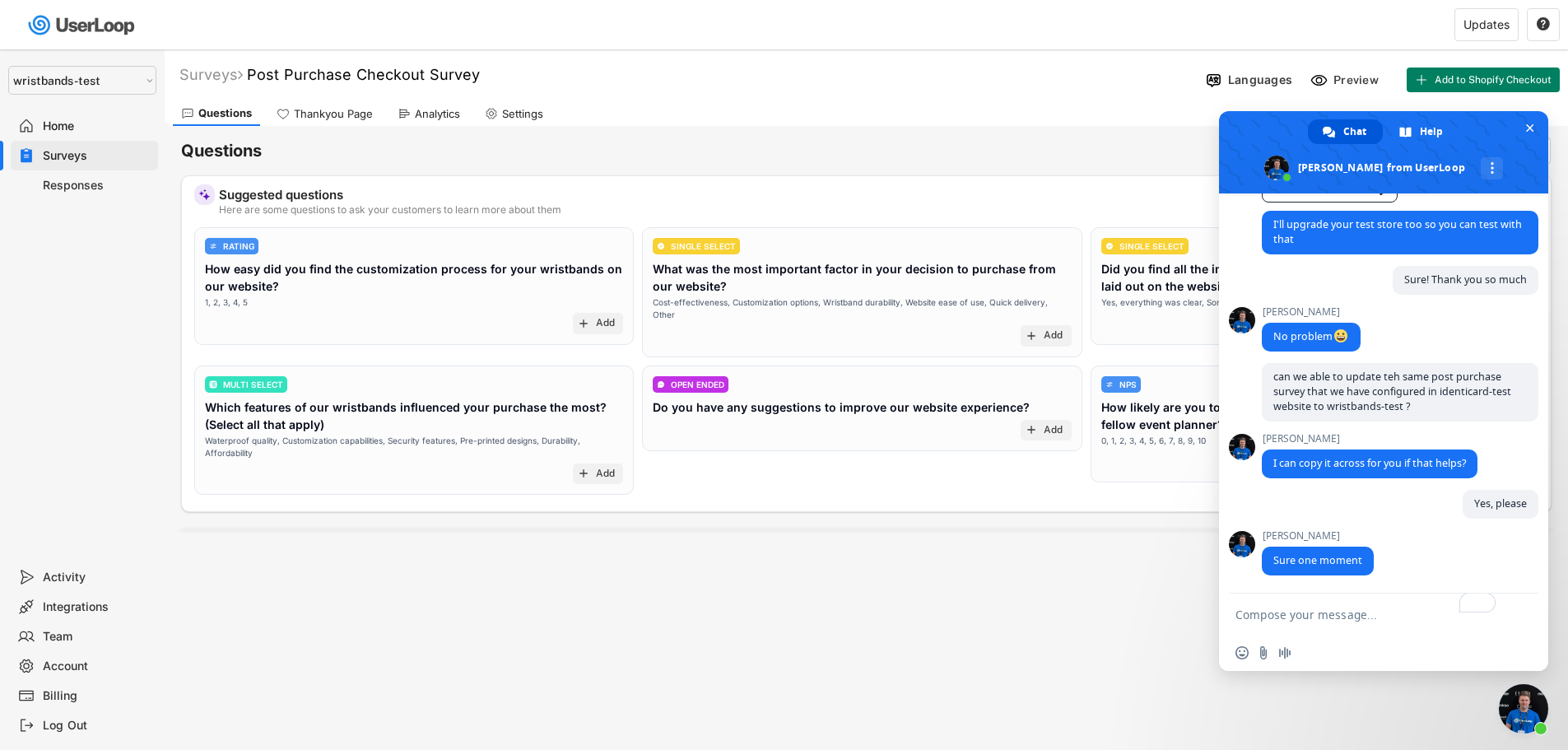
click at [75, 167] on div "Surveys" at bounding box center [85, 156] width 147 height 30
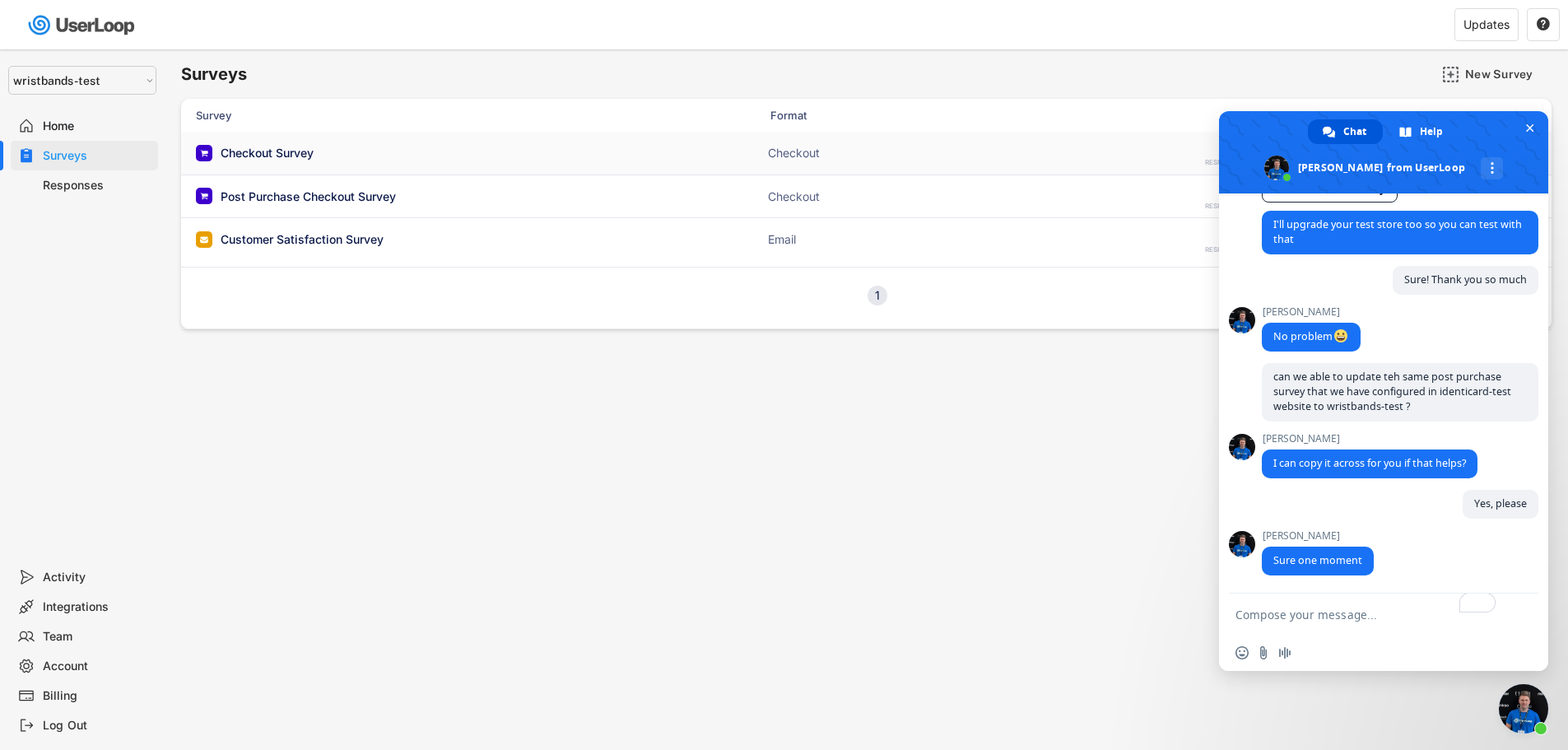
click at [255, 152] on div "Checkout Survey" at bounding box center [267, 153] width 93 height 16
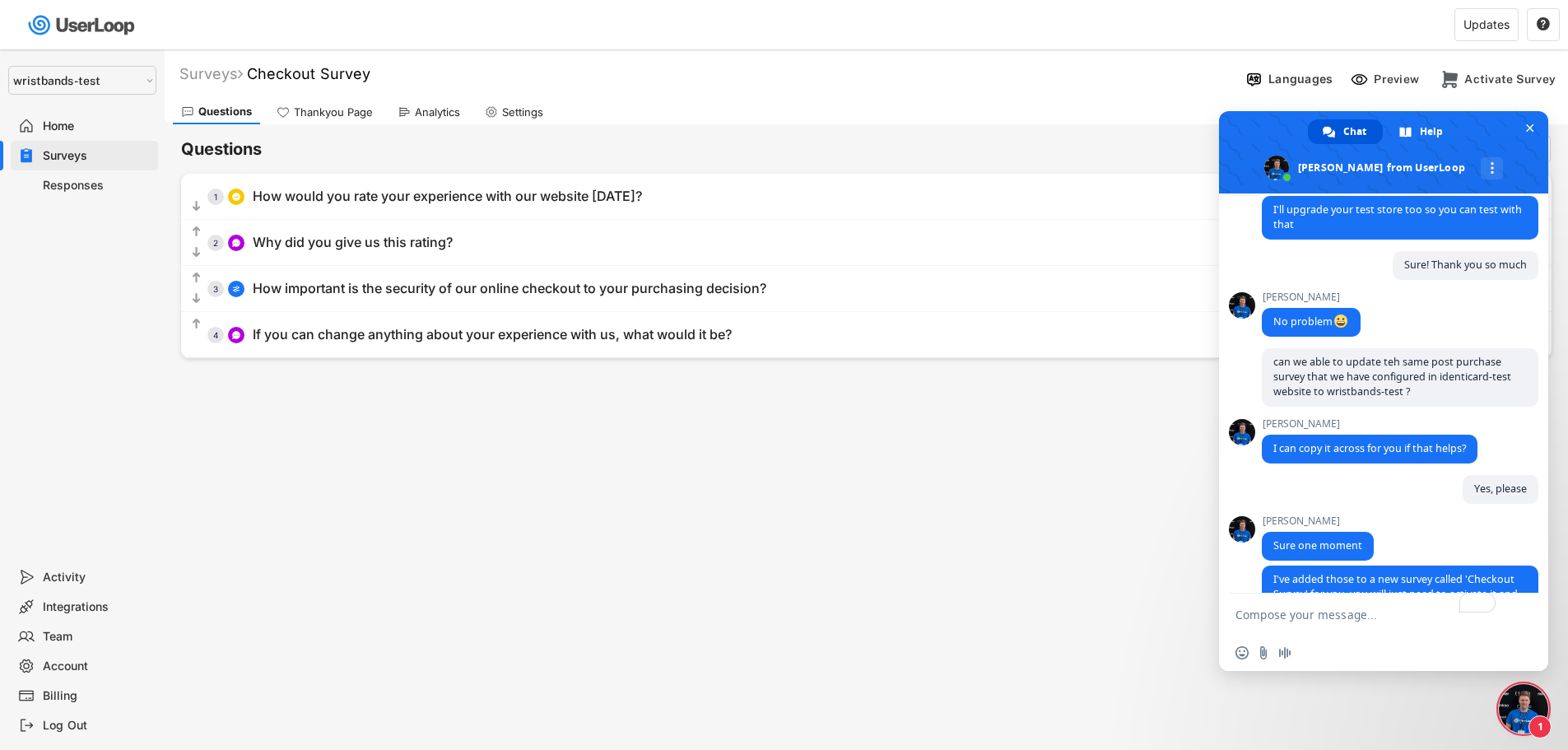
scroll to position [3778, 0]
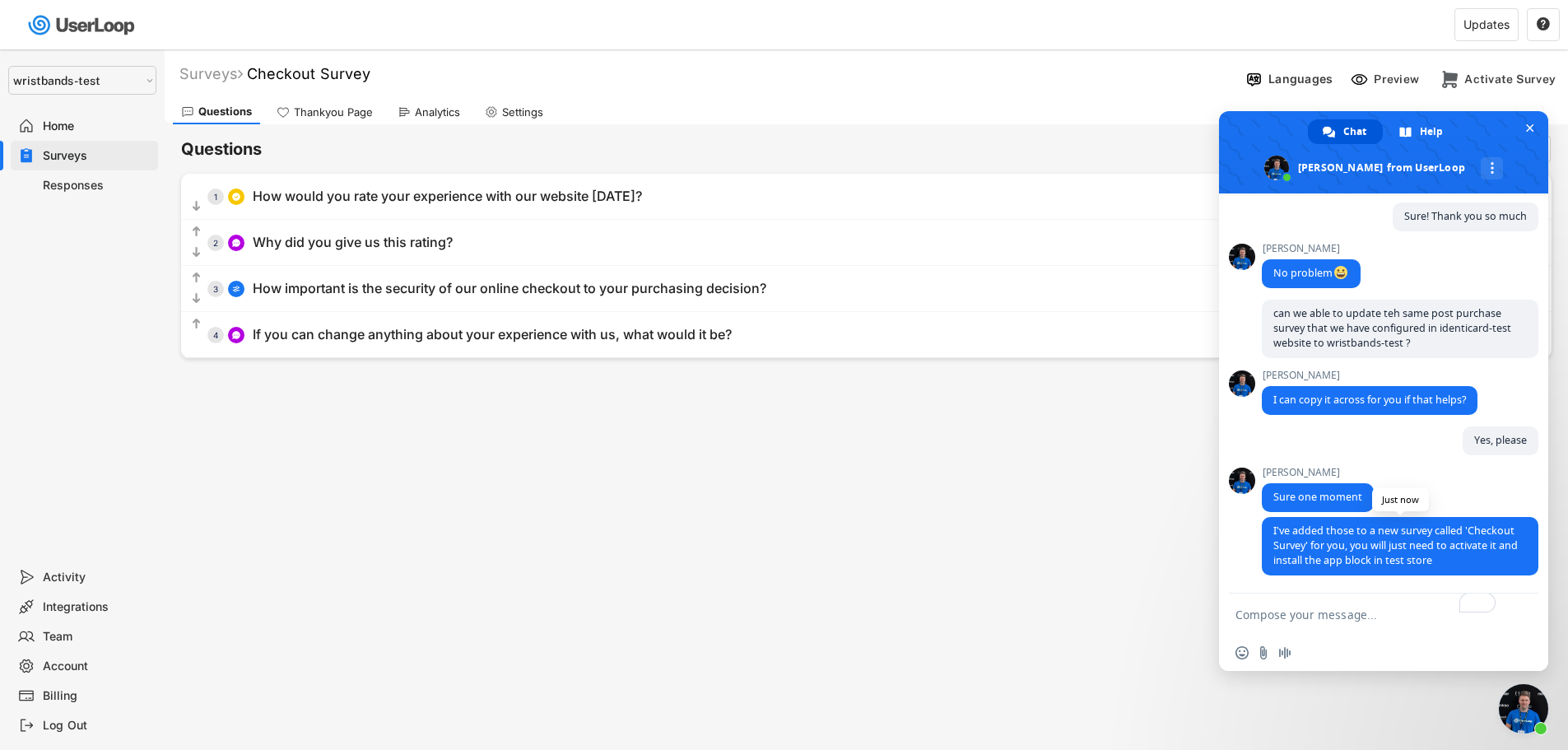
click at [1347, 556] on span "I've added those to a new survey called 'Checkout Survey' for you, you will jus…" at bounding box center [1395, 545] width 245 height 44
click at [1336, 611] on textarea "To enrich screen reader interactions, please activate Accessibility in Grammarl…" at bounding box center [1367, 613] width 263 height 41
type textarea "Thank you so much"
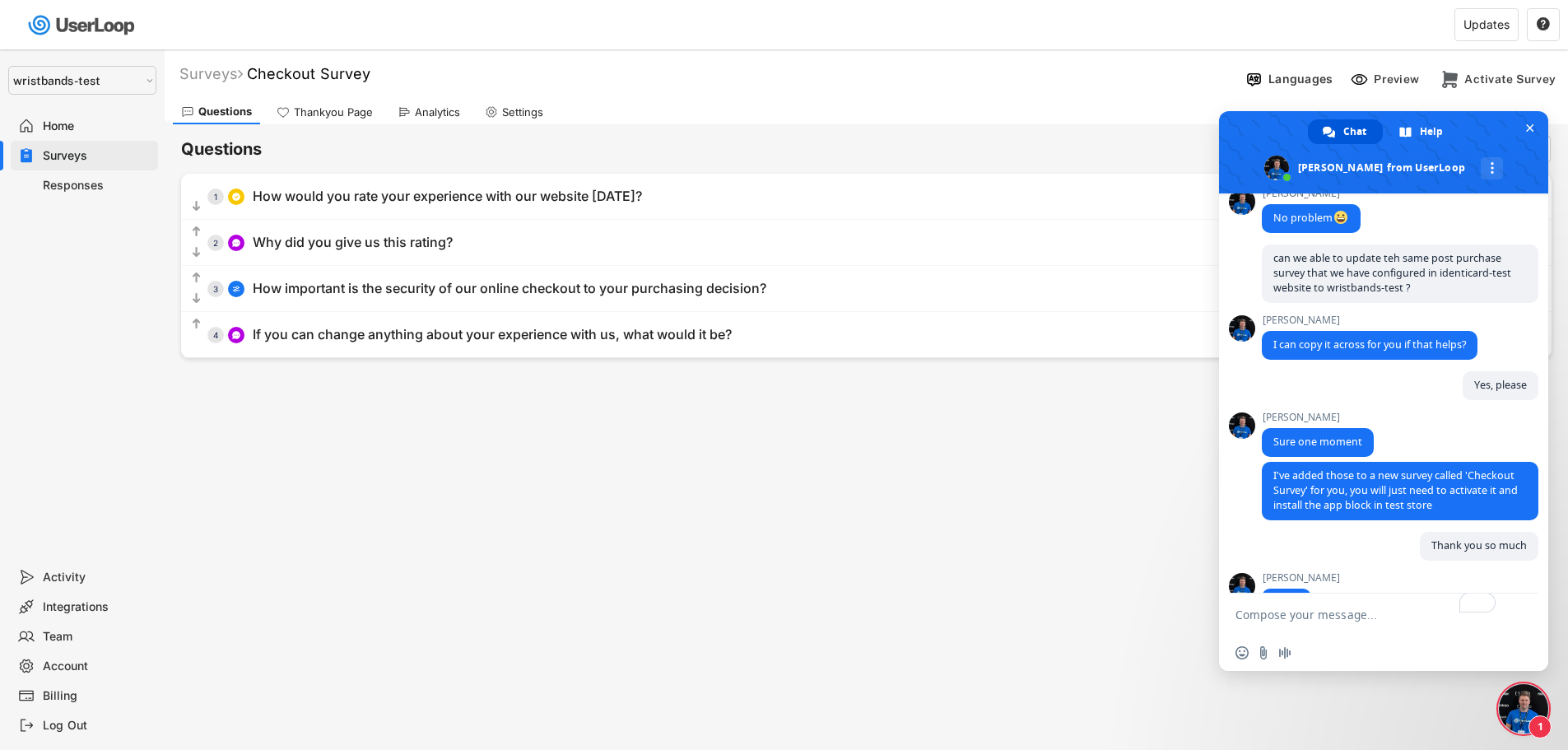
scroll to position [3887, 0]
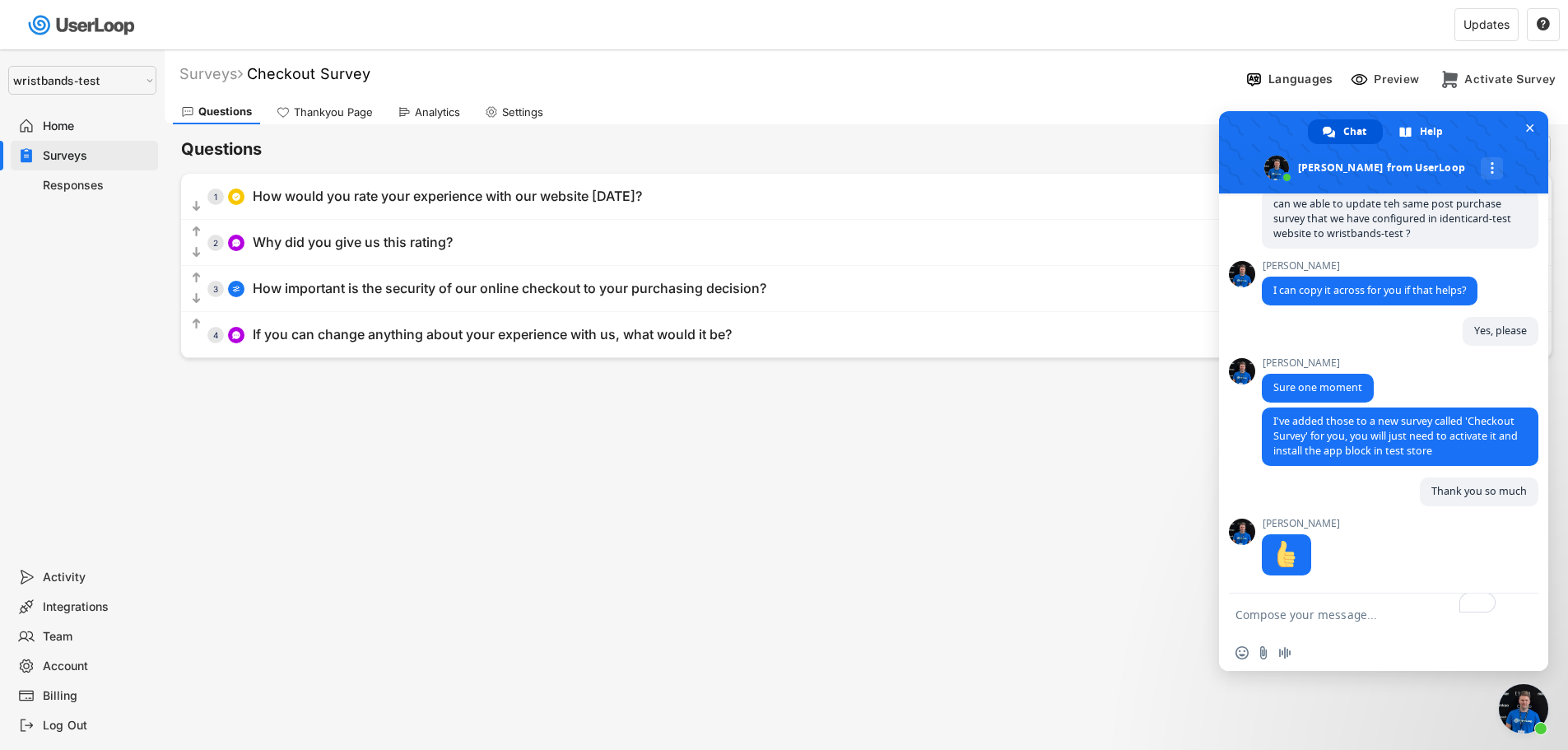
click at [1509, 710] on span "Close chat" at bounding box center [1523, 709] width 49 height 49
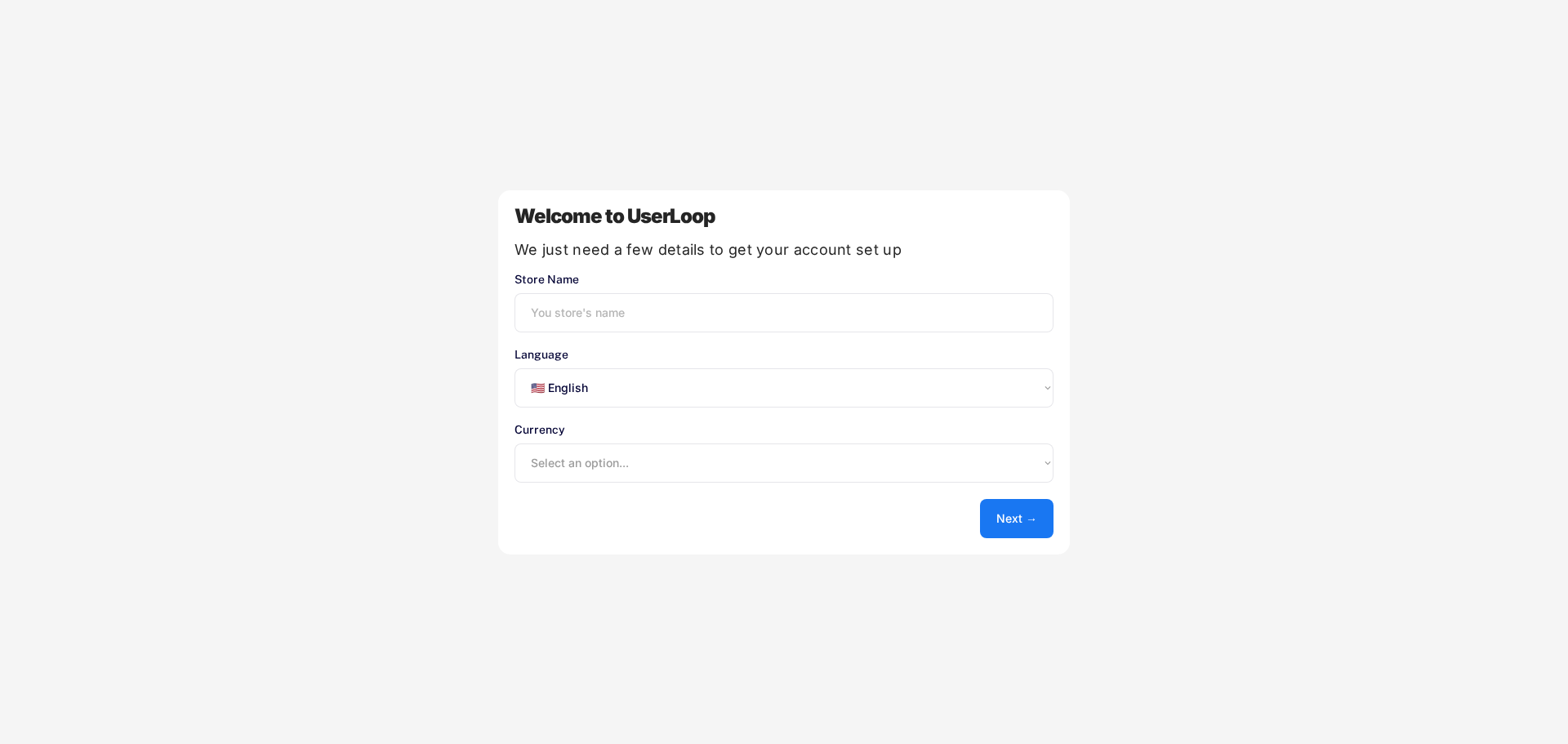
select select ""en""
type input "wristbands-test"
select select ""1348695171700984260__LOOKUP__1635527639547x175194367885836100""
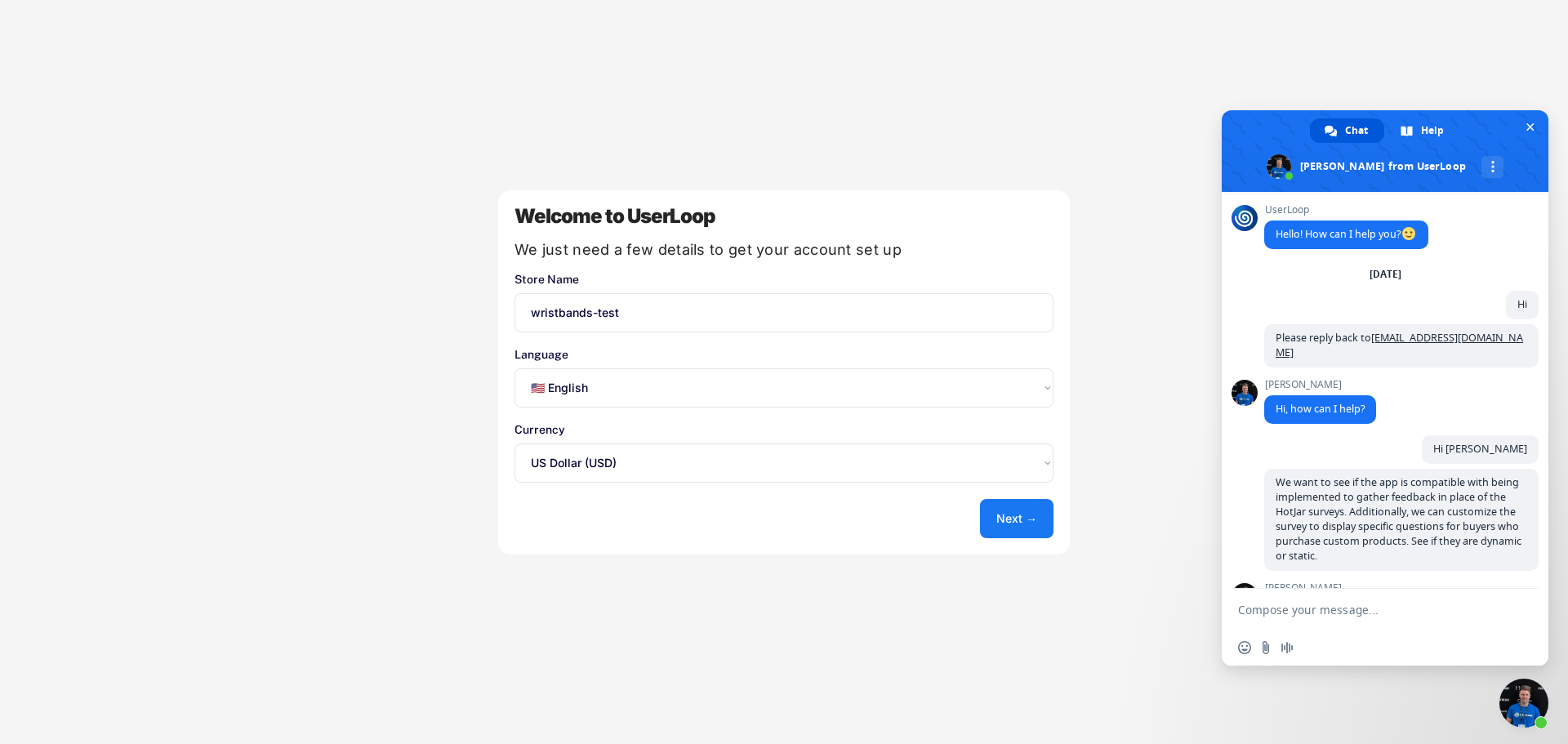
scroll to position [3318, 0]
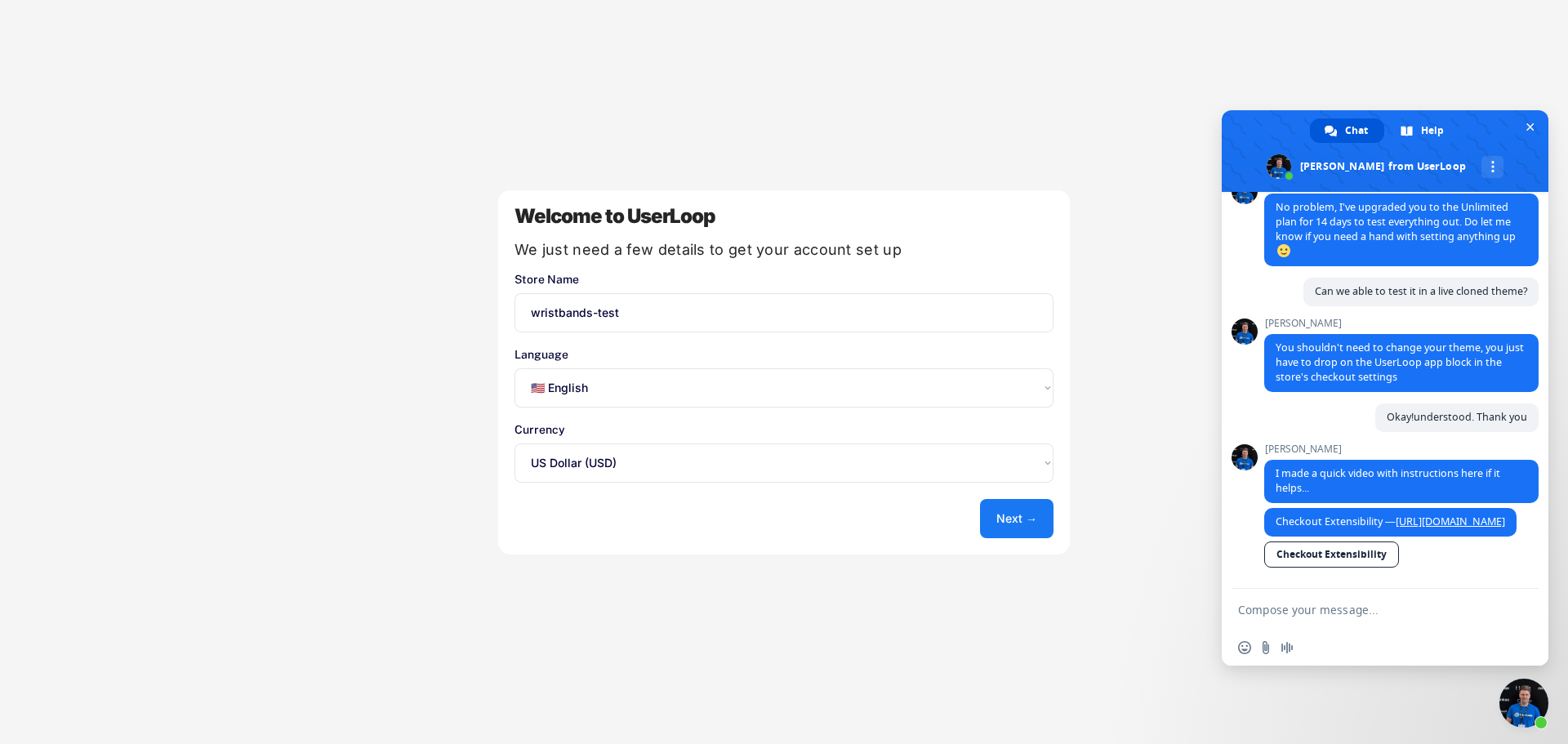
click at [1373, 610] on textarea "Compose your message..." at bounding box center [1368, 609] width 261 height 41
type textarea "Sure! Th"
click at [1004, 522] on button "Next →" at bounding box center [1010, 518] width 73 height 39
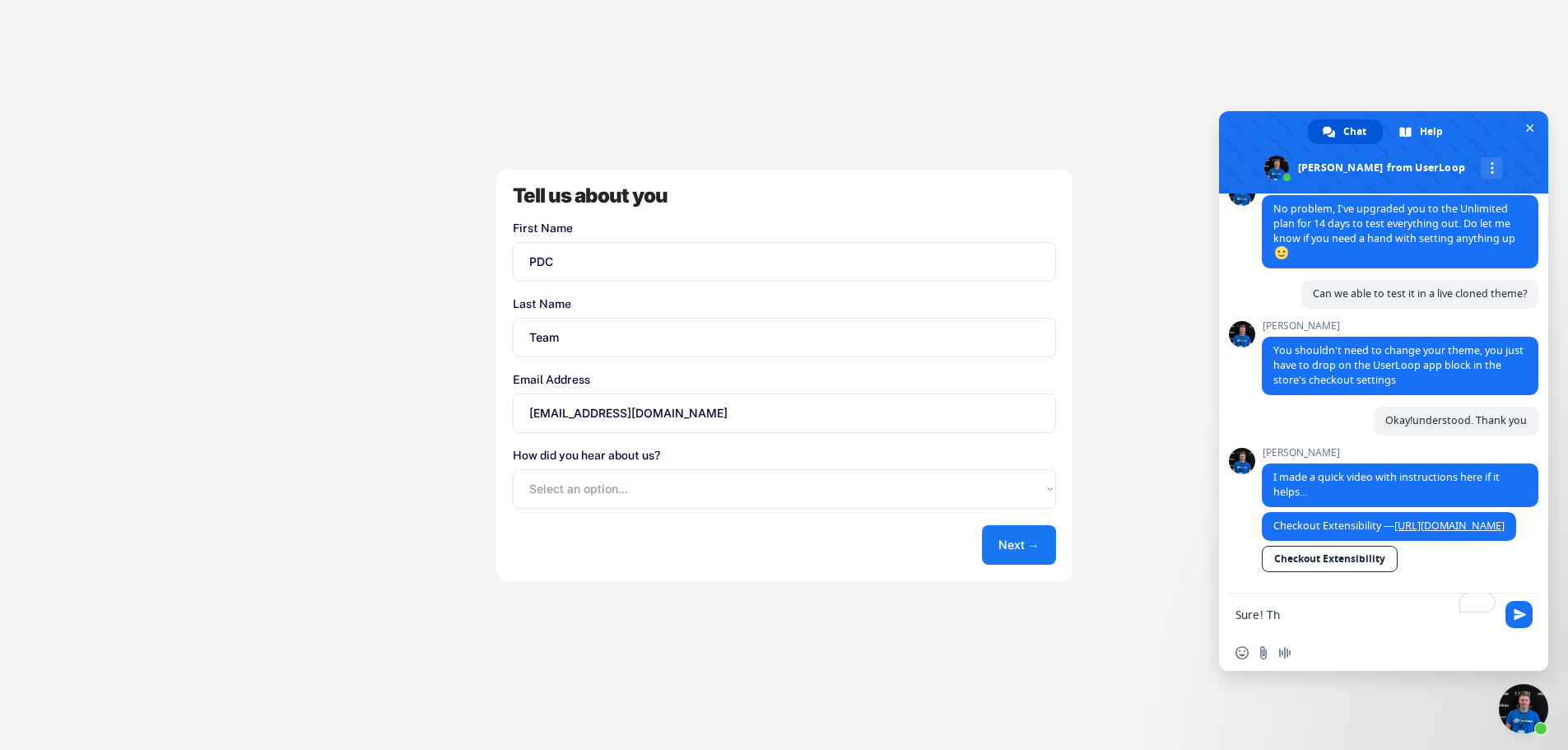
click at [606, 410] on input "bsg_software_team@bradycorp.com" at bounding box center [784, 412] width 543 height 39
drag, startPoint x: 636, startPoint y: 415, endPoint x: 487, endPoint y: 403, distance: 149.5
click at [487, 403] on div "Welcome to UserLoop We just need a few details to get your account set up Store…" at bounding box center [784, 375] width 1568 height 750
type input "[EMAIL_ADDRESS][DOMAIN_NAME]"
click at [600, 487] on select "Select an option... Shopify App Store Google UserLoop Blog Referred by a friend…" at bounding box center [784, 489] width 543 height 39
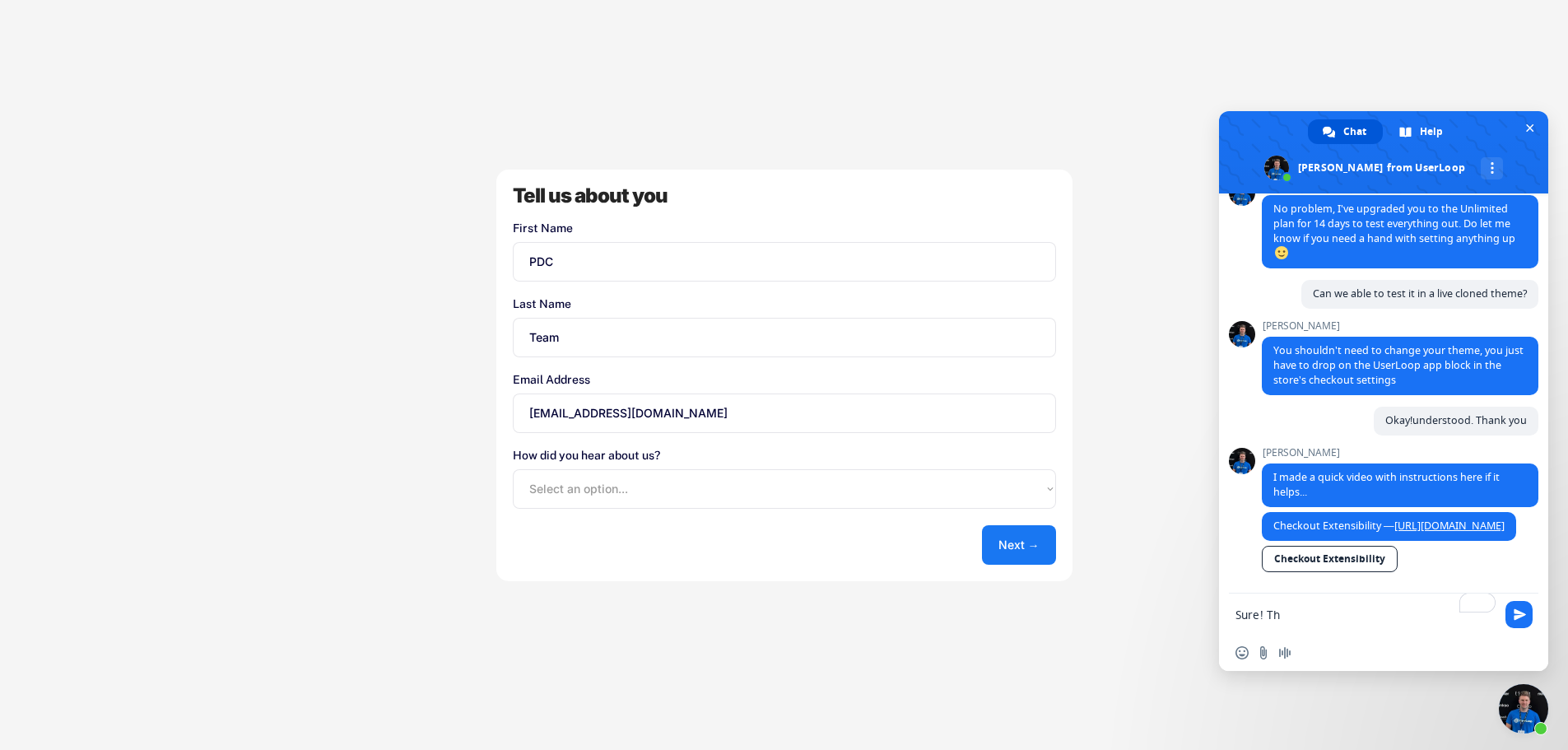
select select ""shopify_app_store""
click at [513, 470] on select "Select an option... Shopify App Store Google UserLoop Blog Referred by a friend…" at bounding box center [784, 489] width 543 height 39
click at [1021, 546] on button "Next →" at bounding box center [1018, 544] width 74 height 39
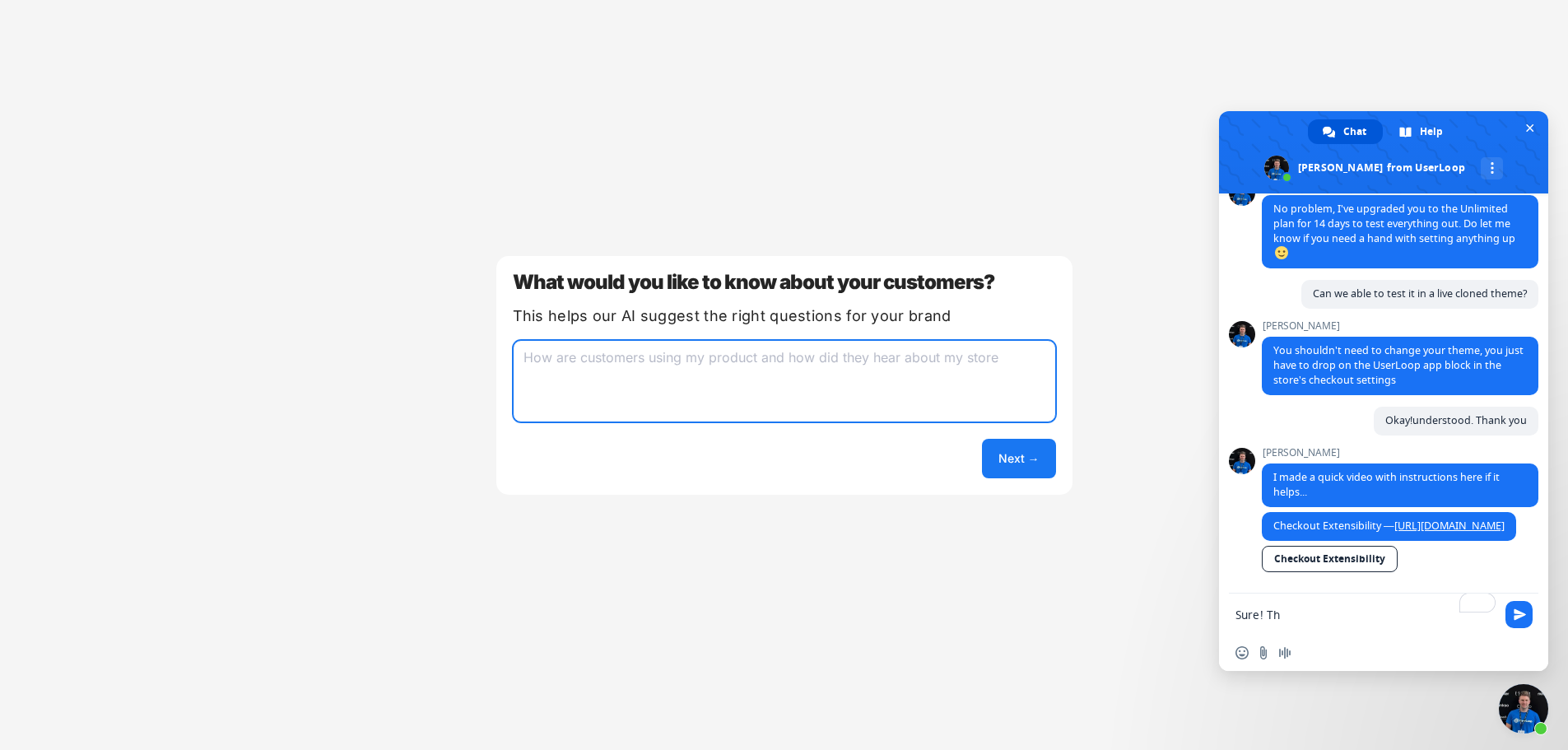
click at [715, 377] on textarea at bounding box center [784, 381] width 543 height 82
type textarea "To know the customer experience on the website"
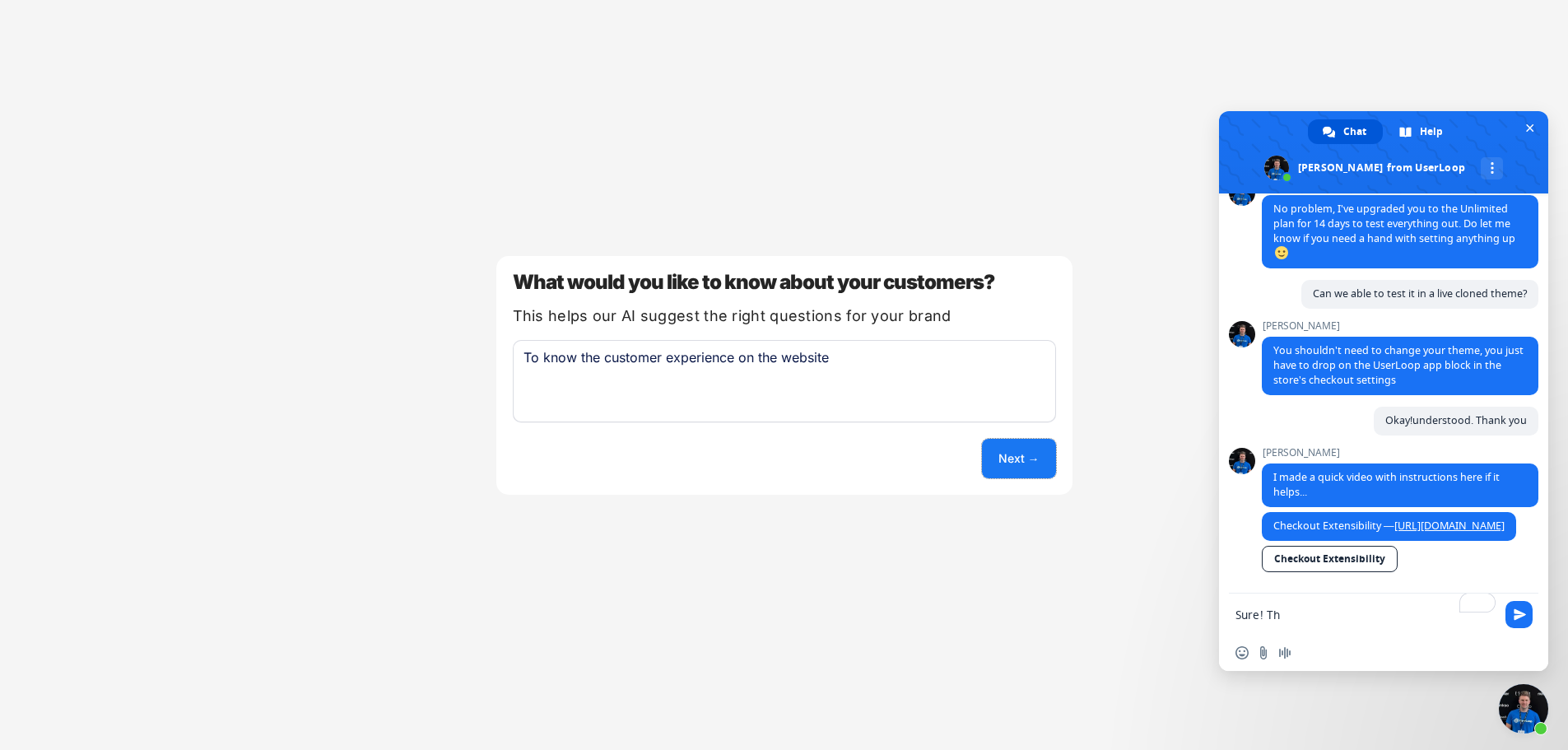
click at [1017, 458] on button "Next →" at bounding box center [1018, 458] width 74 height 39
select select ""unlimited""
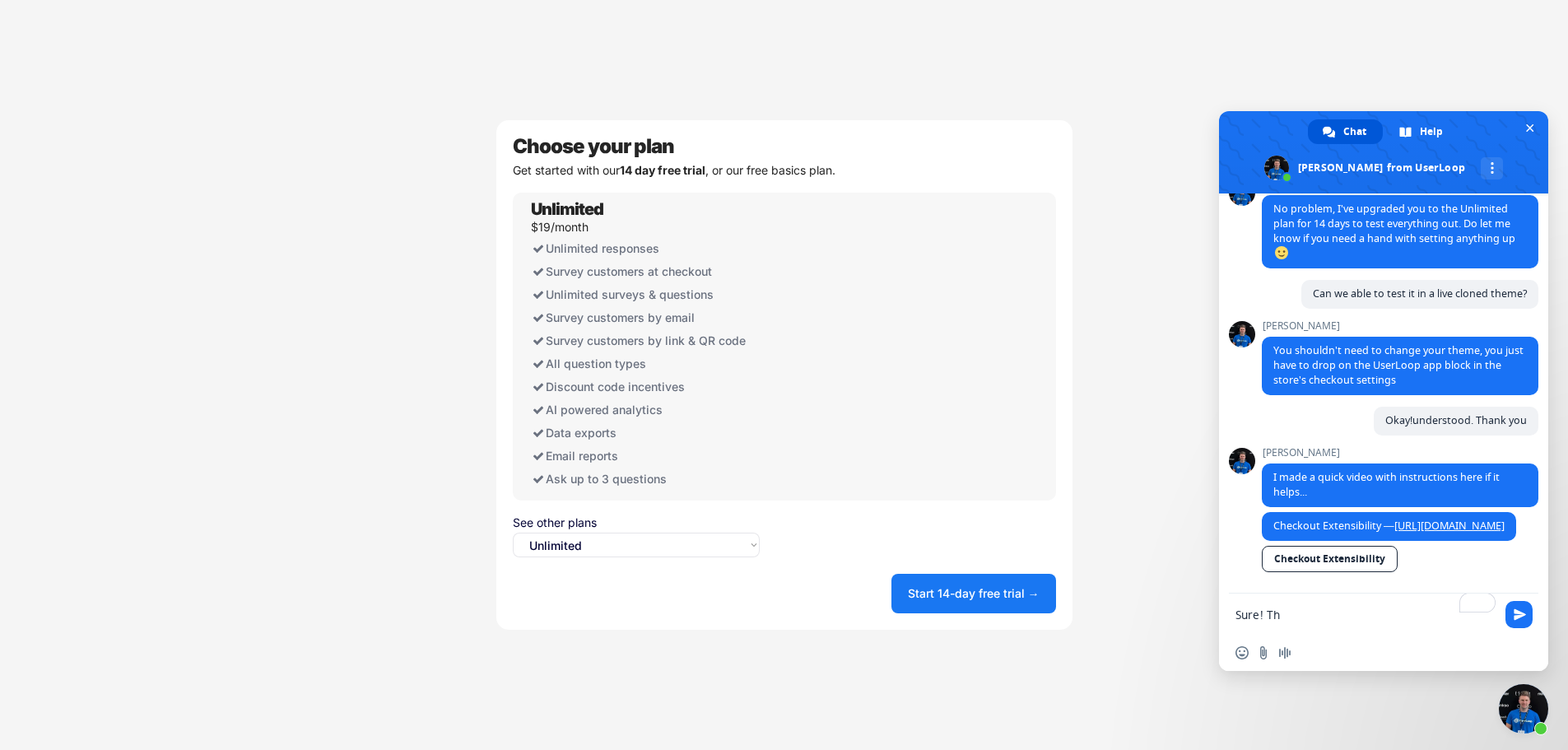
click at [679, 555] on select "Select an option... Unlimited Free" at bounding box center [636, 544] width 247 height 25
click at [679, 554] on select "Select an option... Unlimited Free" at bounding box center [636, 544] width 247 height 25
click at [946, 591] on button "Start 14-day free trial →" at bounding box center [974, 593] width 165 height 39
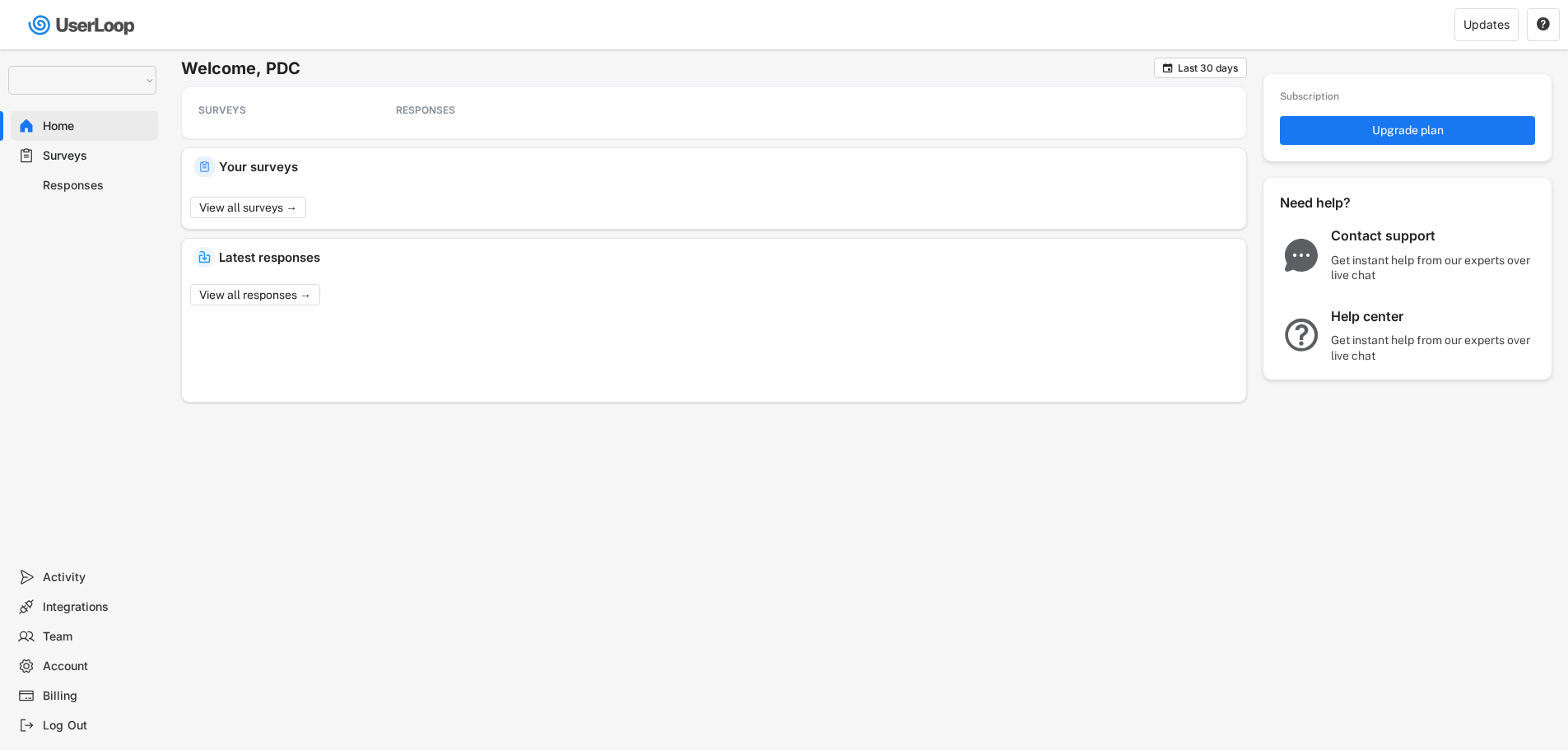
select select ""1348695171700984260__LOOKUP__1755087592031x530942177488485950""
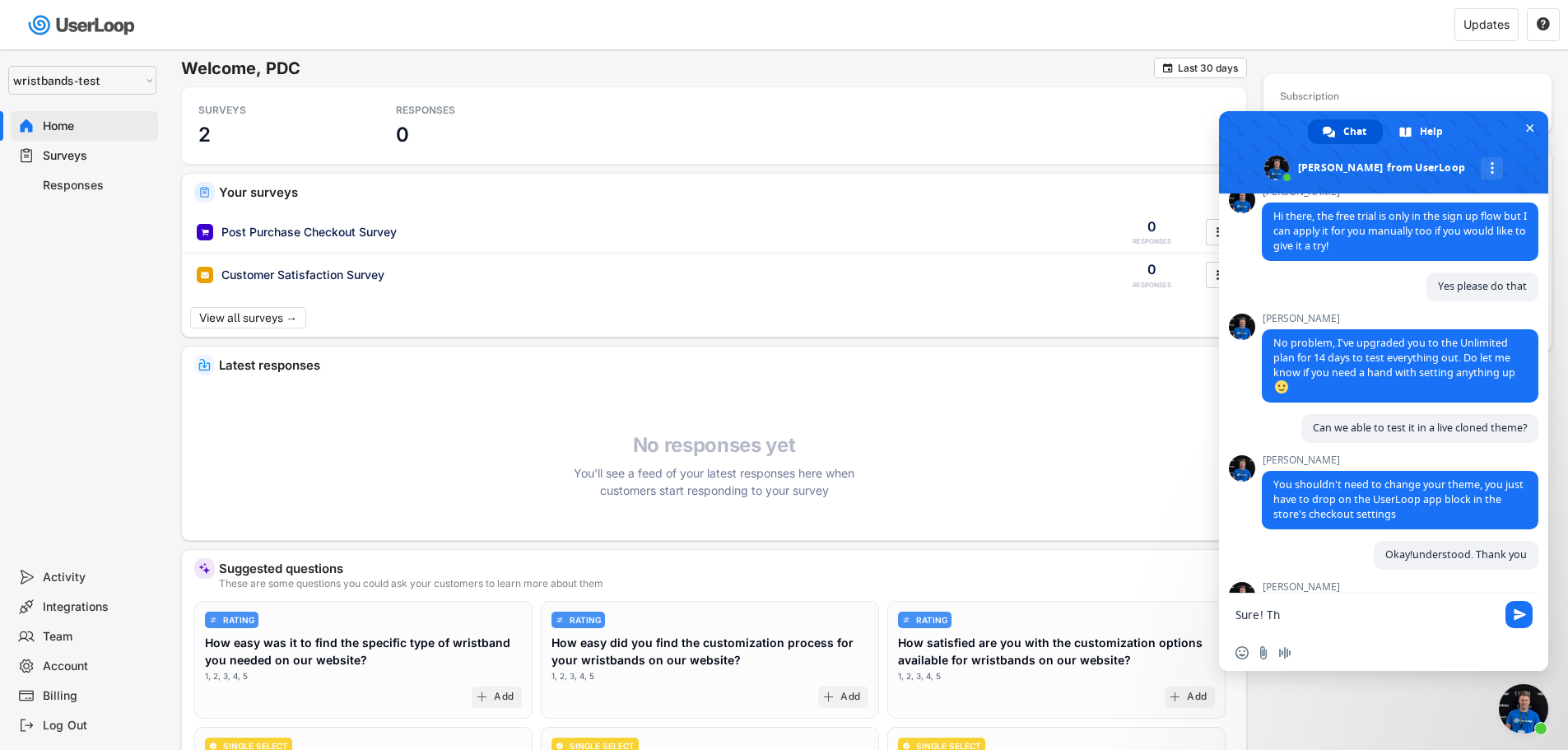
scroll to position [3394, 0]
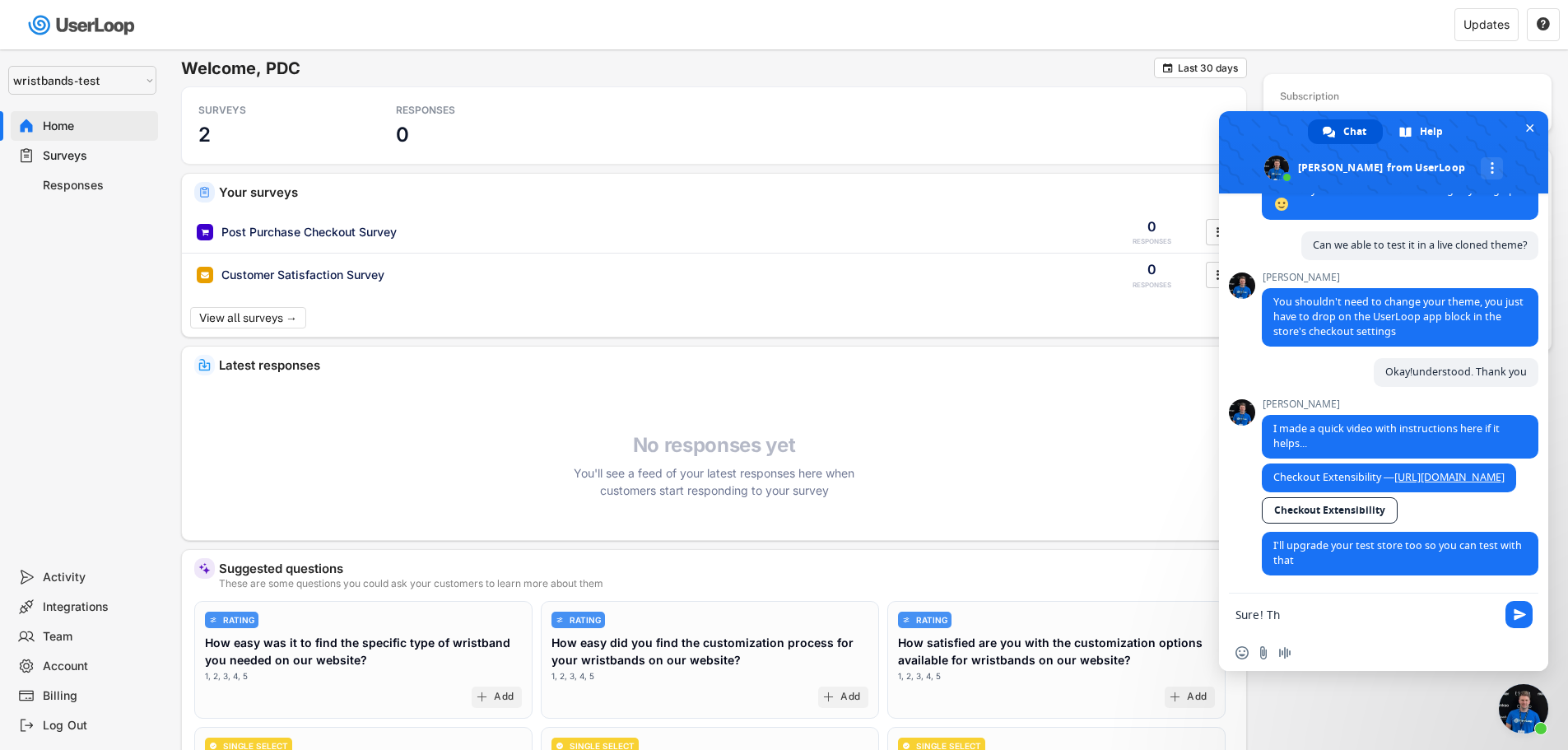
click at [1284, 619] on textarea "Sure! Th" at bounding box center [1367, 613] width 263 height 41
type textarea "Sure! Thank you so much"
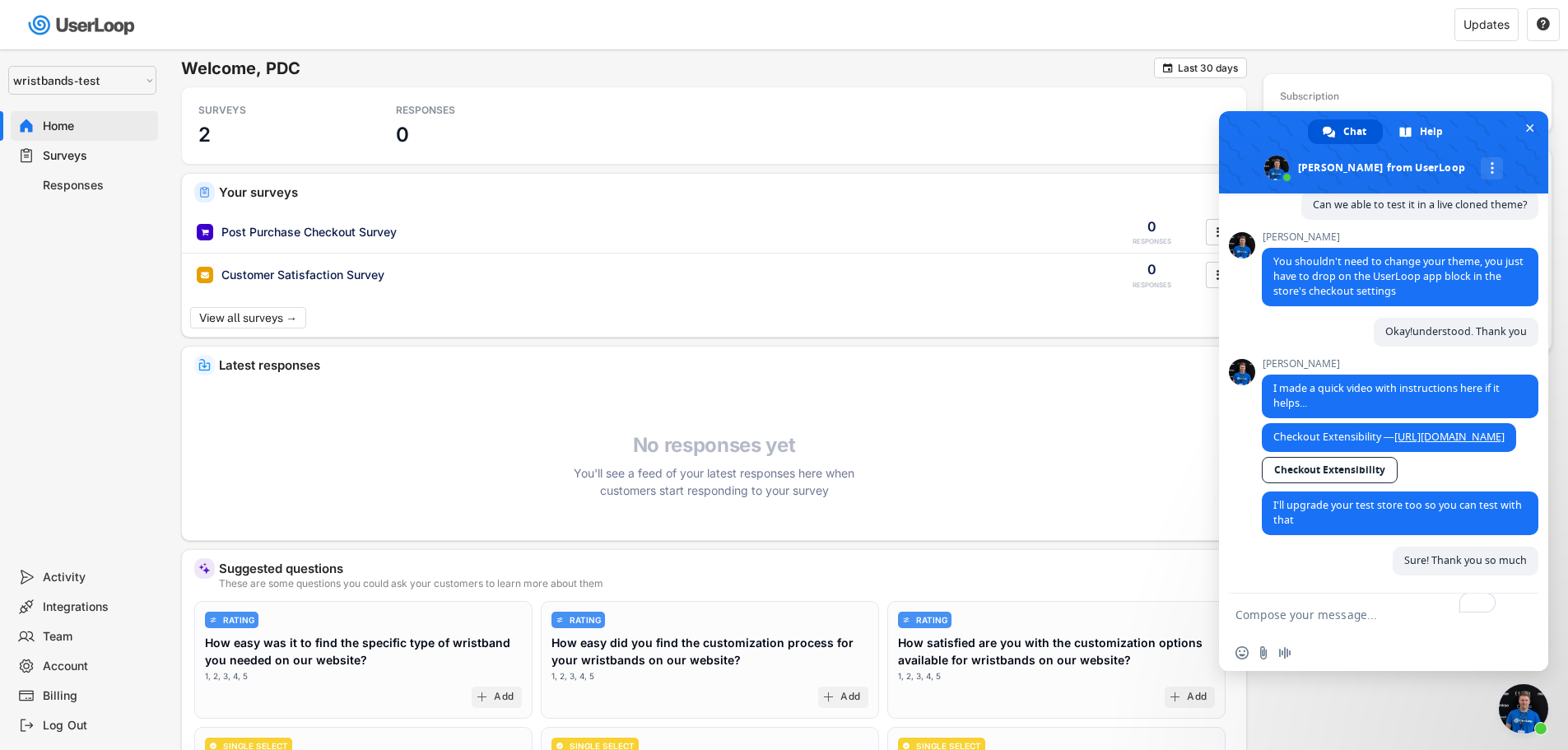
scroll to position [3491, 0]
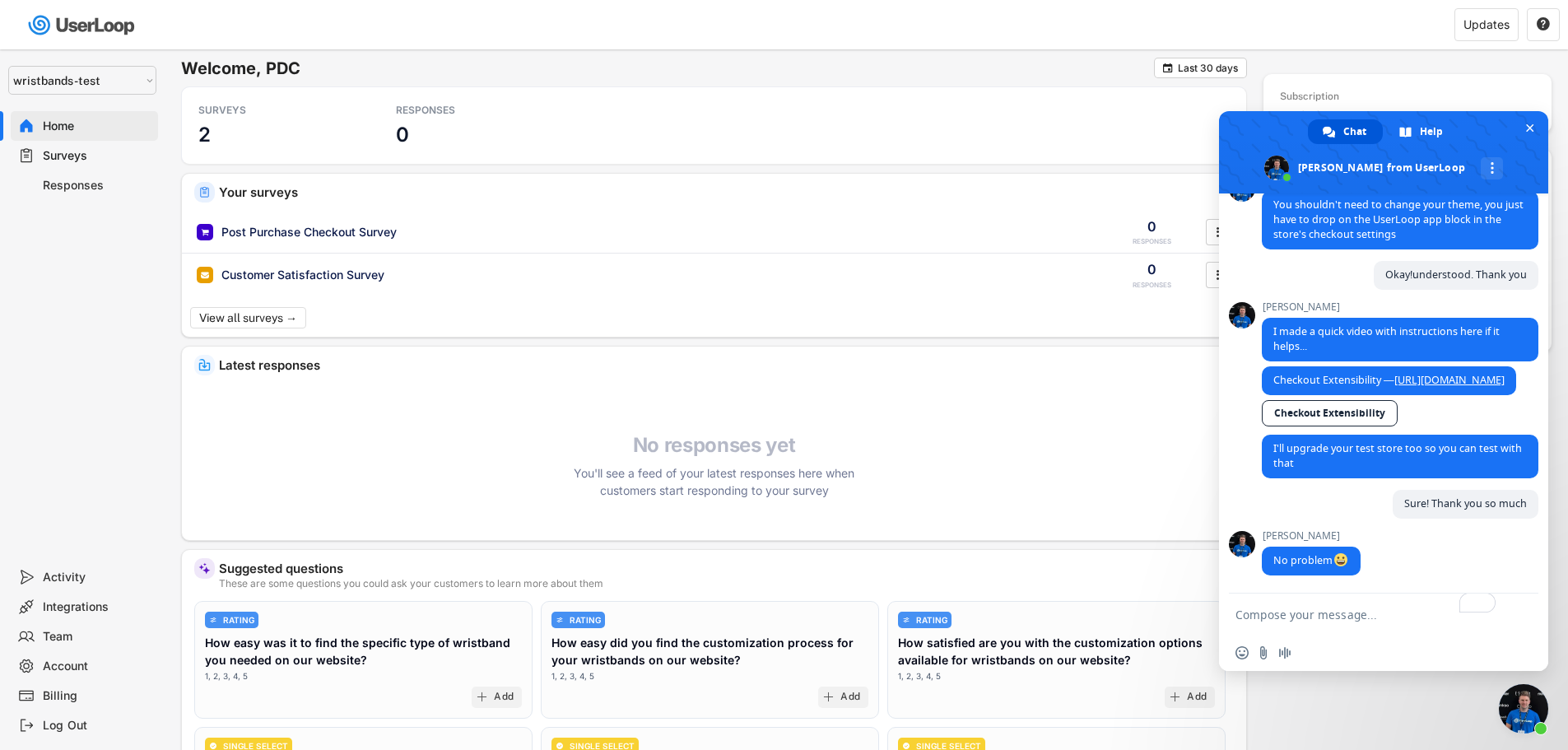
click at [68, 83] on select "Selet a store... Test - [DOMAIN_NAME] [DOMAIN_NAME] wristbands-test" at bounding box center [82, 80] width 148 height 29
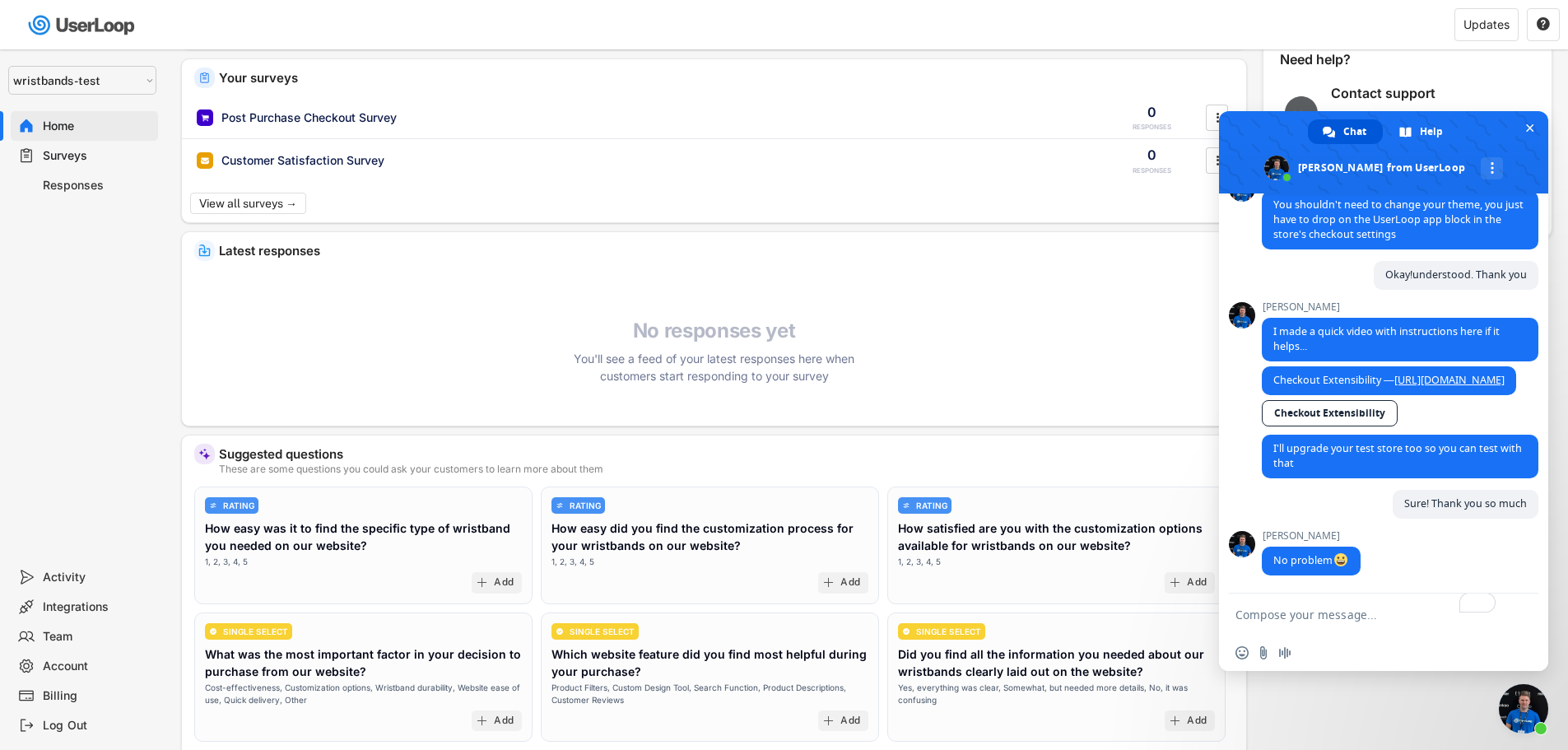
scroll to position [0, 0]
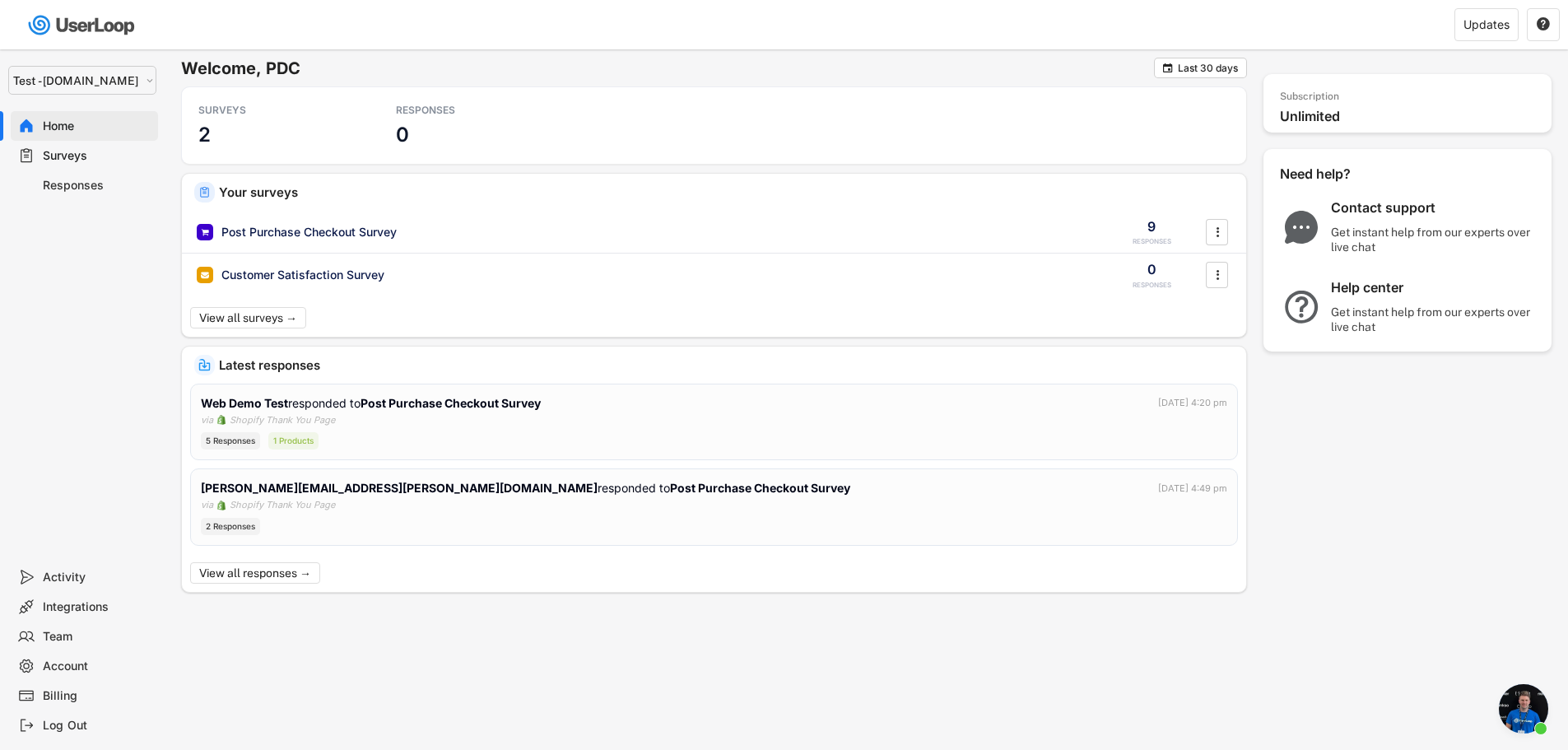
click at [91, 66] on select "Selet a store... Test - [DOMAIN_NAME] [DOMAIN_NAME] wristbands-test" at bounding box center [82, 80] width 148 height 29
click at [8, 66] on select "Selet a store... Test - [DOMAIN_NAME] [DOMAIN_NAME] wristbands-test" at bounding box center [82, 80] width 148 height 29
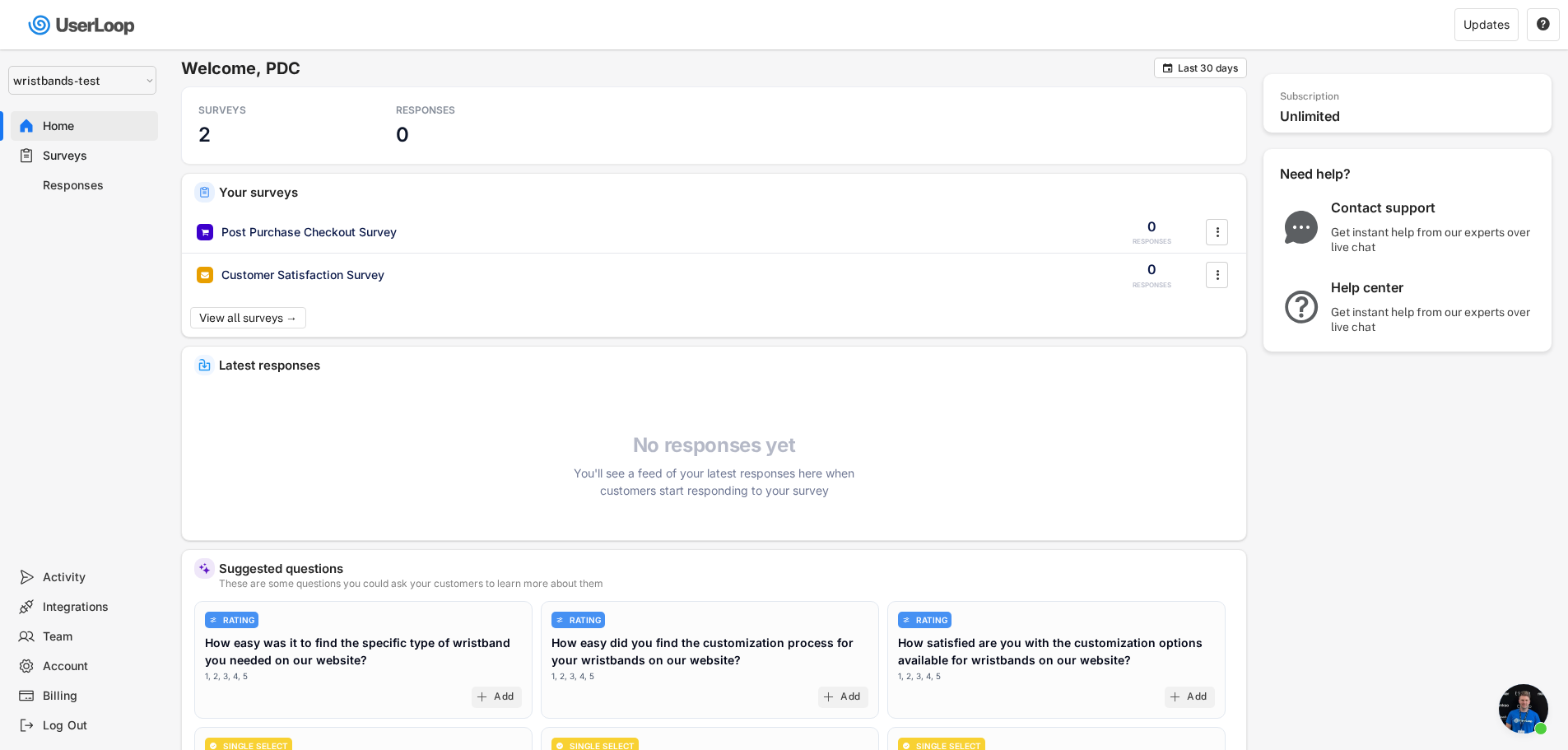
click at [80, 157] on div "Surveys" at bounding box center [96, 156] width 108 height 15
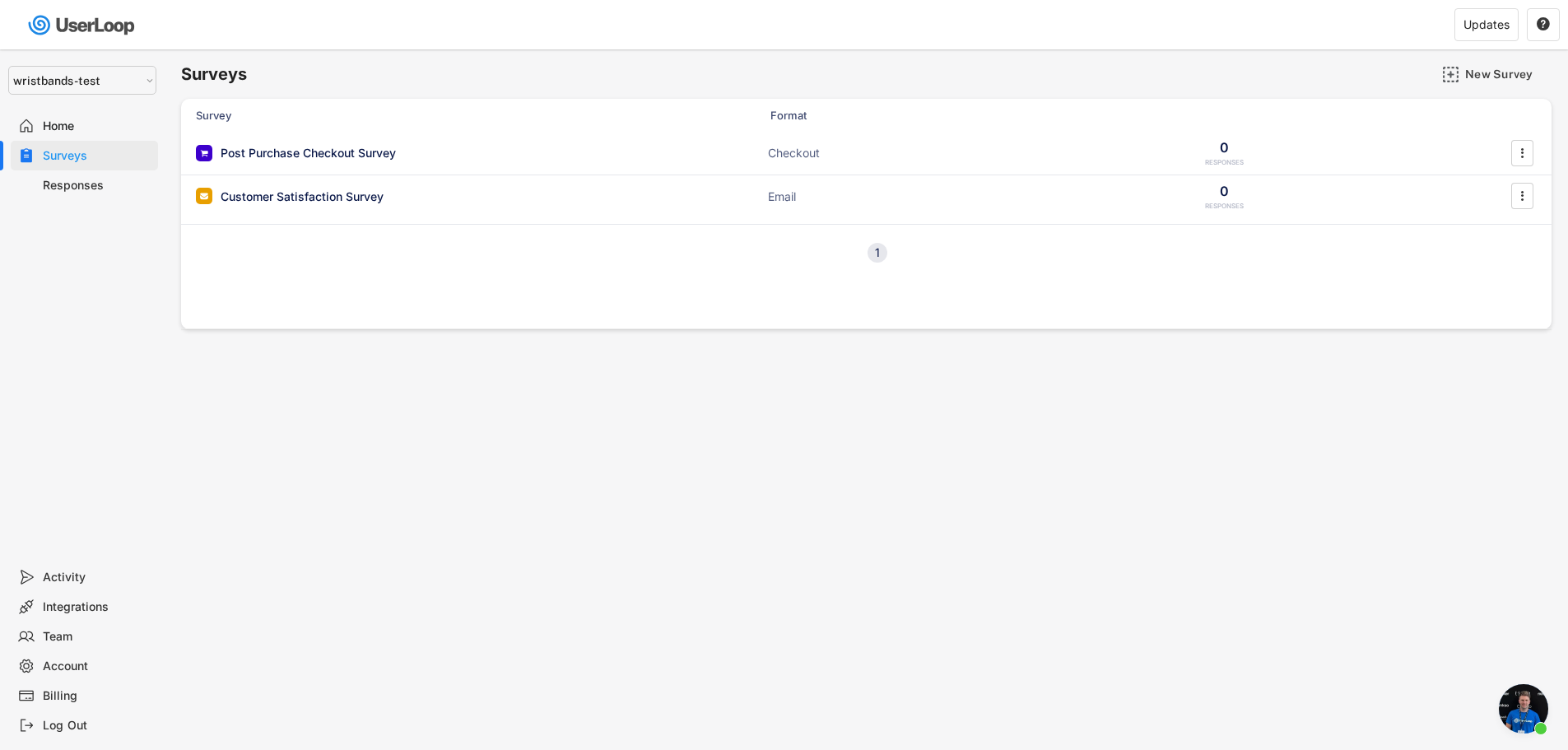
click at [125, 87] on select "Selet a store... Test - [DOMAIN_NAME] [DOMAIN_NAME] wristbands-test" at bounding box center [82, 80] width 148 height 29
select select ""1348695171700984260__LOOKUP__1753345952268x539074249660034500""
click at [8, 66] on select "Selet a store... Test - [DOMAIN_NAME] [DOMAIN_NAME] wristbands-test" at bounding box center [82, 80] width 148 height 29
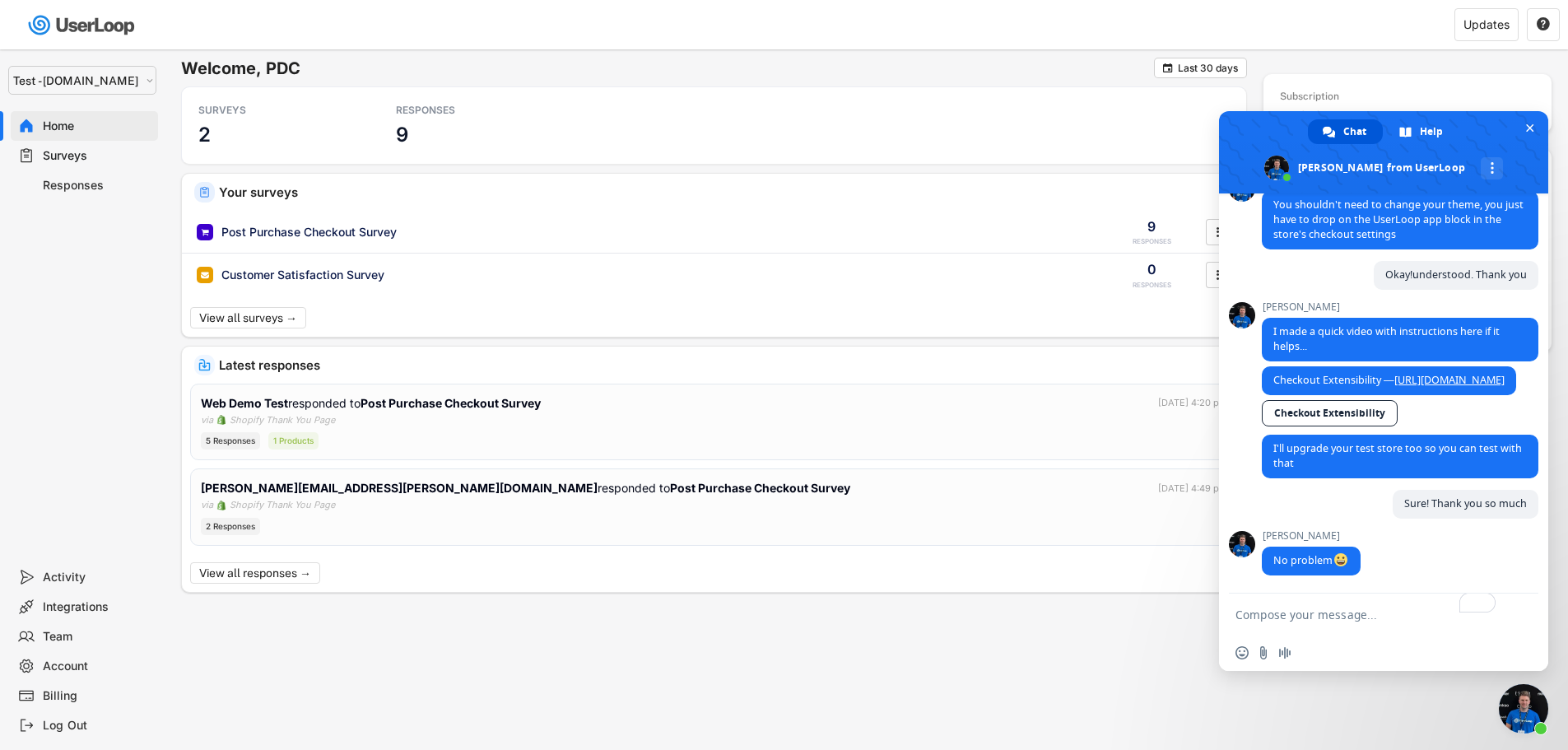
type textarea "can we able to update teh same"
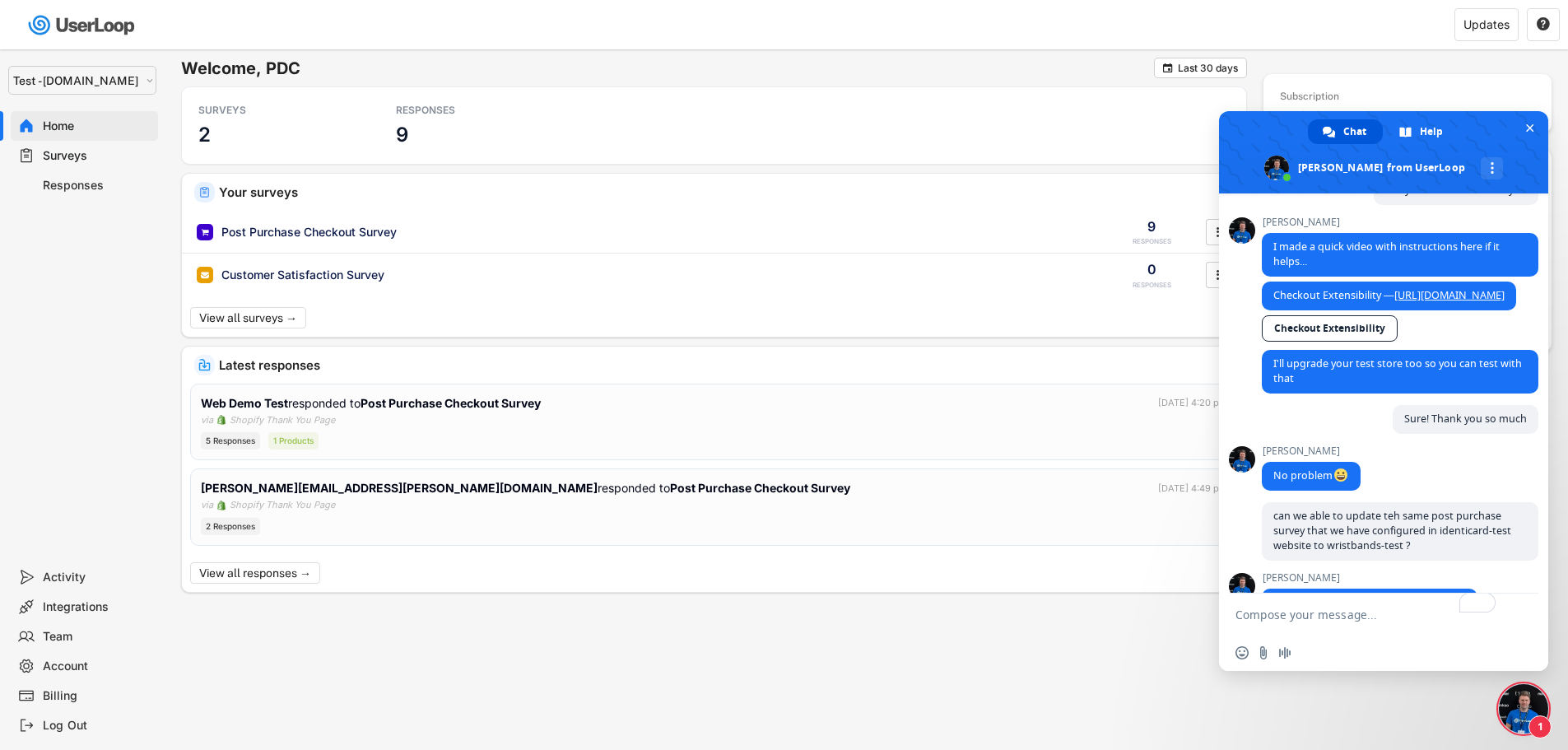
scroll to position [3618, 0]
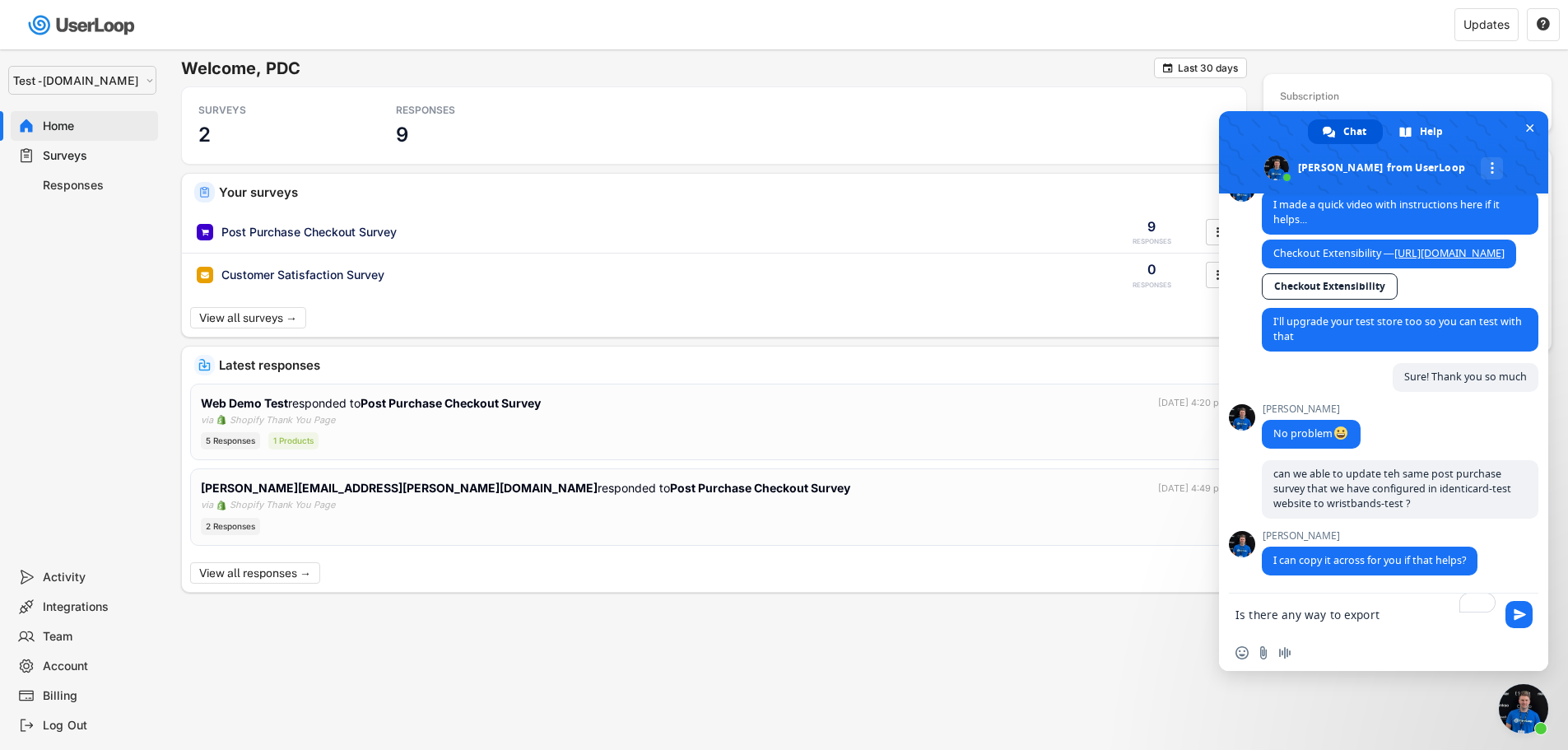
type textarea "Yes, please do it"
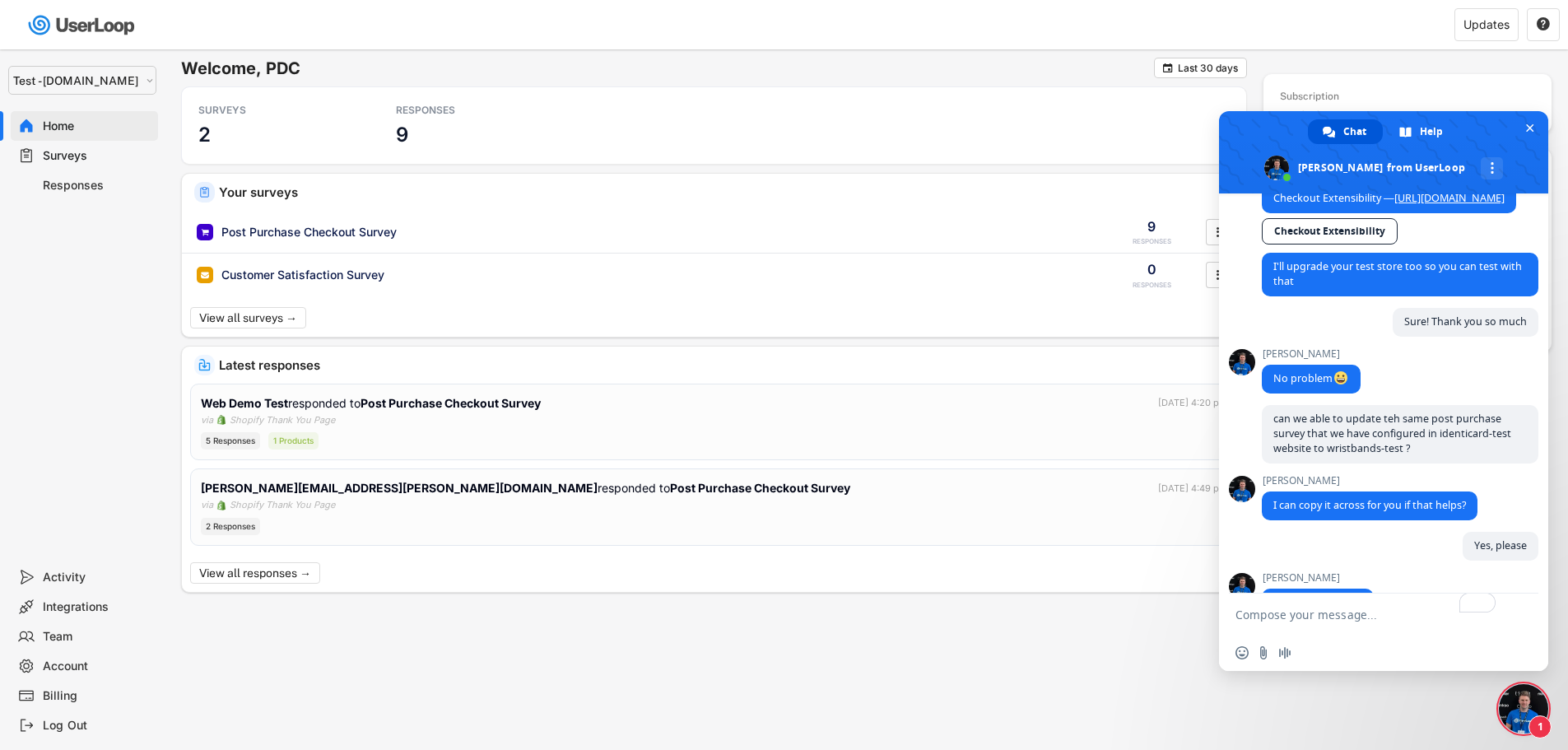
scroll to position [3715, 0]
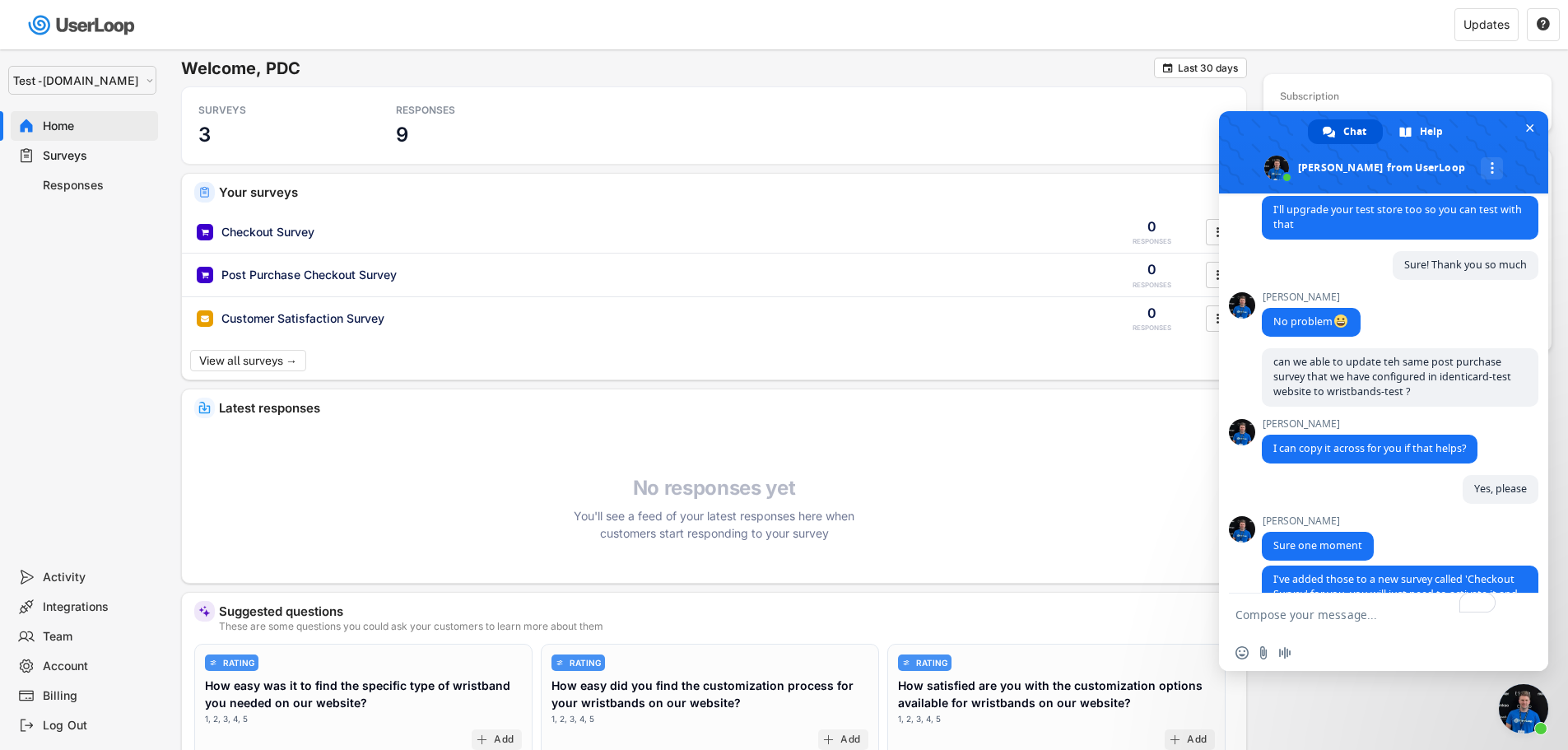
type textarea "Thank you so much"
